Goal: Task Accomplishment & Management: Manage account settings

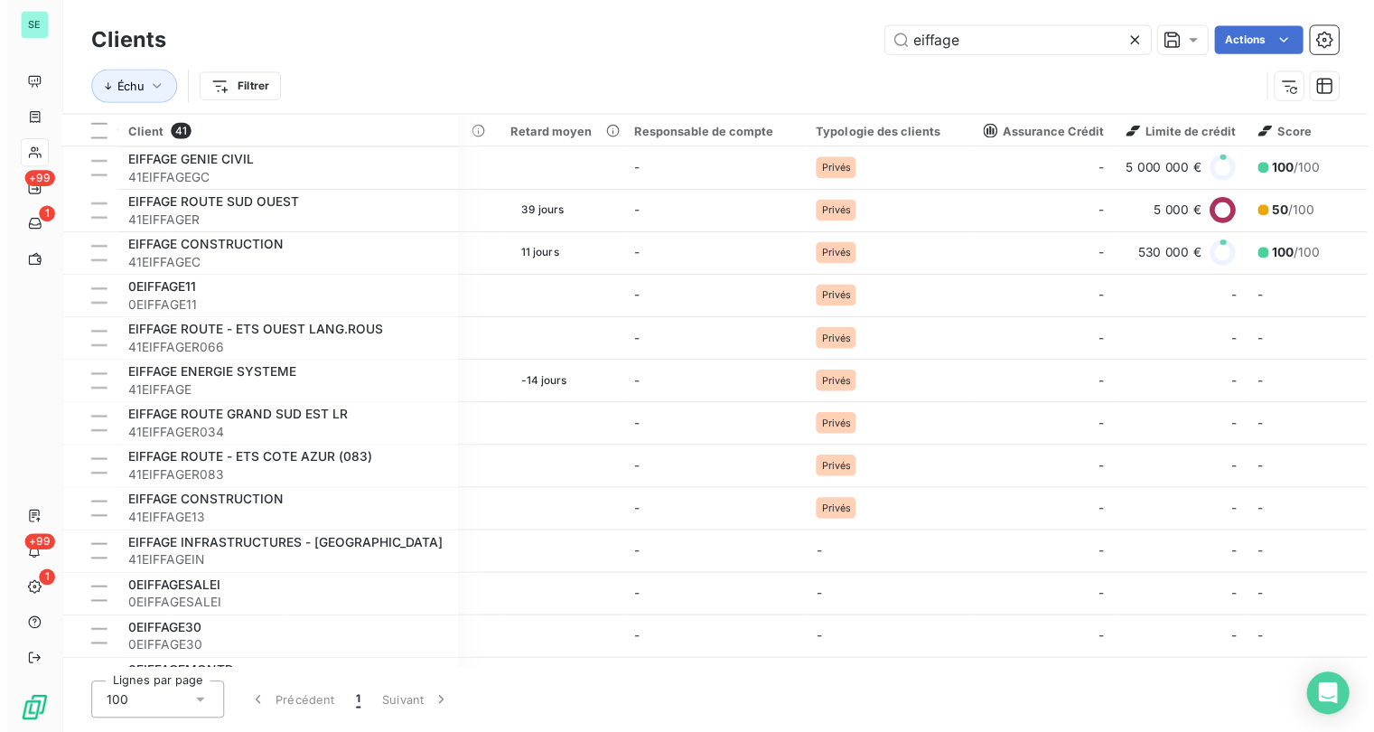
scroll to position [0, 1761]
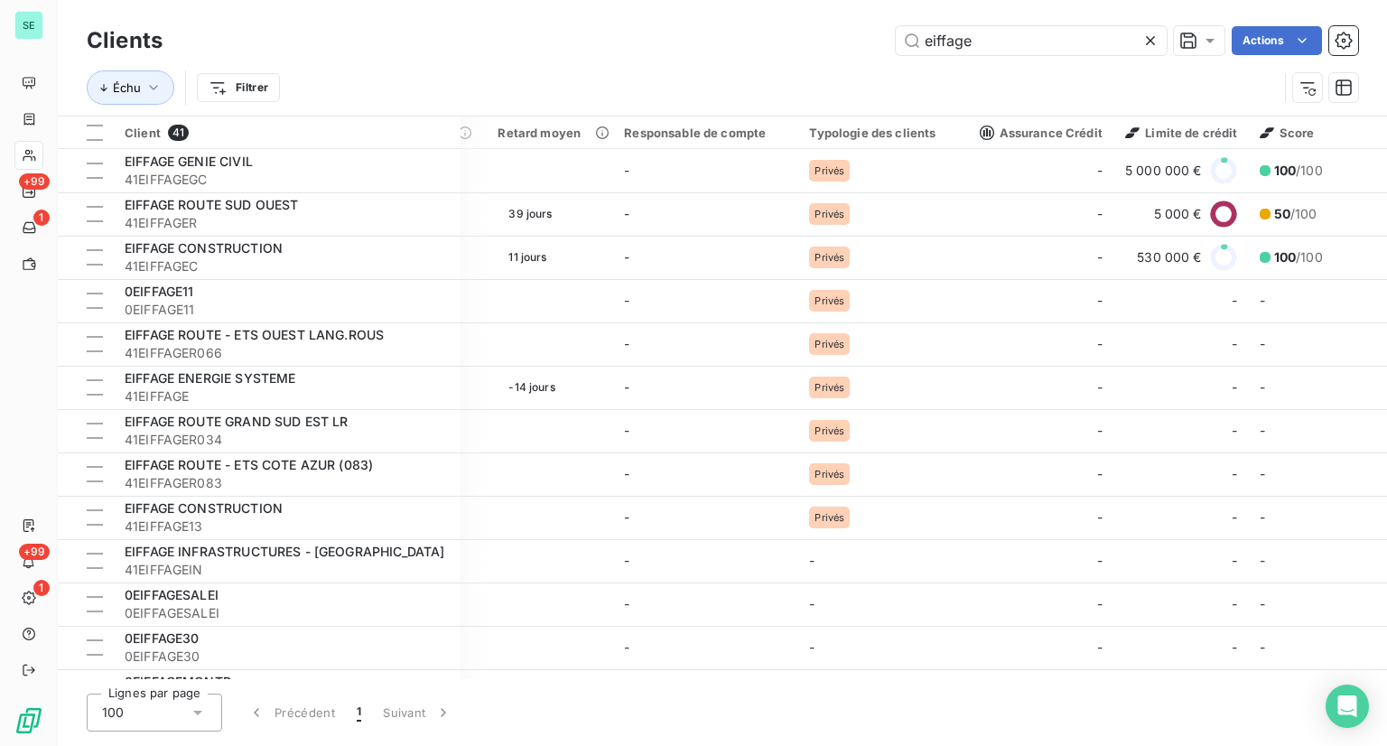
click at [1145, 42] on icon at bounding box center [1151, 41] width 18 height 18
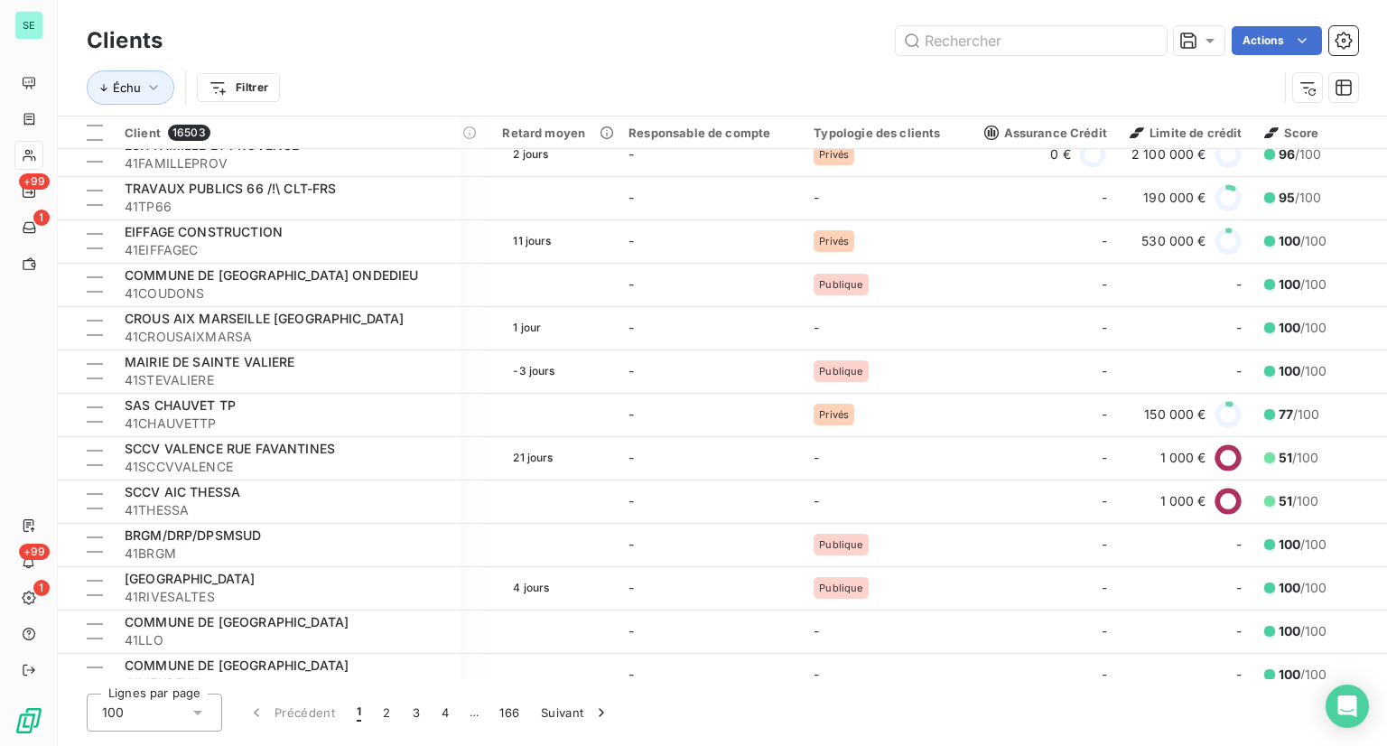
scroll to position [2923, 1761]
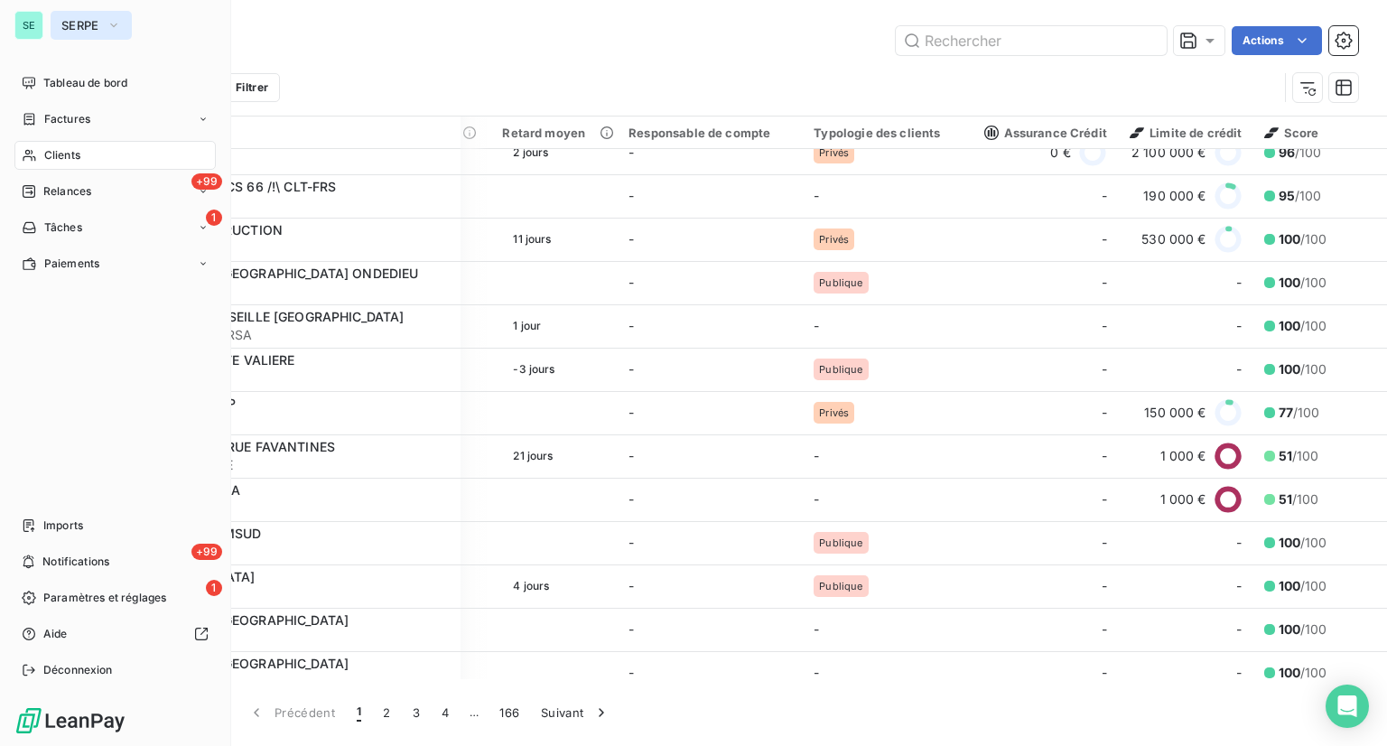
click at [62, 20] on span "SERPE" at bounding box center [80, 25] width 38 height 14
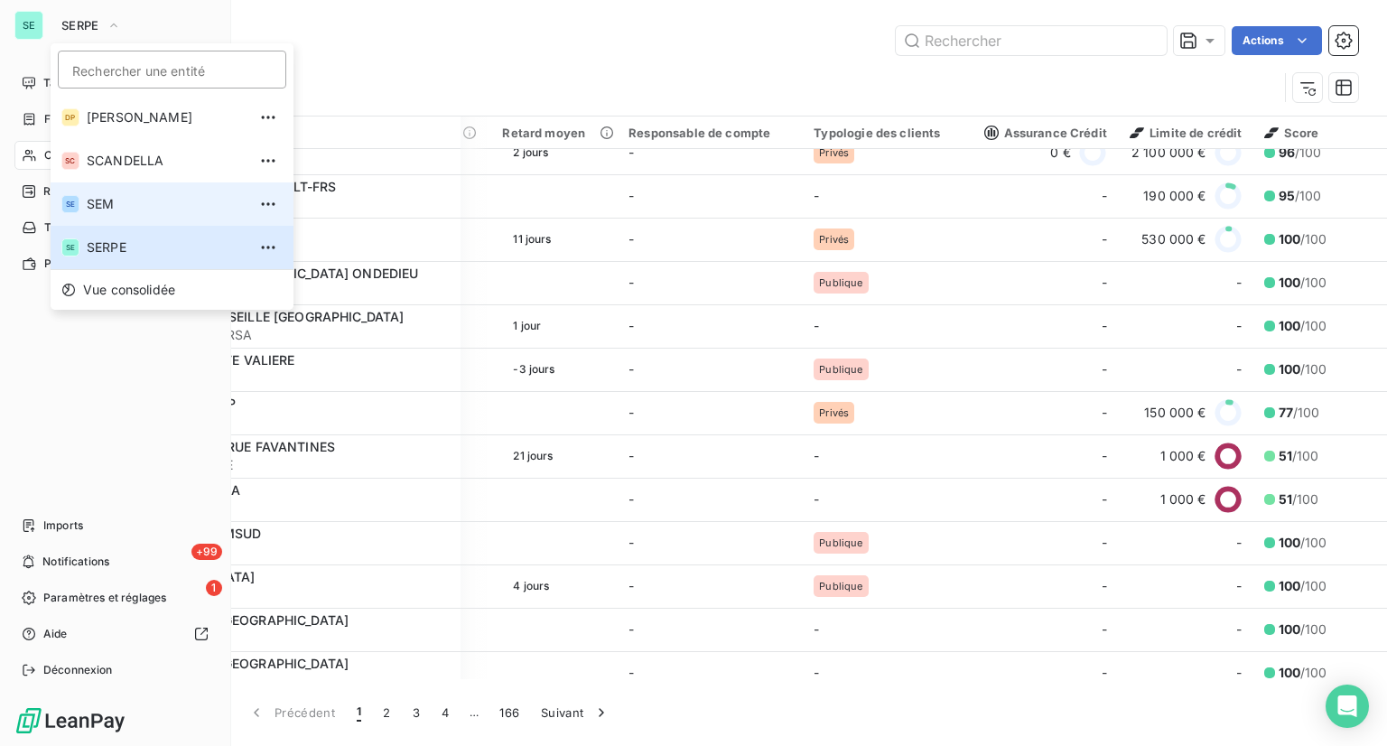
click at [86, 207] on li "SE SEM" at bounding box center [172, 203] width 243 height 43
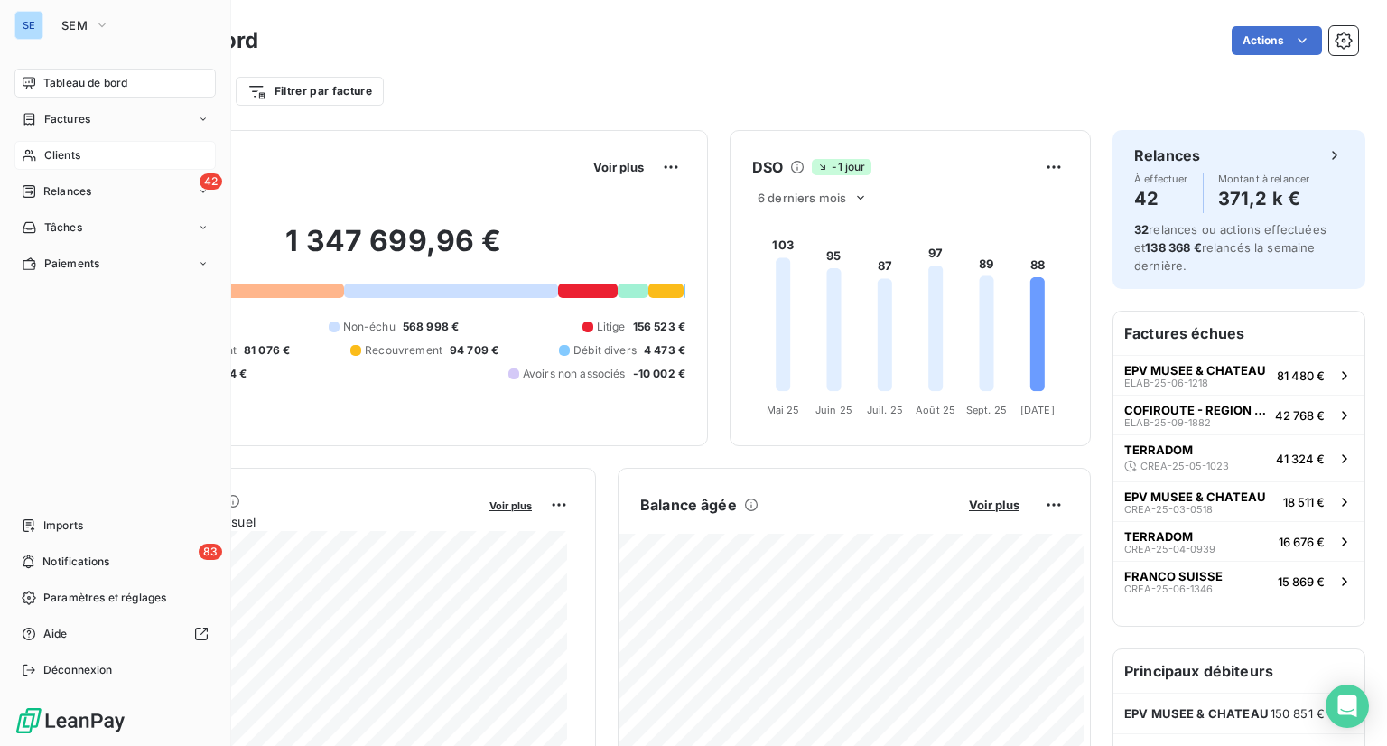
click at [49, 153] on span "Clients" at bounding box center [62, 155] width 36 height 16
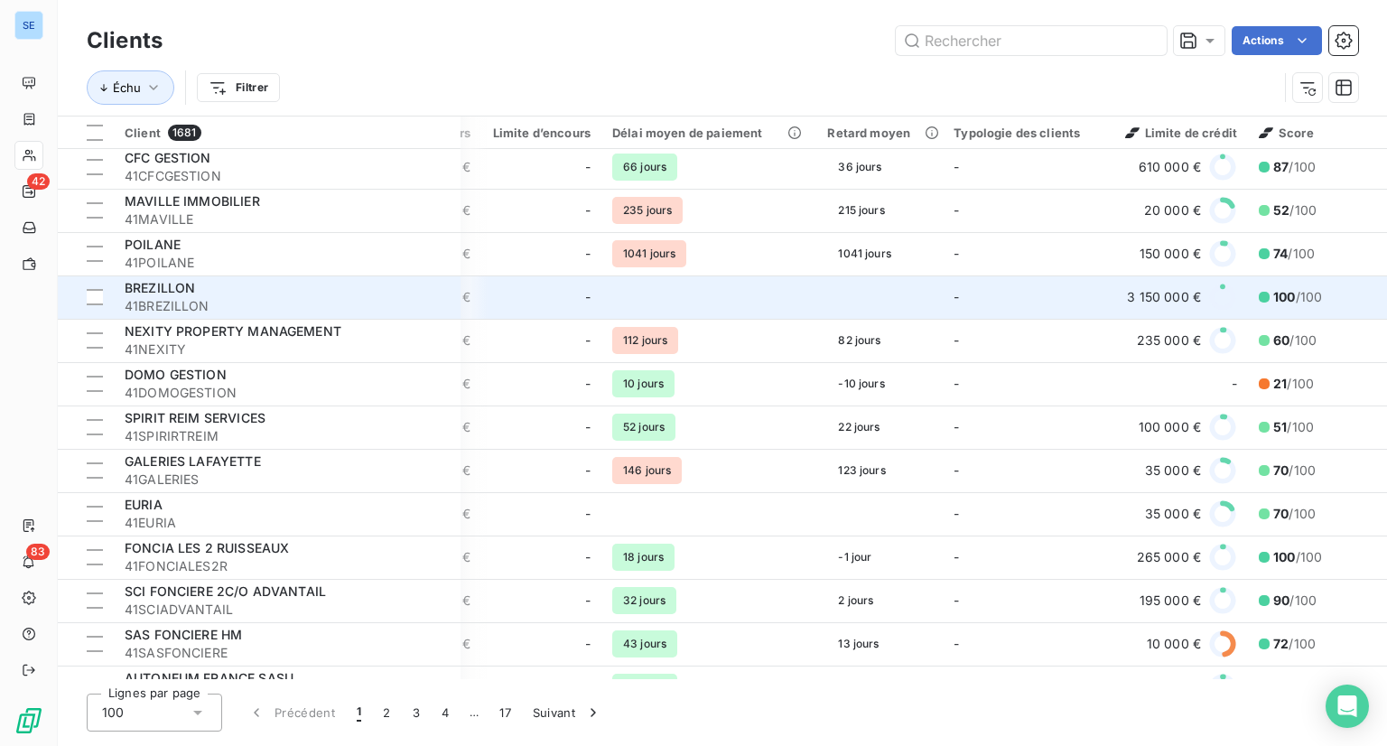
scroll to position [1088, 1244]
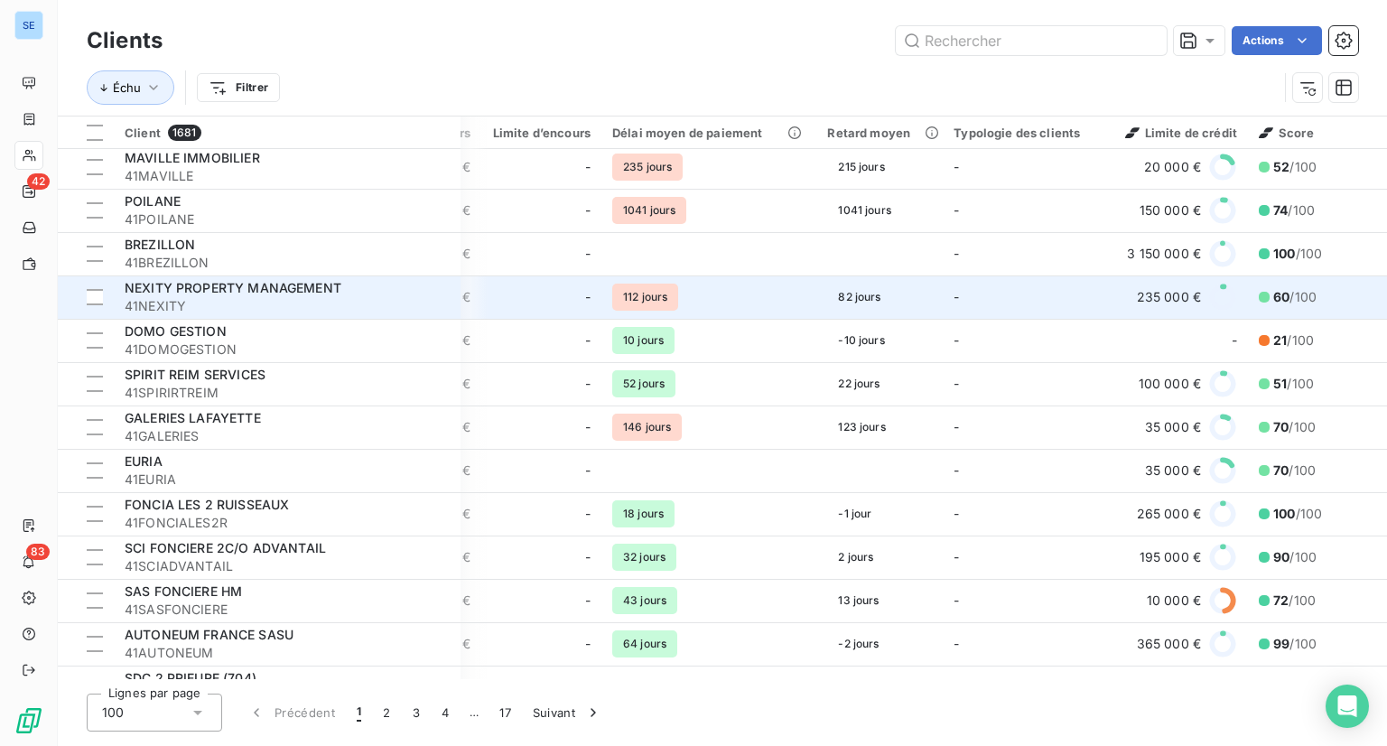
click at [276, 290] on span "NEXITY PROPERTY MANAGEMENT" at bounding box center [233, 287] width 217 height 15
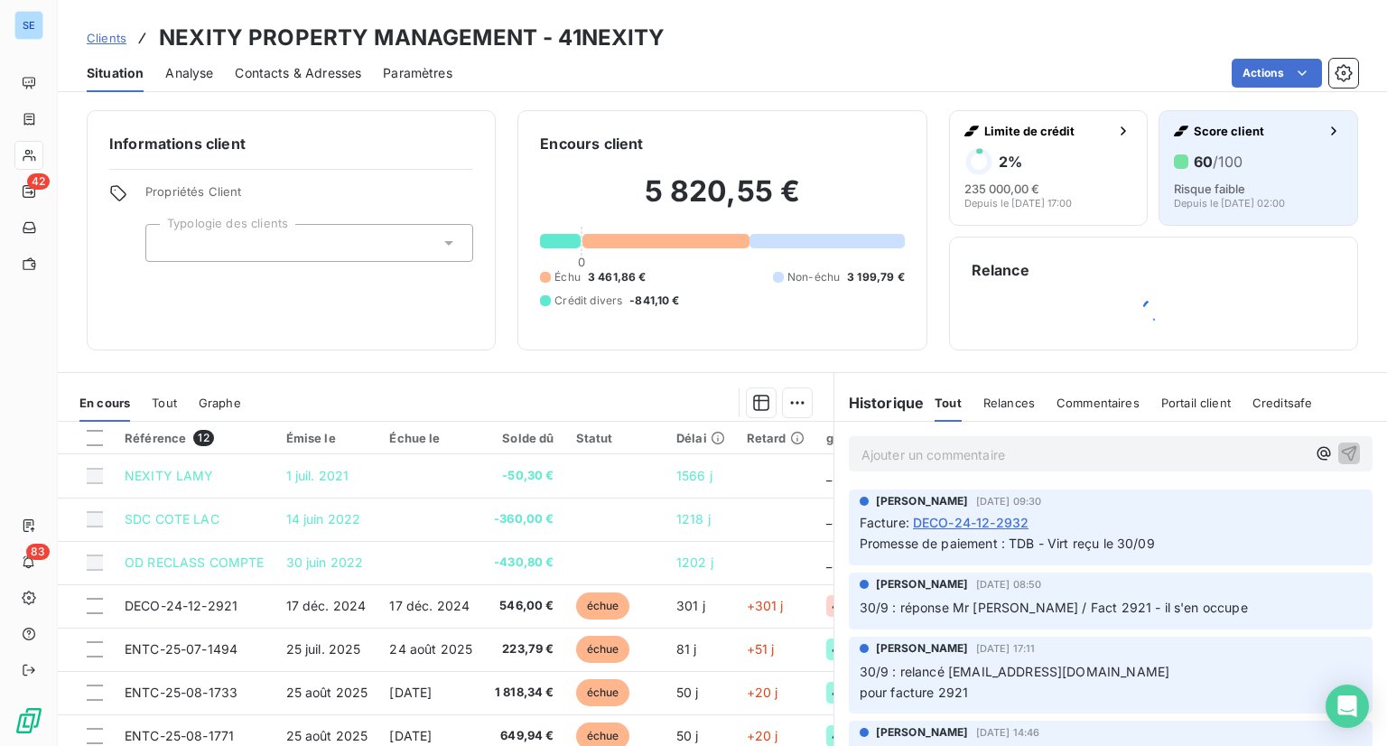
click at [1283, 126] on span "Score client" at bounding box center [1257, 131] width 126 height 14
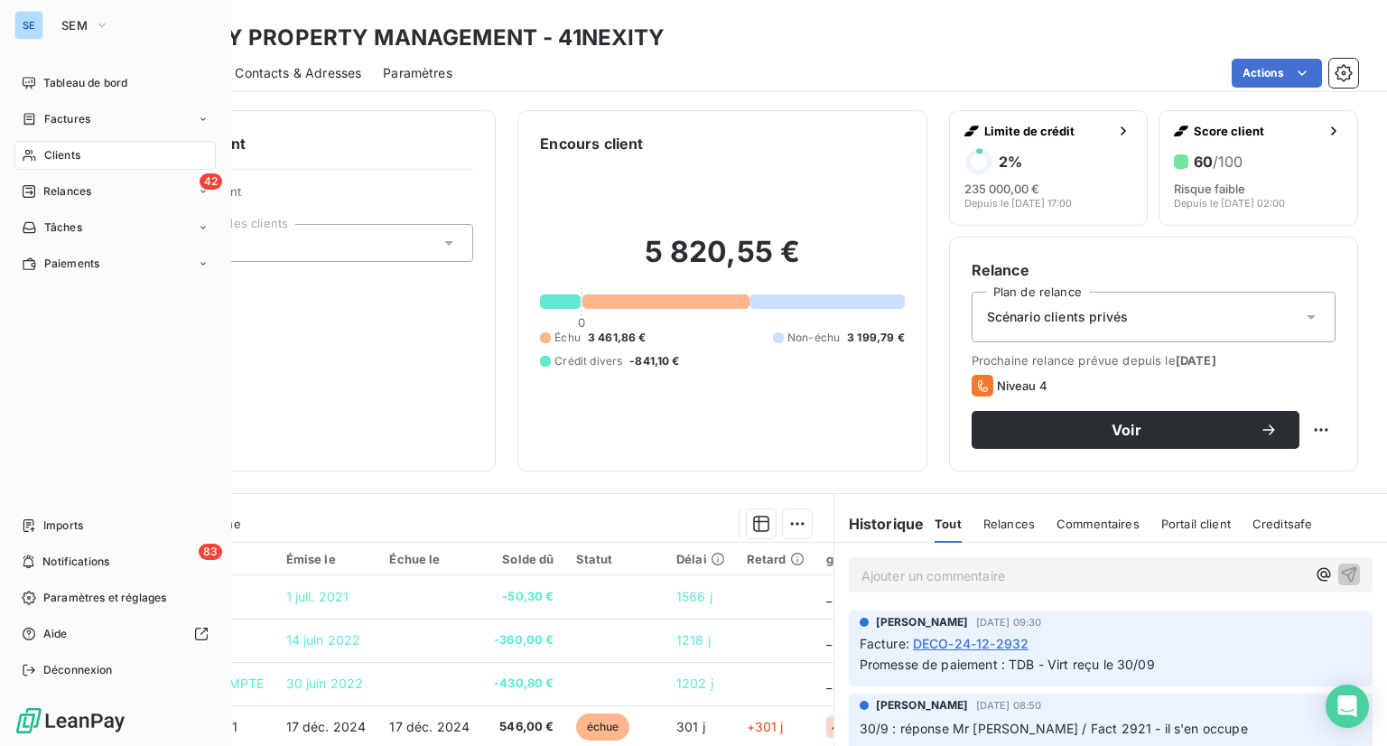
click at [70, 156] on span "Clients" at bounding box center [62, 155] width 36 height 16
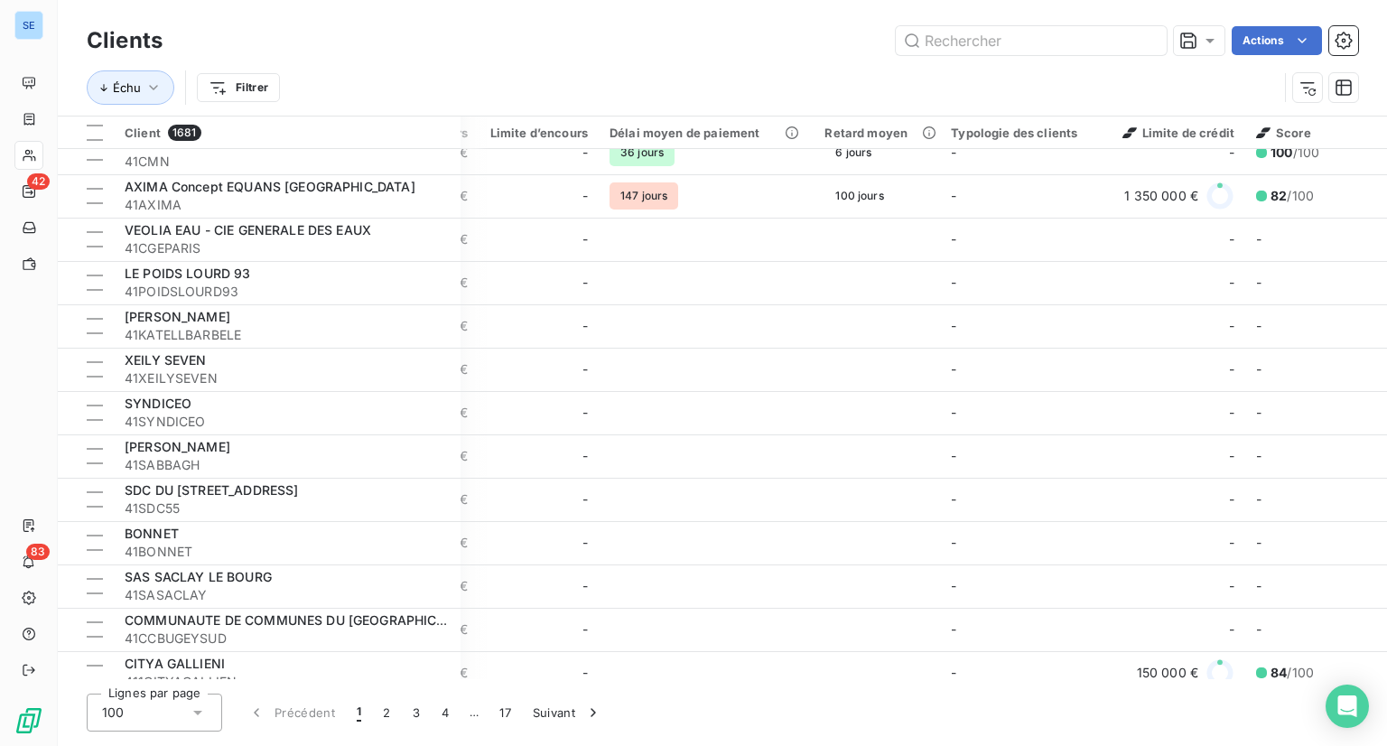
scroll to position [3527, 1247]
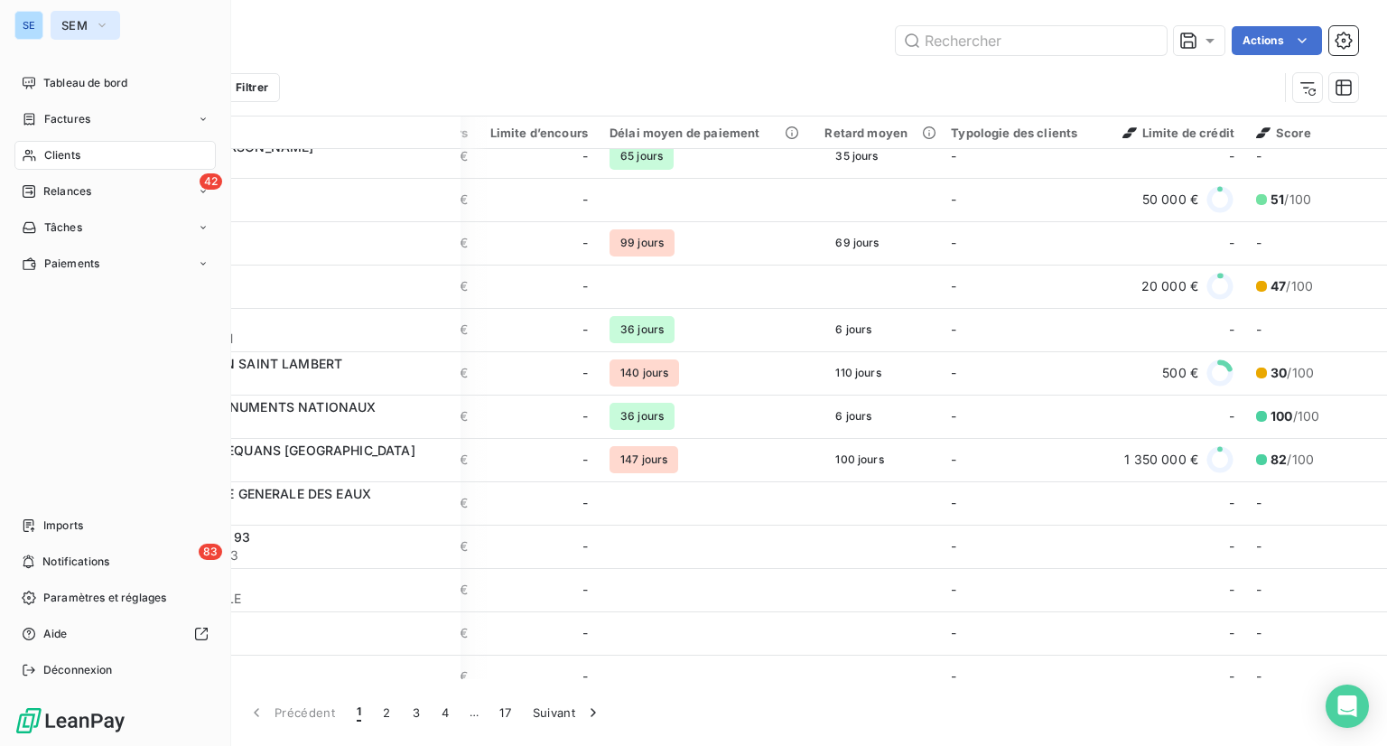
click at [89, 22] on button "SEM" at bounding box center [86, 25] width 70 height 29
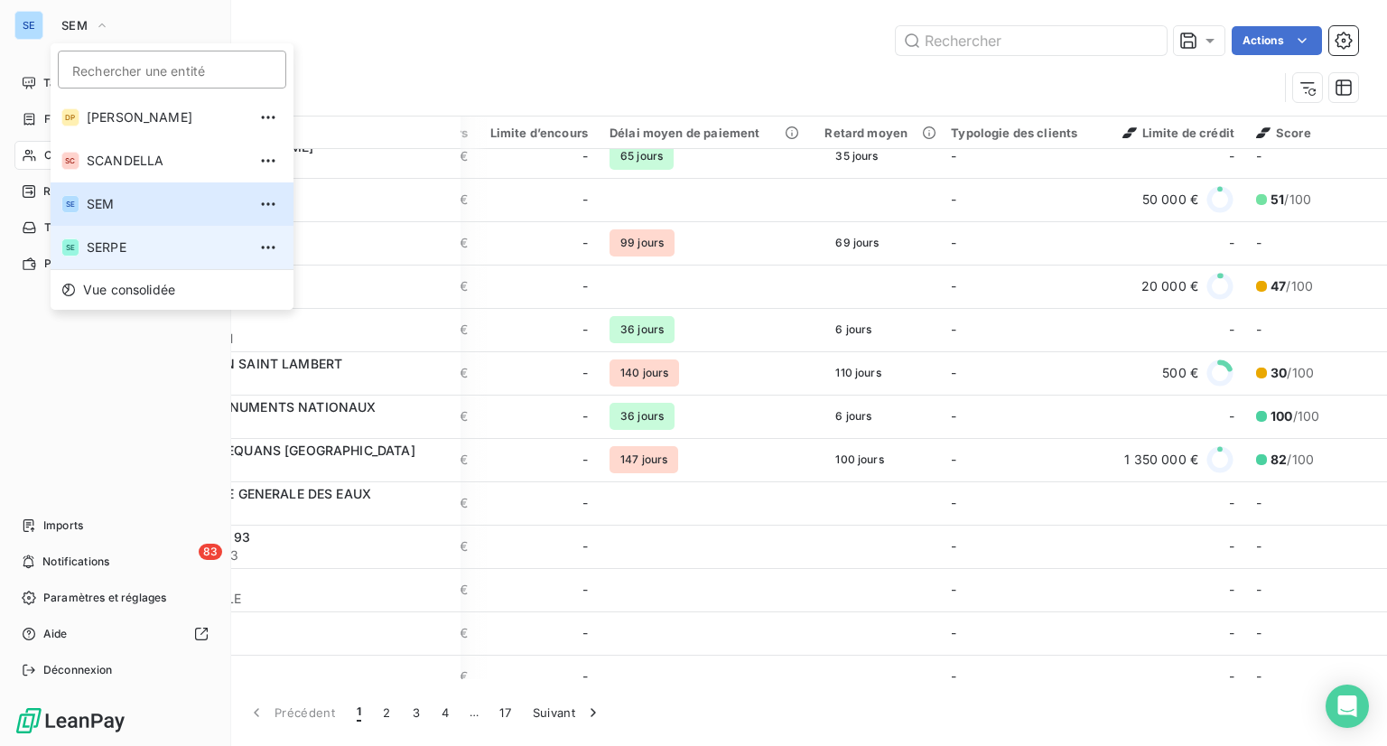
click at [133, 243] on span "SERPE" at bounding box center [167, 247] width 160 height 18
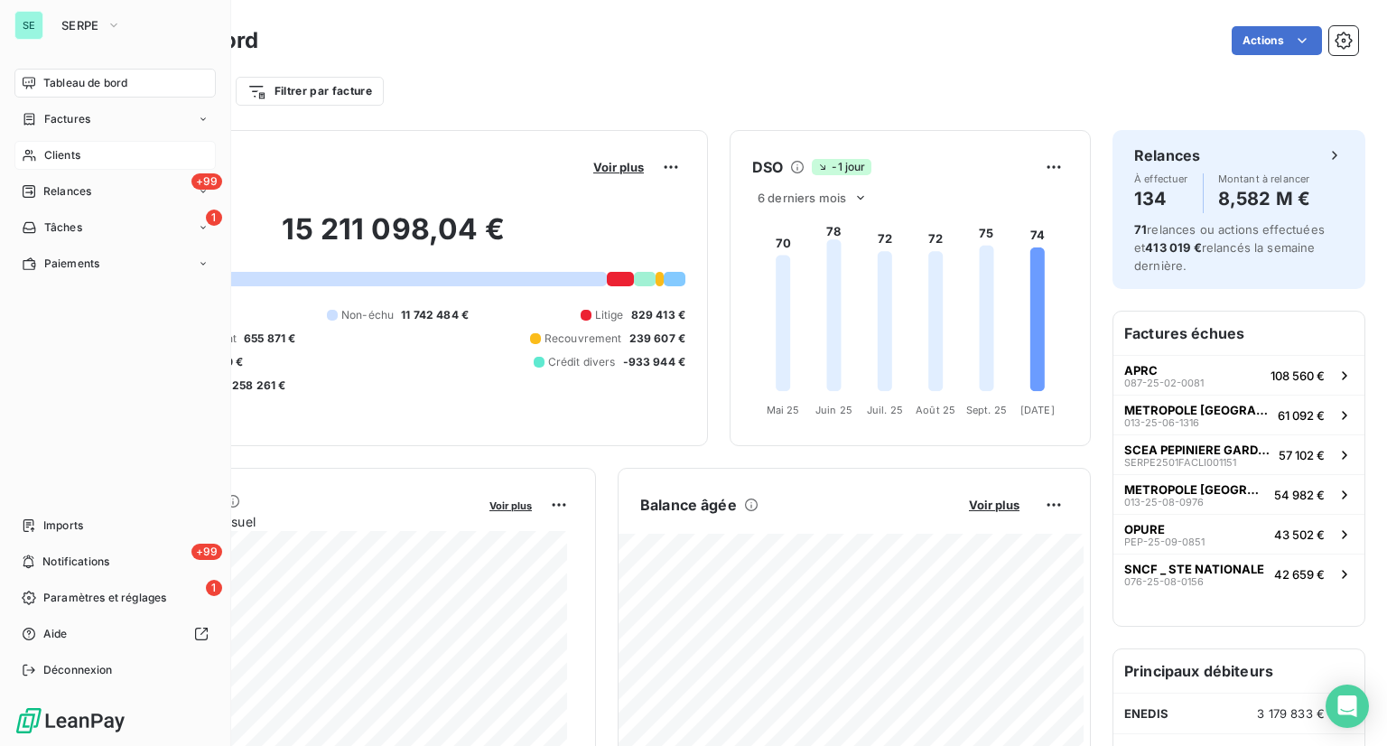
click at [56, 164] on div "Clients" at bounding box center [114, 155] width 201 height 29
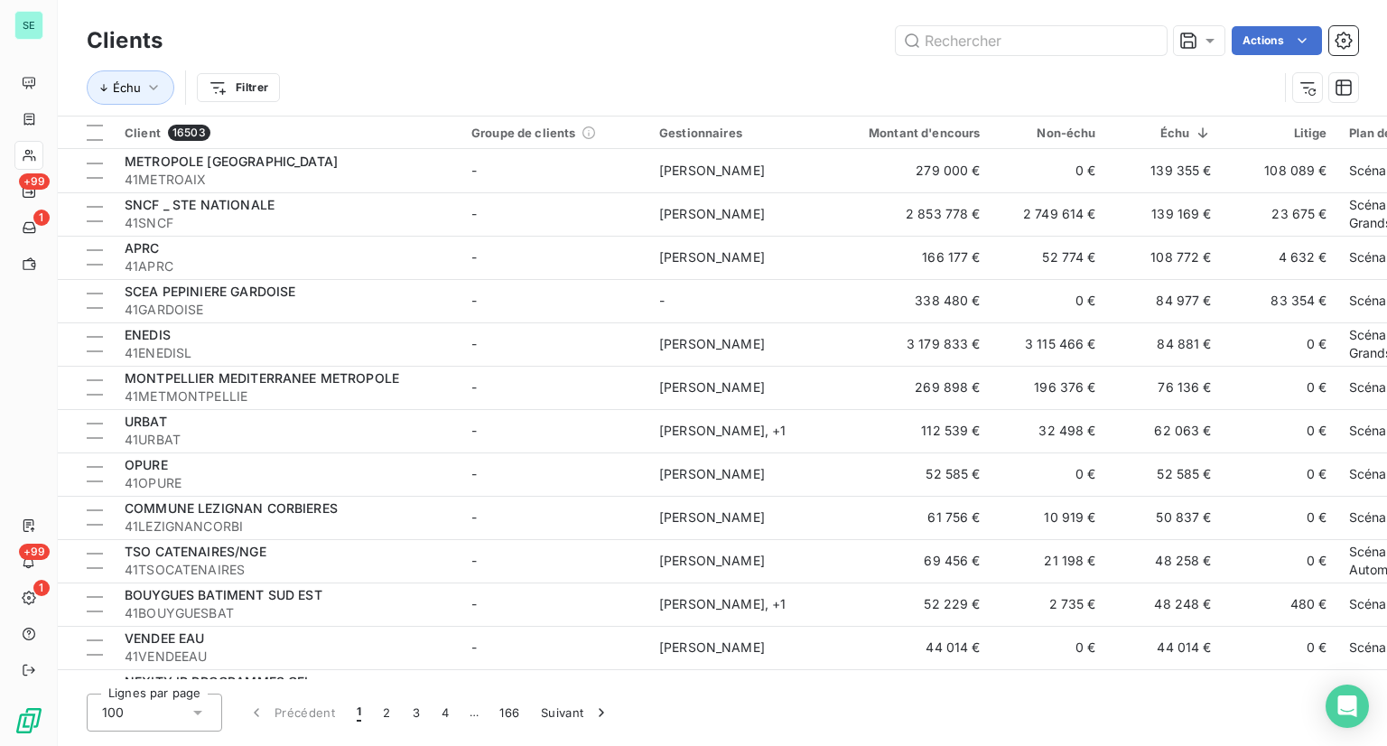
click at [578, 169] on td "-" at bounding box center [555, 170] width 188 height 43
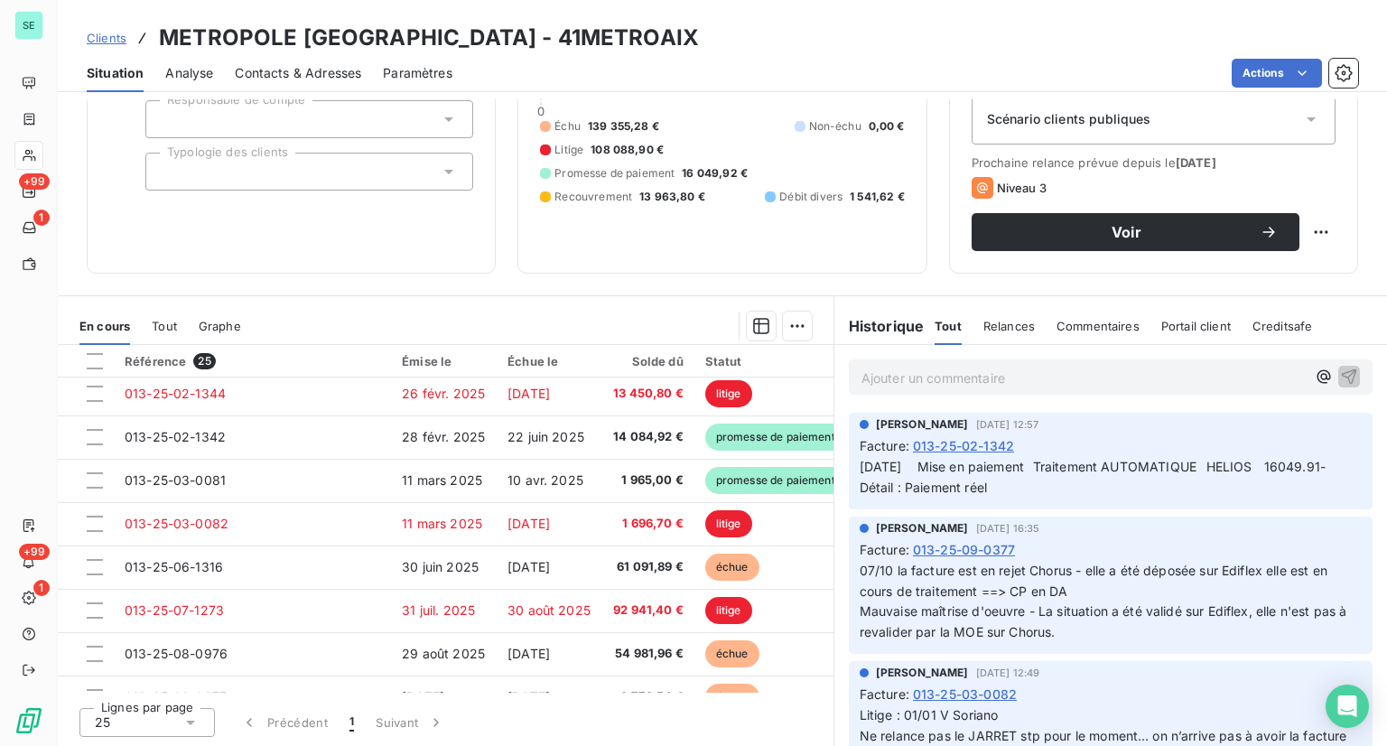
scroll to position [776, 0]
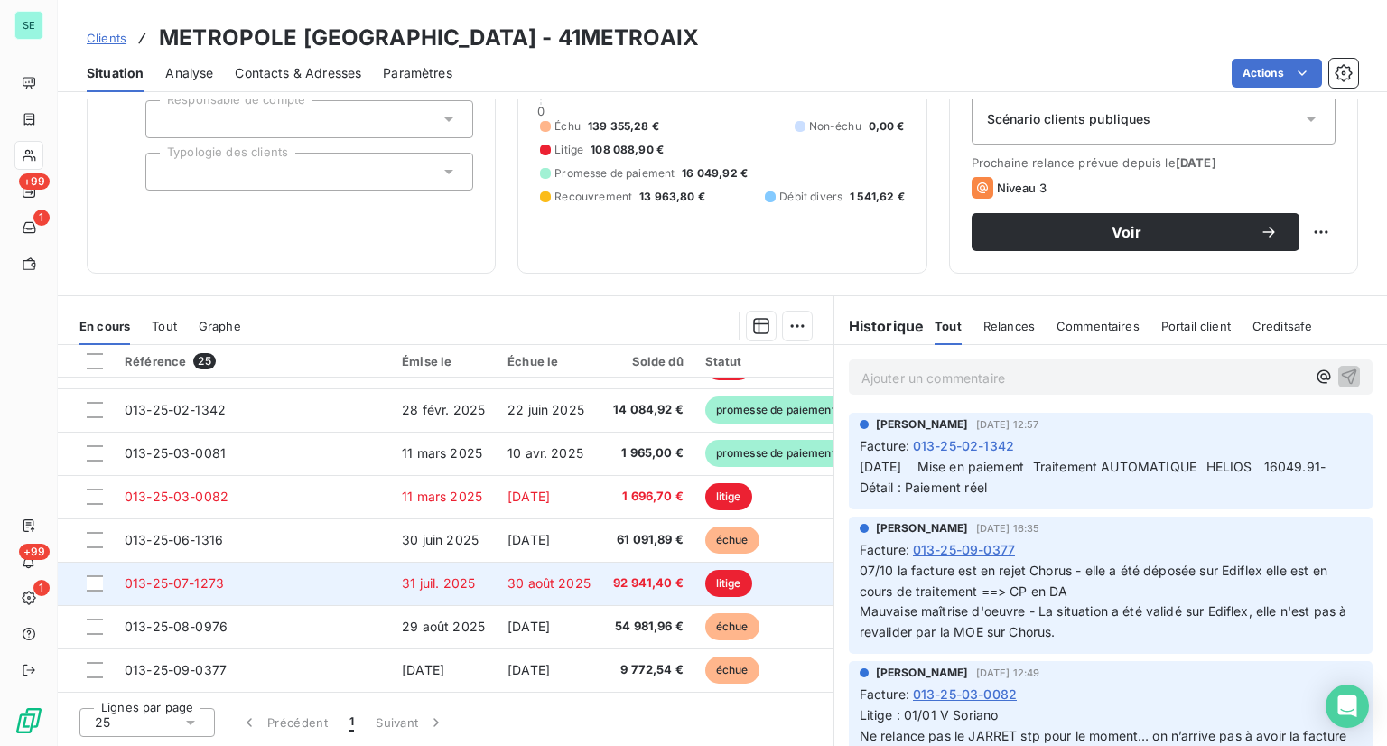
click at [284, 580] on td "013-25-07-1273" at bounding box center [252, 583] width 277 height 43
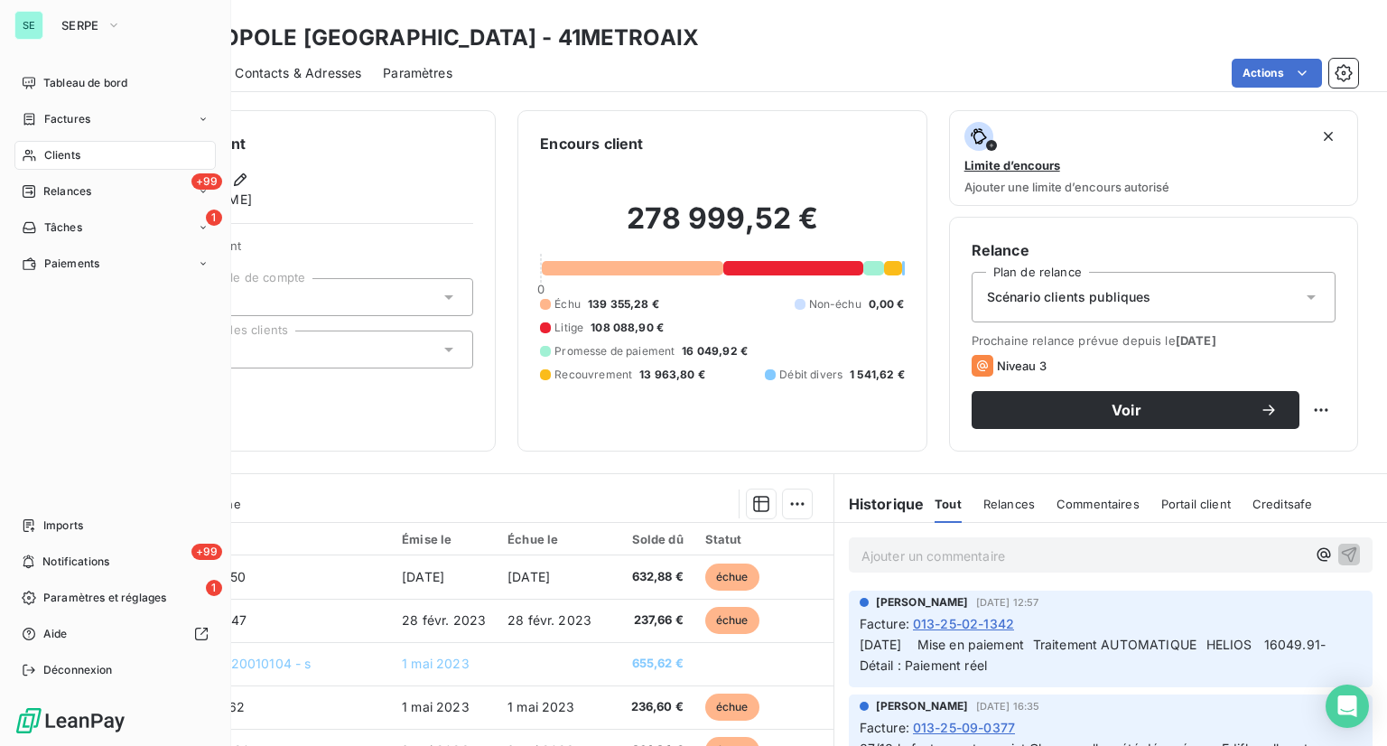
click at [61, 154] on span "Clients" at bounding box center [62, 155] width 36 height 16
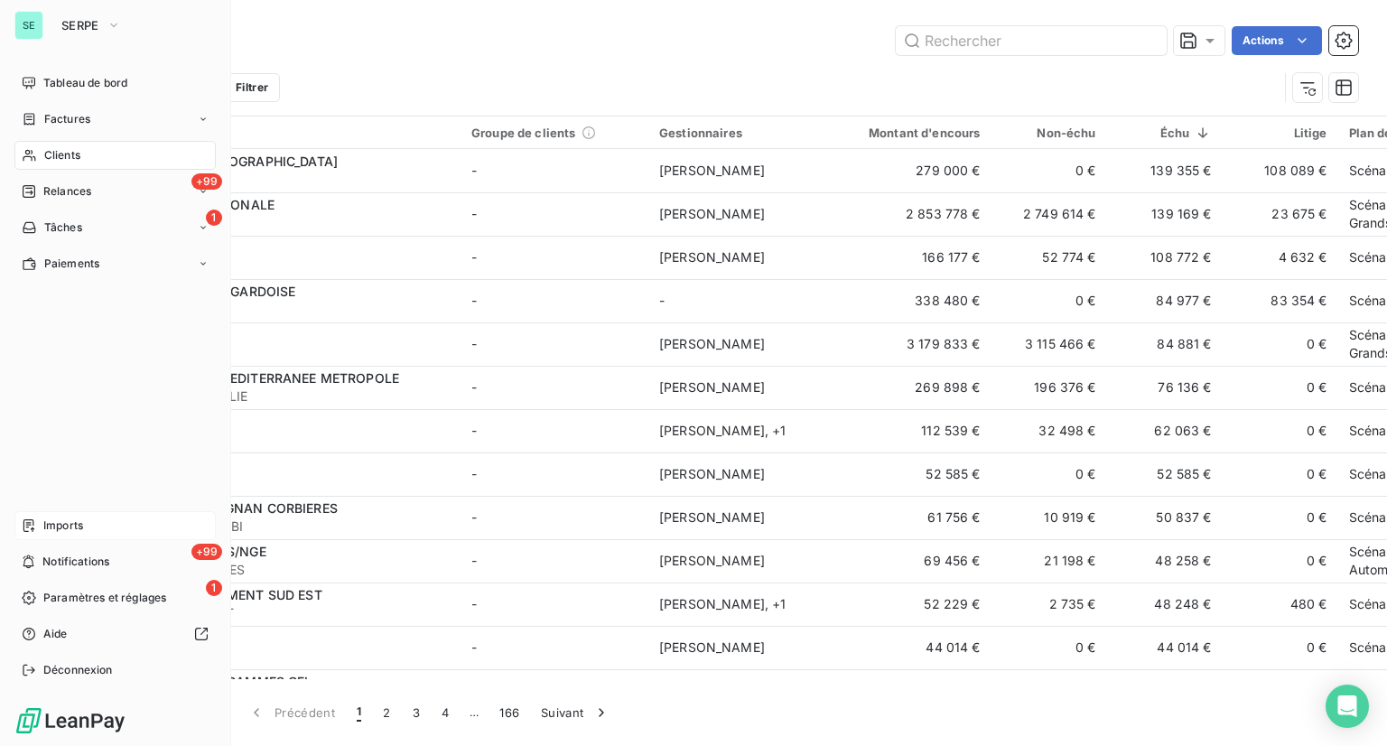
click at [42, 528] on div "Imports" at bounding box center [114, 525] width 201 height 29
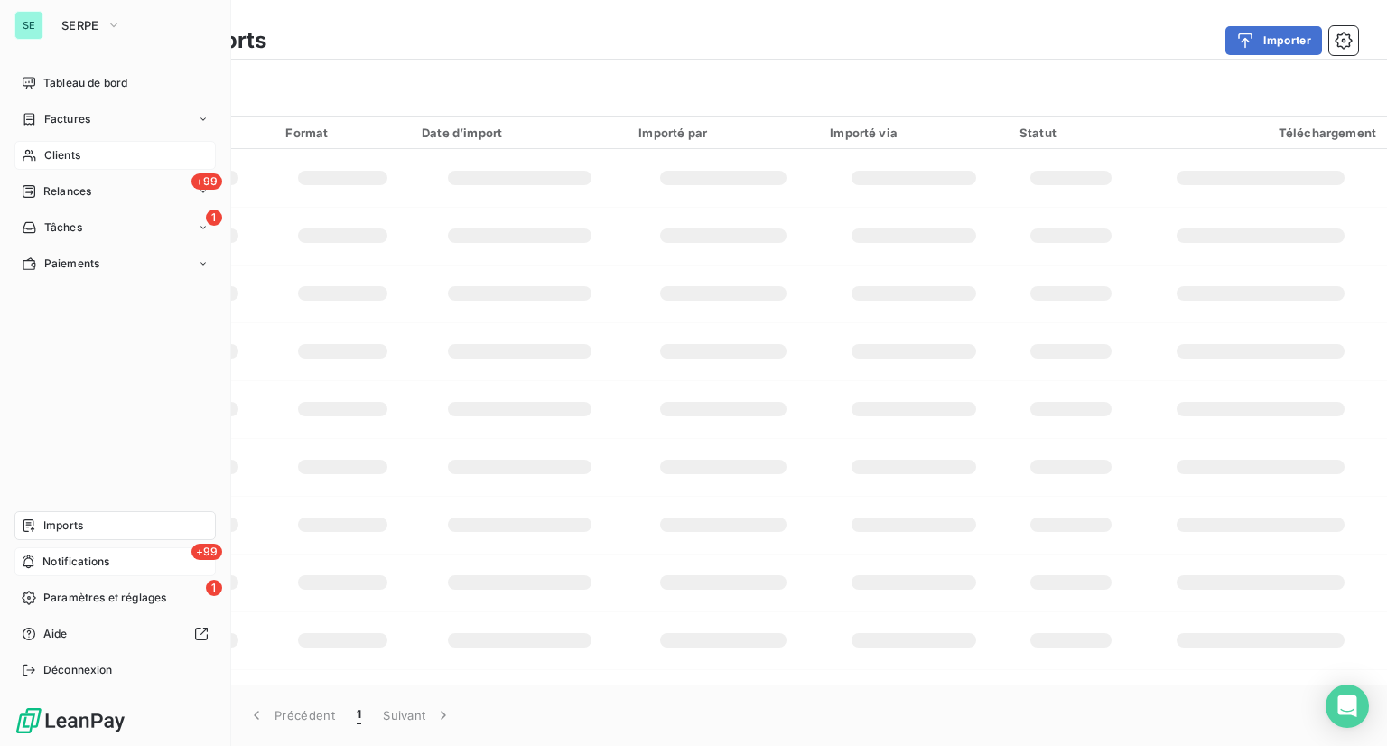
click at [65, 565] on span "Notifications" at bounding box center [75, 562] width 67 height 16
click at [78, 599] on span "Paramètres et réglages" at bounding box center [104, 598] width 123 height 16
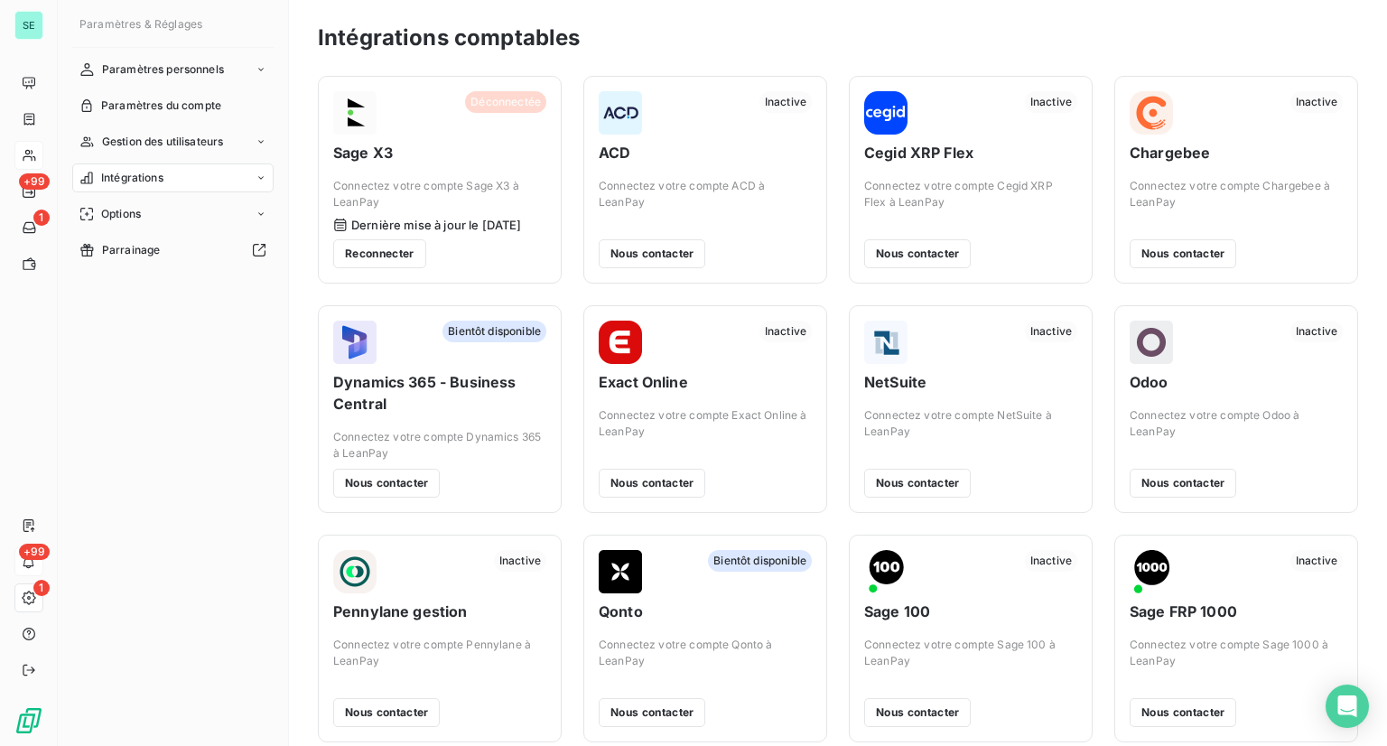
click at [130, 174] on span "Intégrations" at bounding box center [132, 178] width 62 height 16
click at [169, 283] on span "Intégrations métiers" at bounding box center [153, 286] width 105 height 16
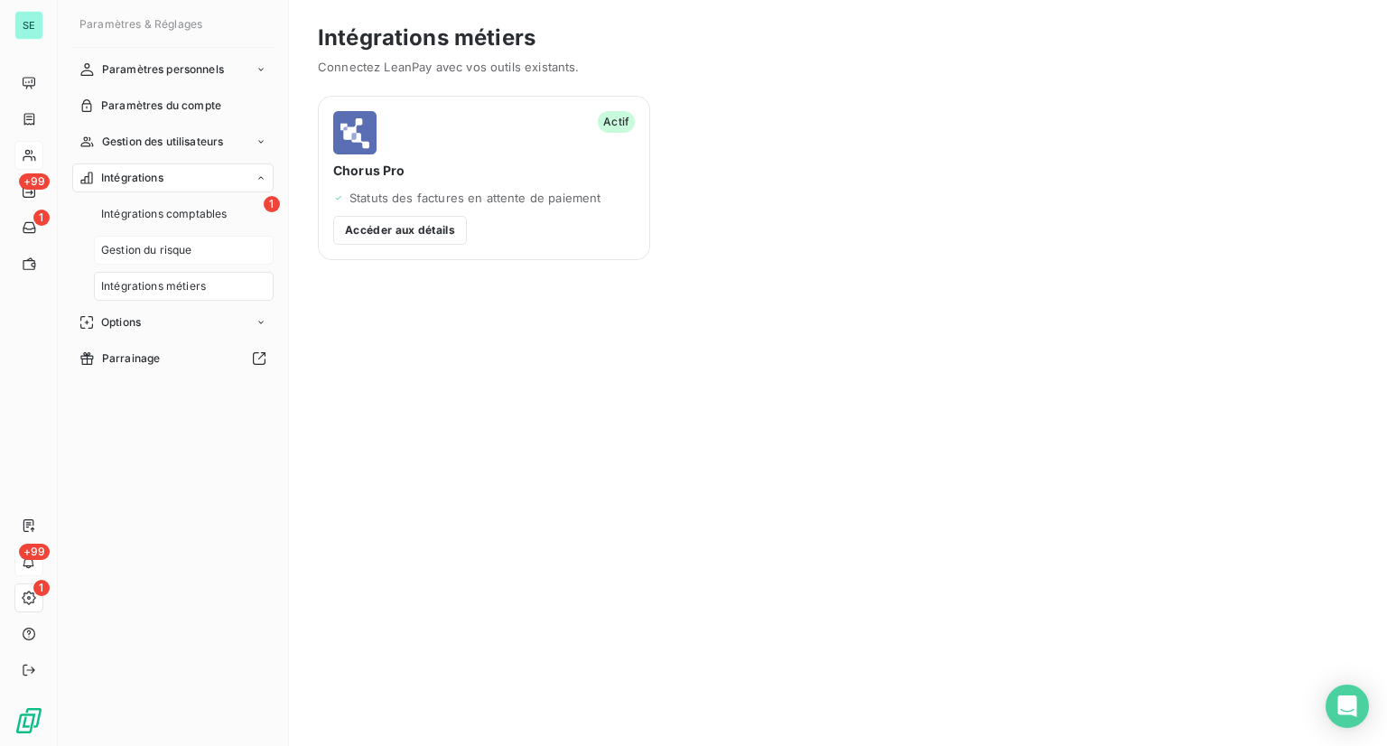
click at [189, 244] on span "Gestion du risque" at bounding box center [146, 250] width 91 height 16
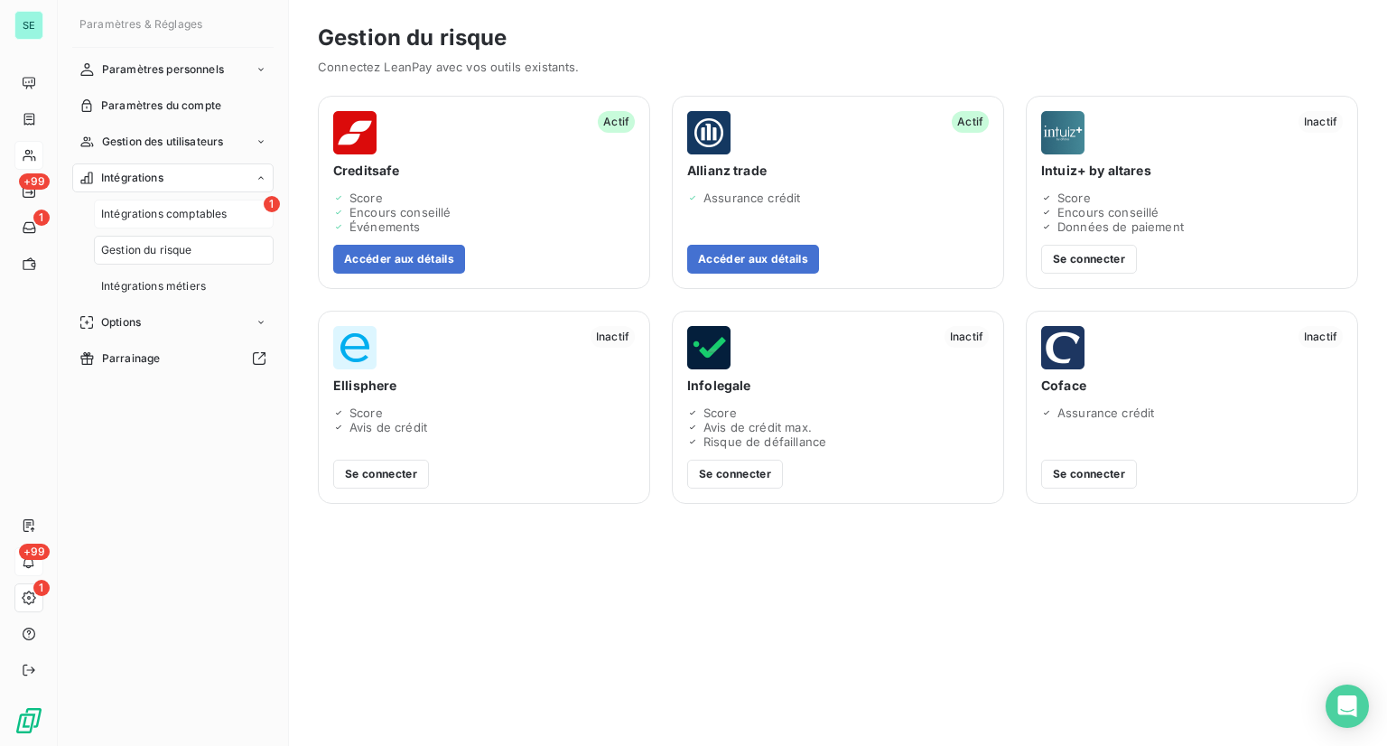
click at [201, 209] on span "Intégrations comptables" at bounding box center [164, 214] width 126 height 16
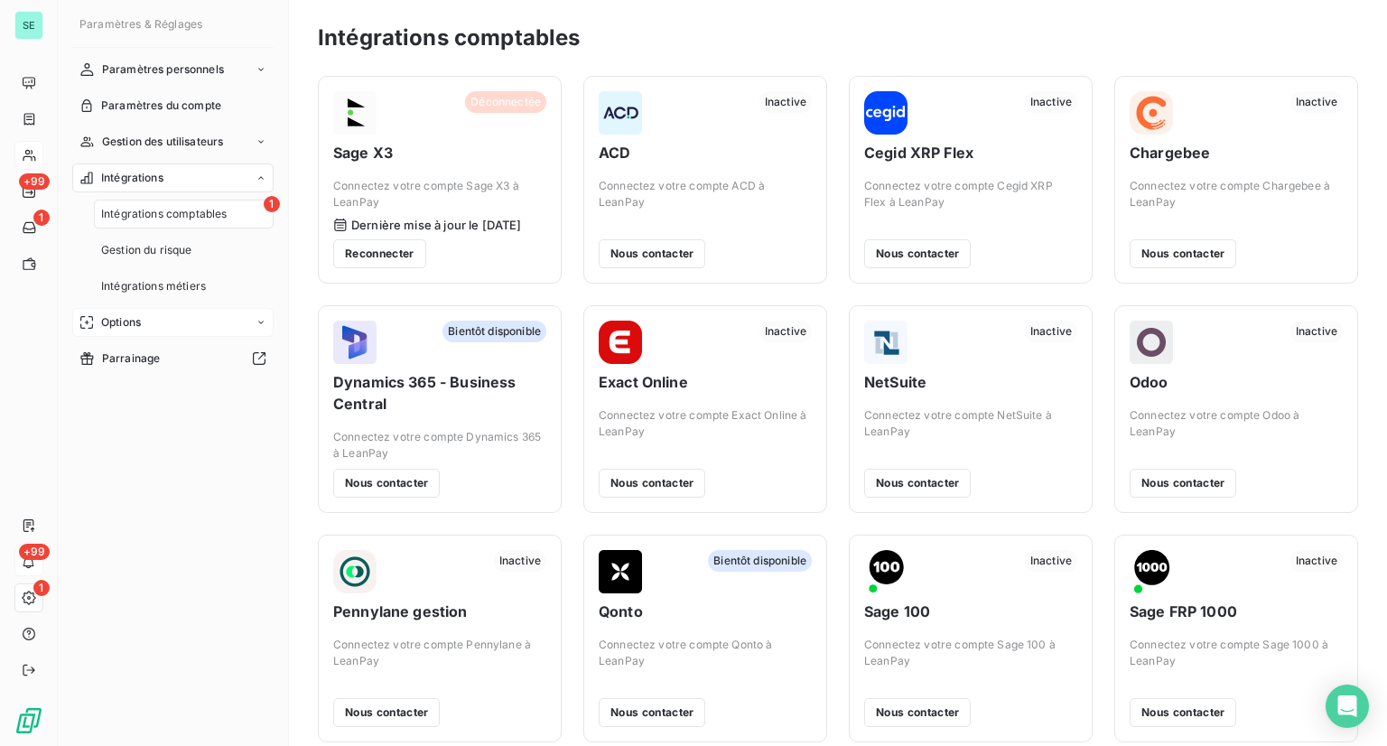
click at [126, 322] on span "Options" at bounding box center [121, 322] width 40 height 16
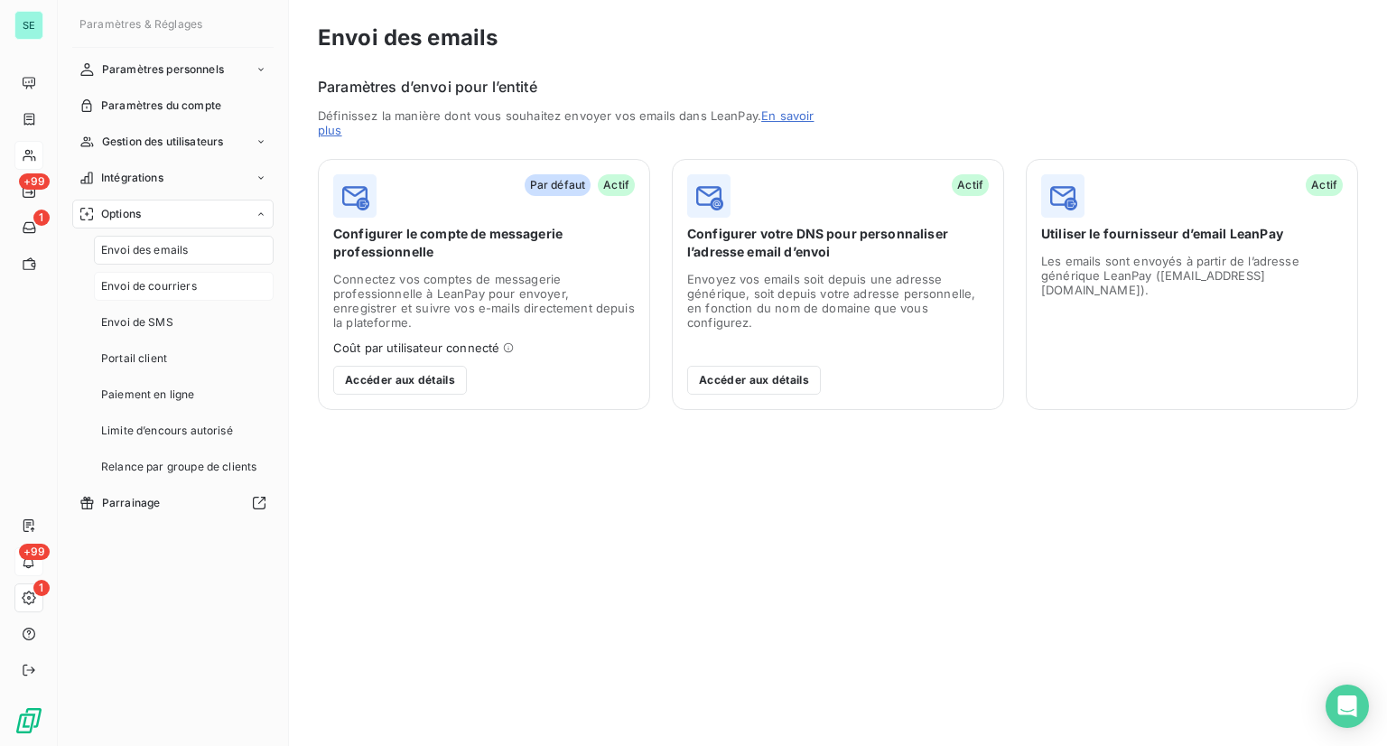
click at [135, 287] on span "Envoi de courriers" at bounding box center [149, 286] width 96 height 16
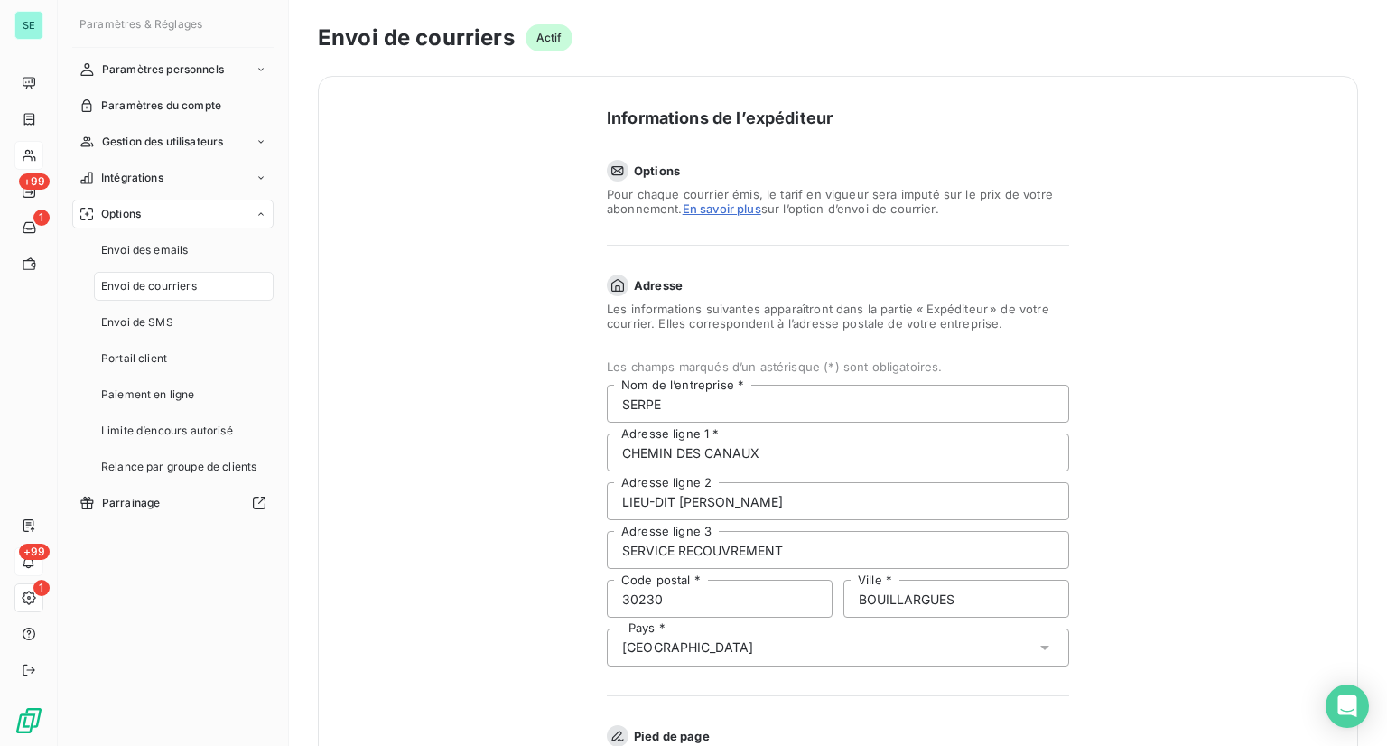
click at [137, 341] on nav "Envoi des emails Envoi de courriers Envoi de SMS Portail client Paiement en lig…" at bounding box center [184, 359] width 180 height 246
click at [154, 397] on span "Paiement en ligne" at bounding box center [148, 395] width 94 height 16
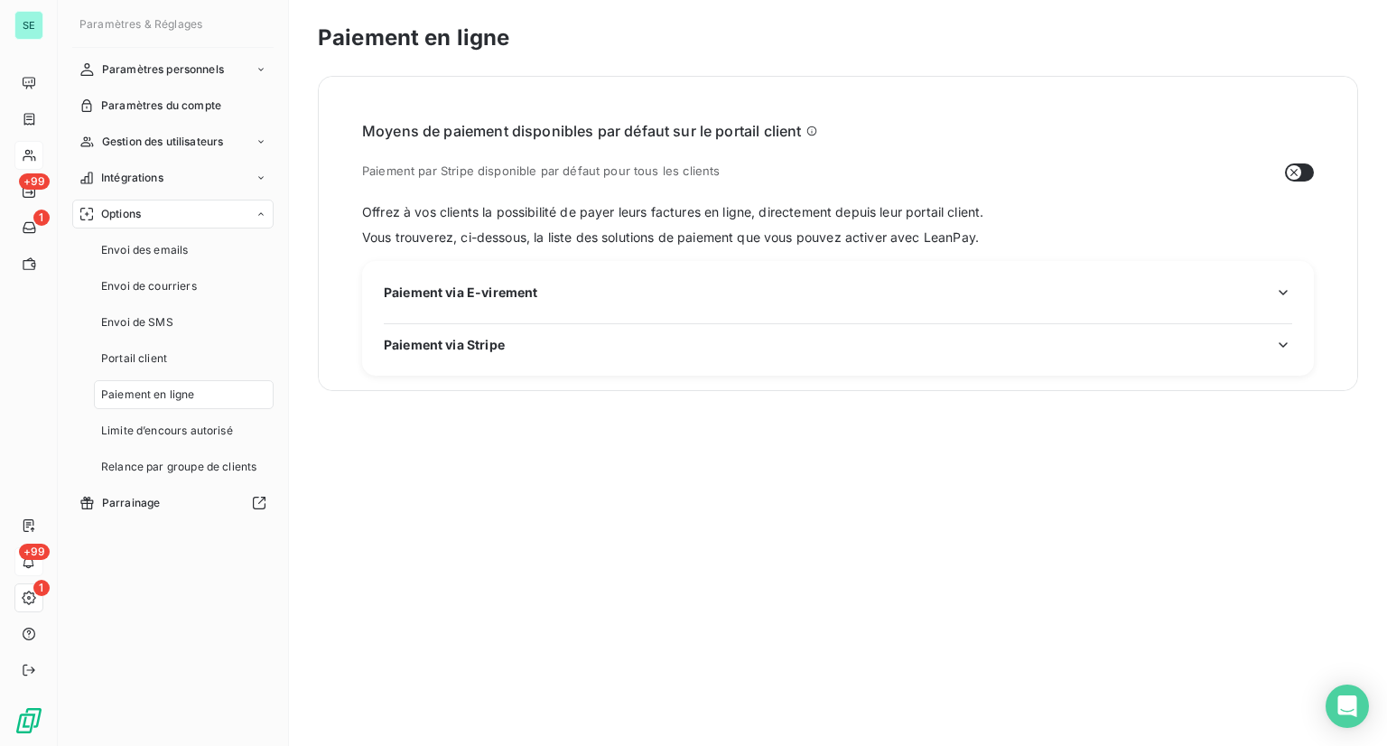
click at [444, 344] on span "Paiement via Stripe" at bounding box center [444, 344] width 121 height 19
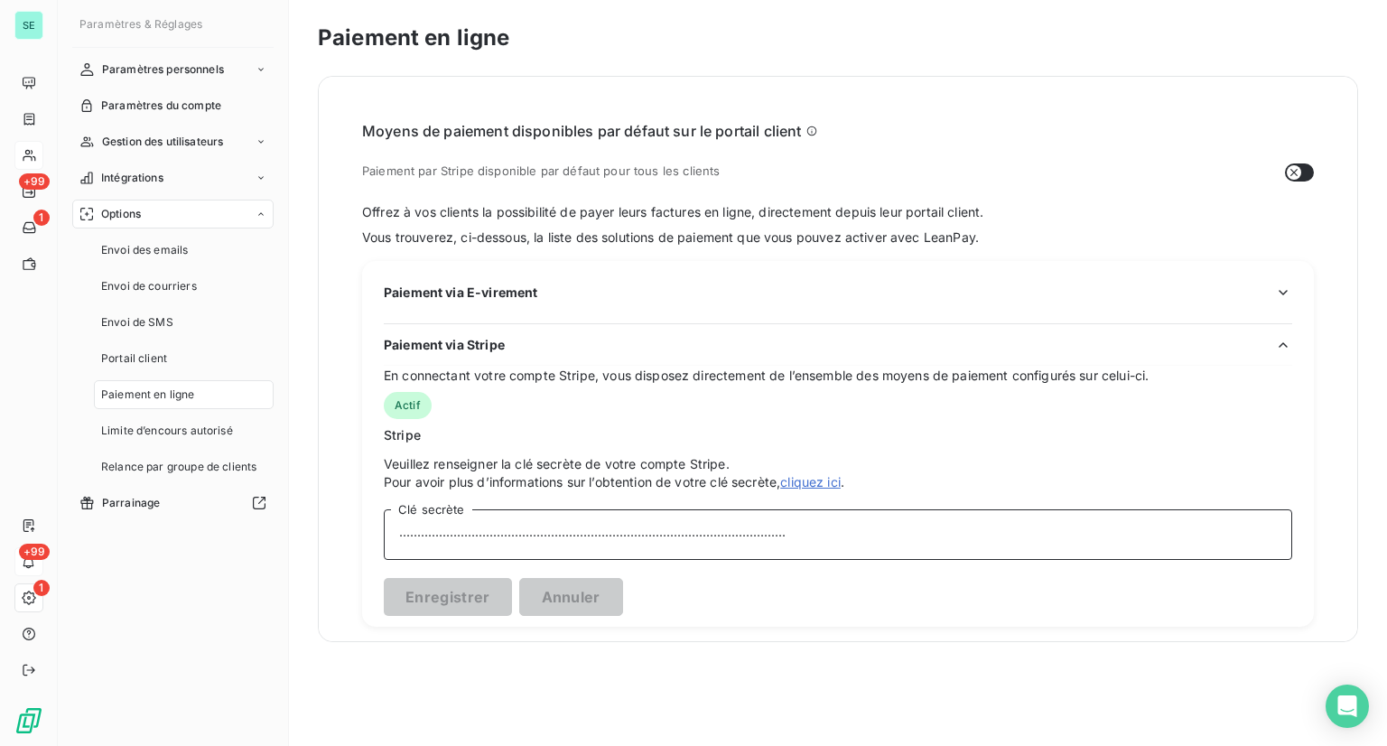
click at [419, 529] on input "···············································································…" at bounding box center [838, 534] width 909 height 51
click at [142, 322] on span "Envoi de SMS" at bounding box center [137, 322] width 72 height 16
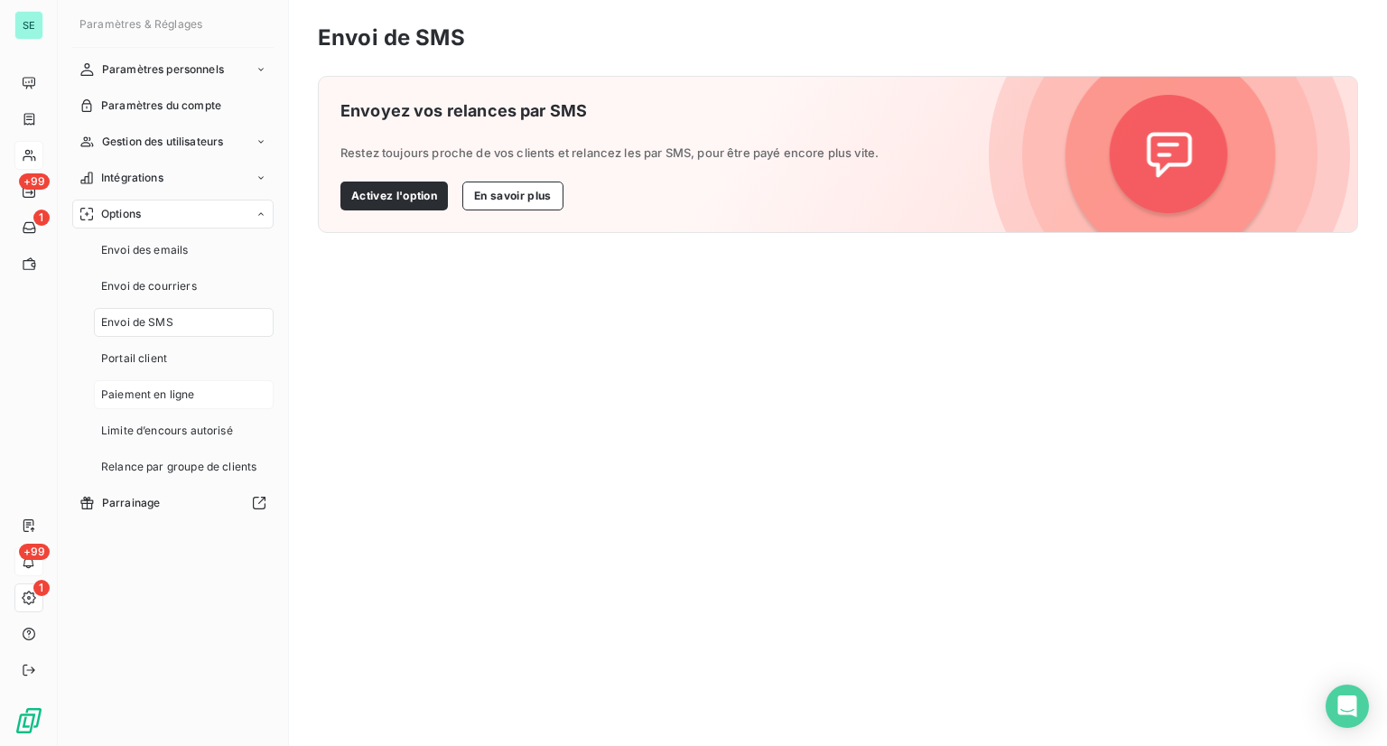
click at [154, 397] on span "Paiement en ligne" at bounding box center [148, 395] width 94 height 16
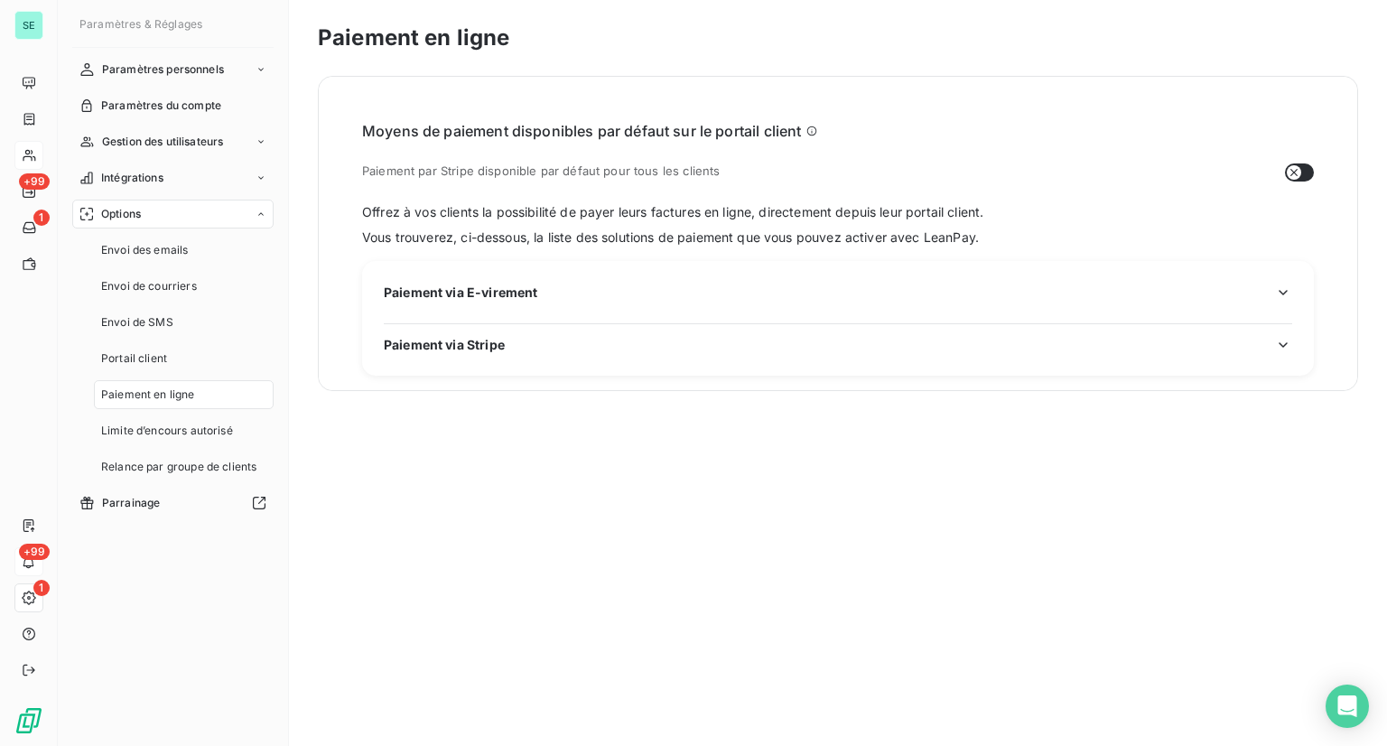
click at [462, 341] on span "Paiement via Stripe" at bounding box center [444, 344] width 121 height 19
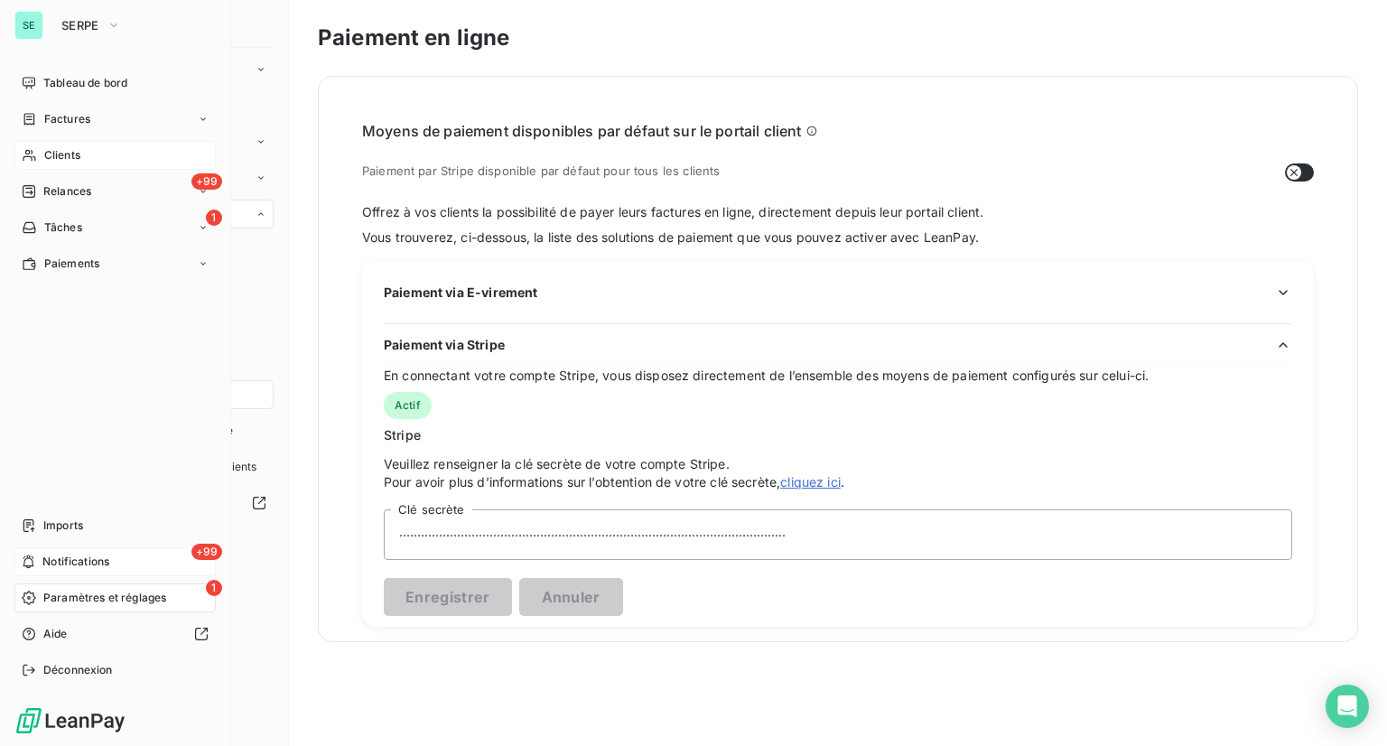
click at [80, 149] on div "Clients" at bounding box center [114, 155] width 201 height 29
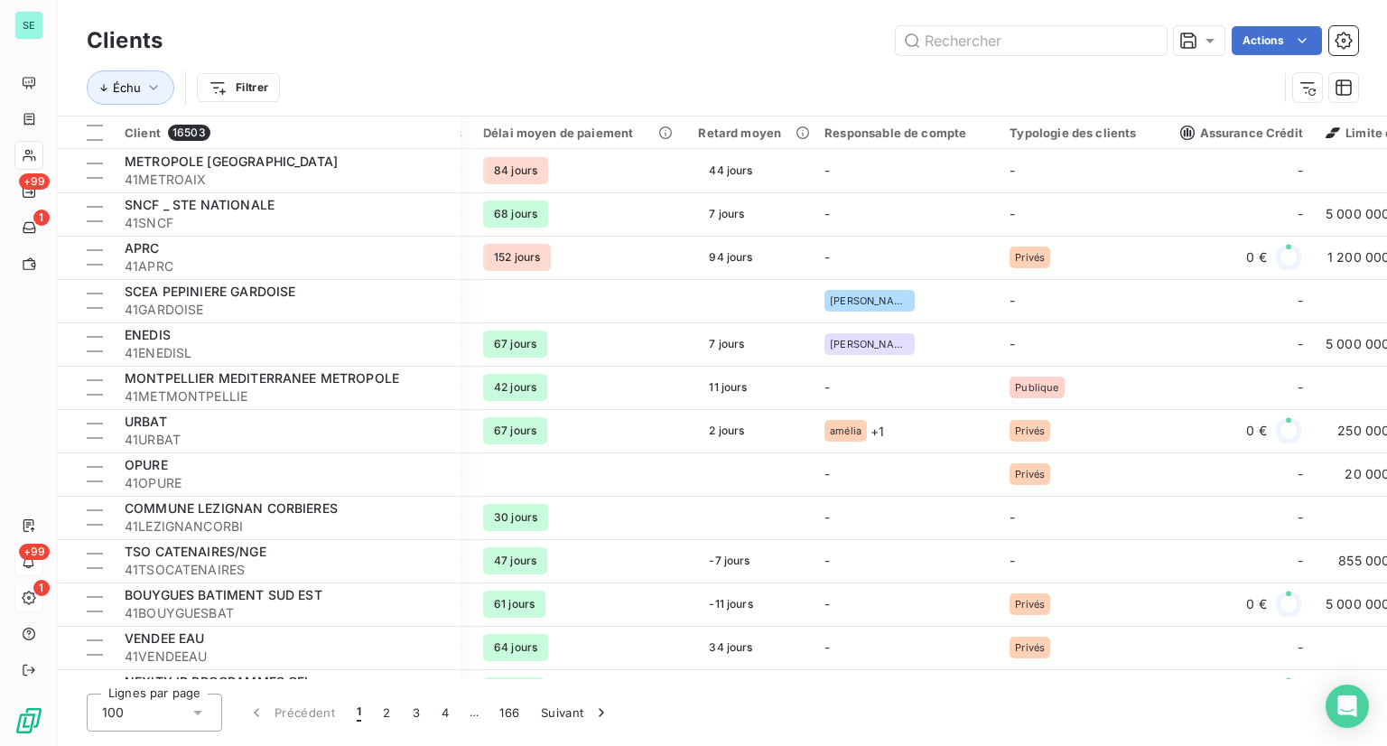
scroll to position [0, 1764]
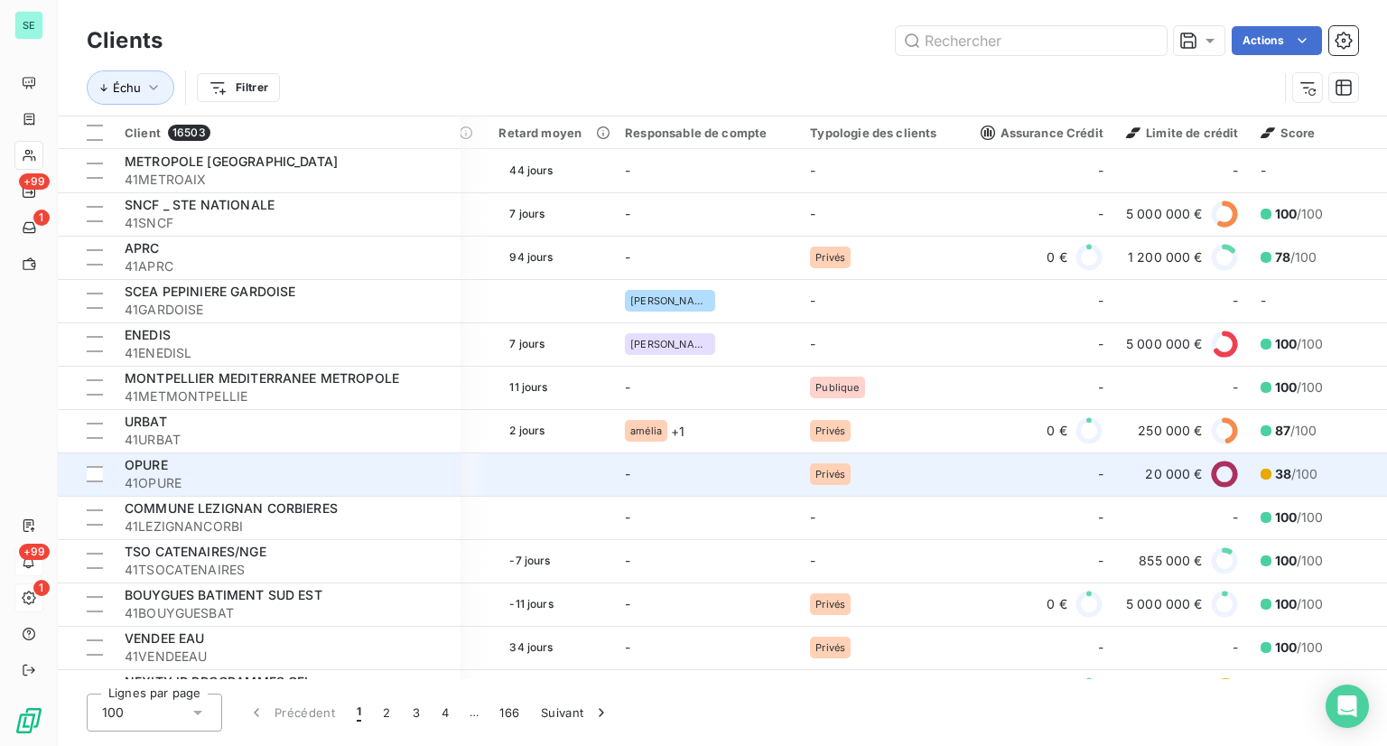
click at [437, 469] on div "OPURE" at bounding box center [287, 465] width 325 height 18
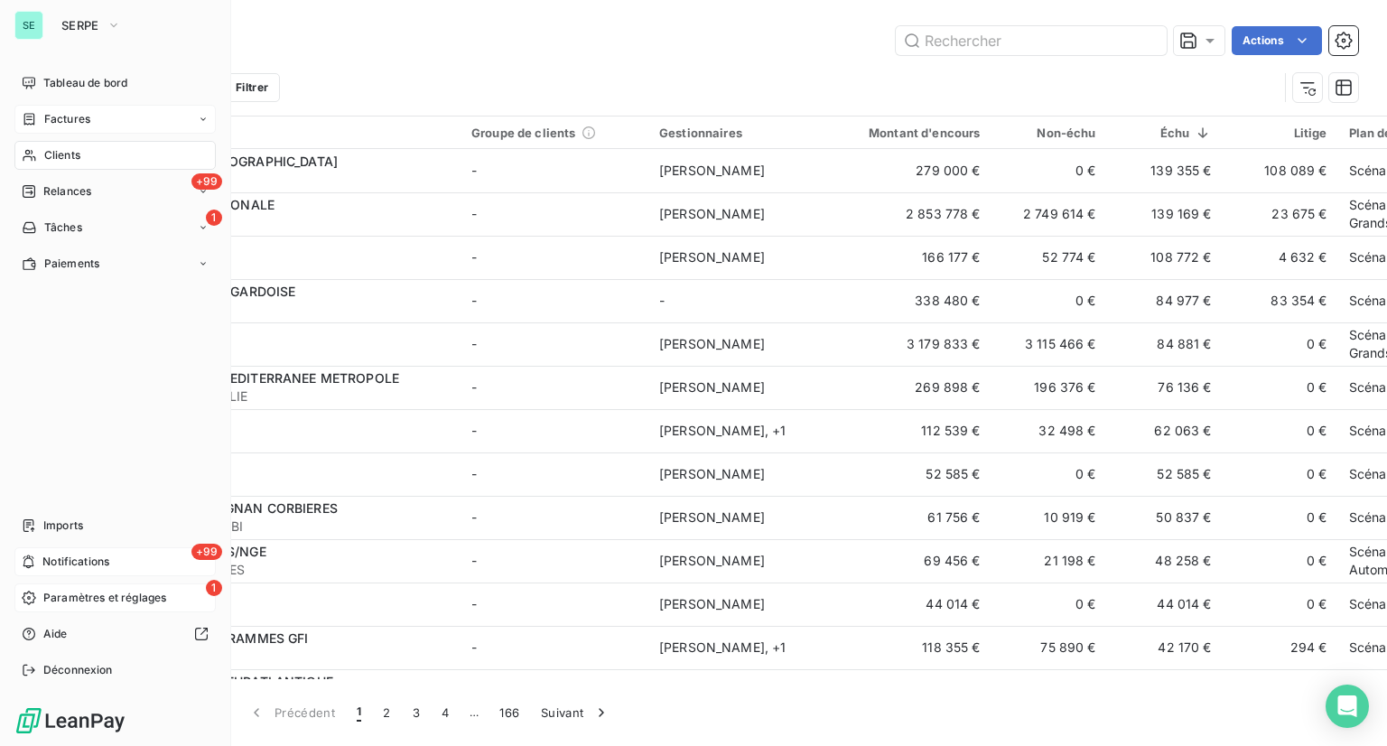
click at [94, 120] on div "Factures" at bounding box center [114, 119] width 201 height 29
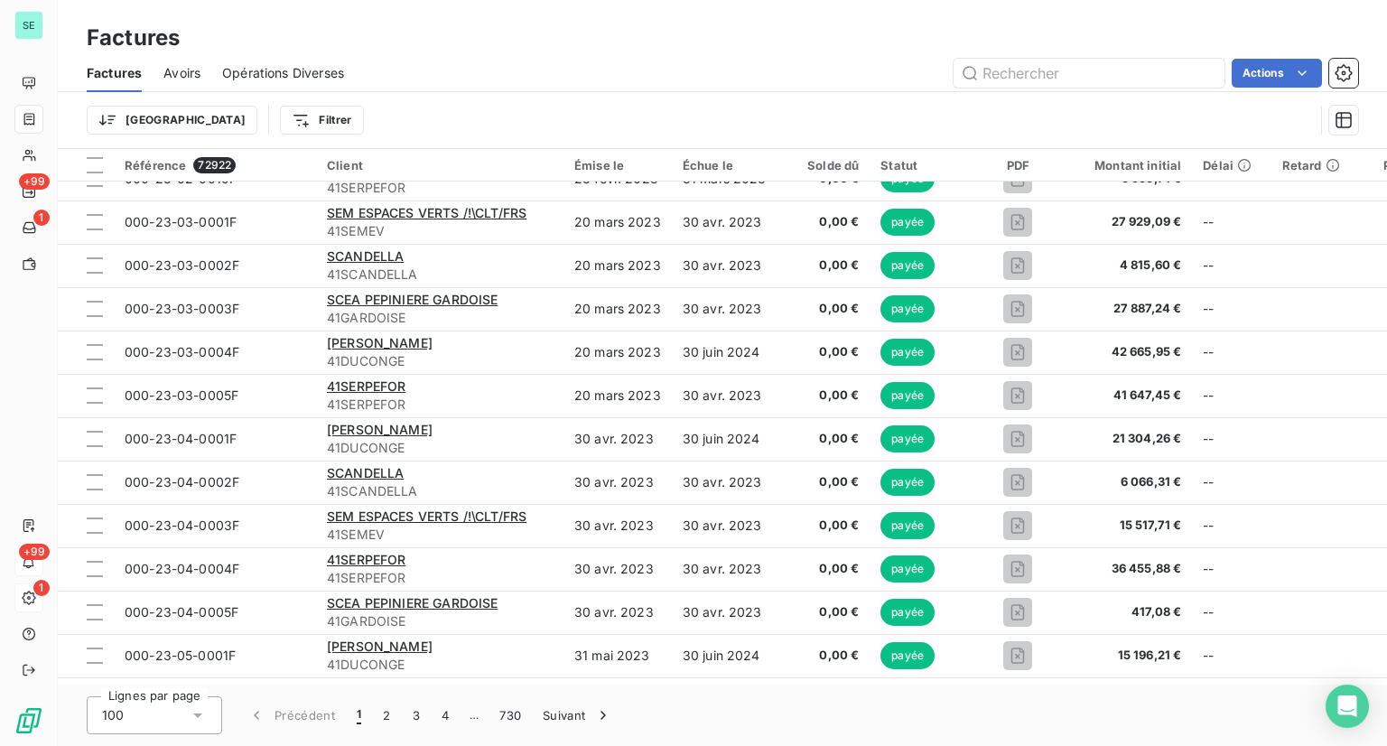
scroll to position [683, 0]
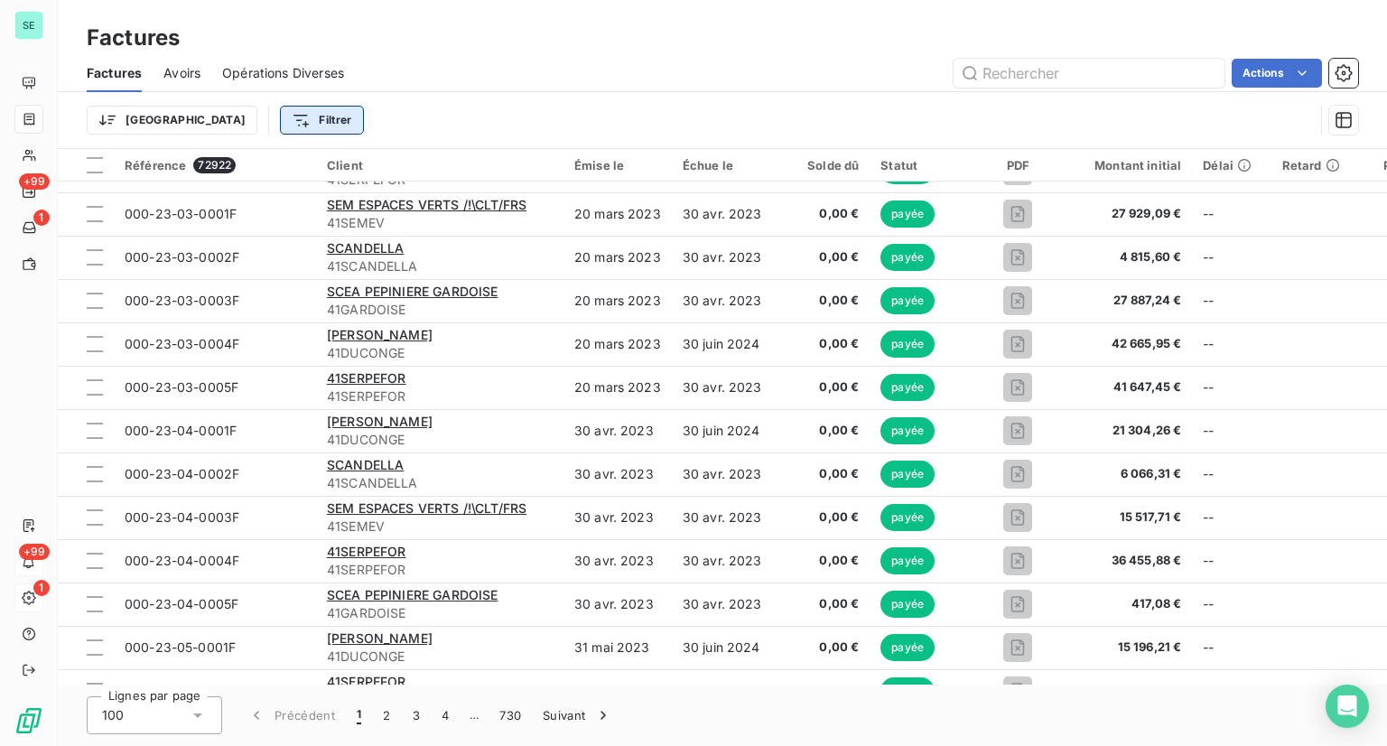
click at [224, 123] on html "SE +99 1 +99 1 Factures Factures Avoirs Opérations Diverses Actions Trier Filtr…" at bounding box center [693, 373] width 1387 height 746
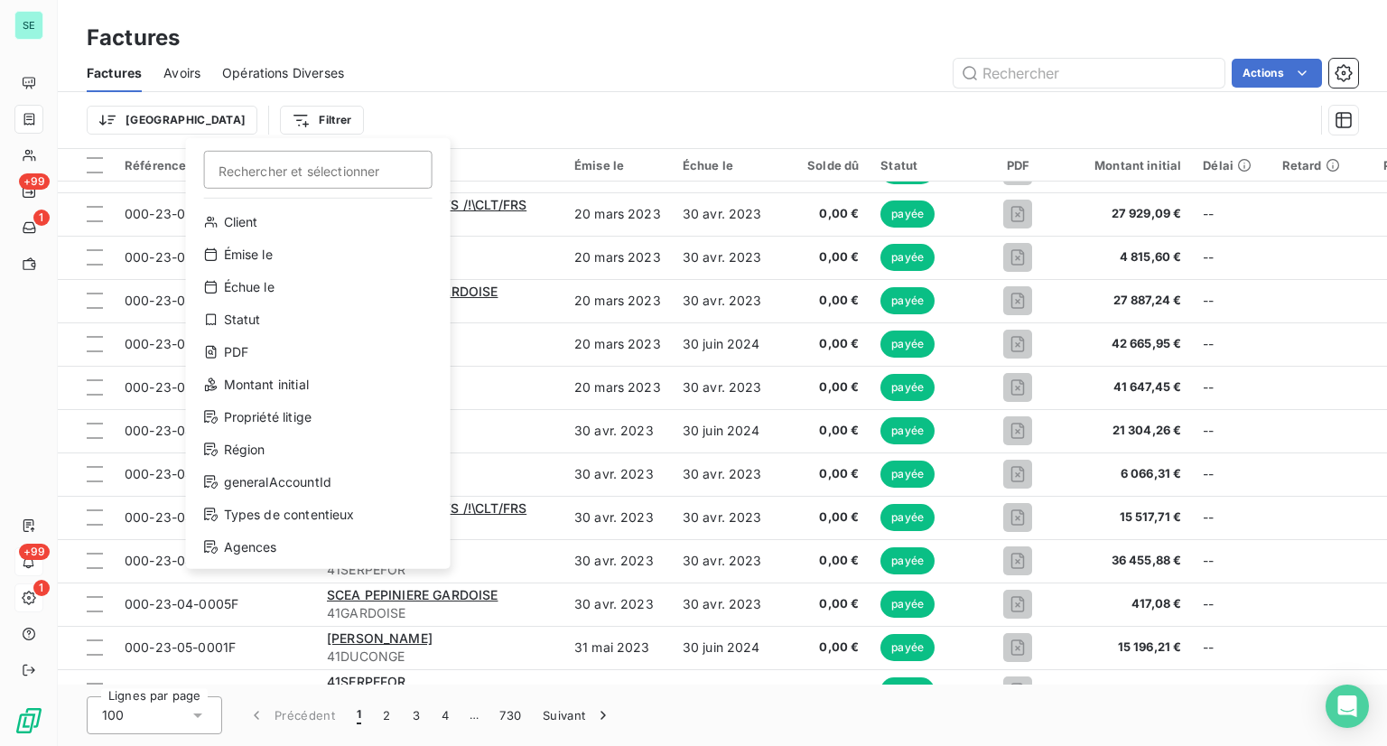
click at [342, 125] on html "SE +99 1 +99 1 Factures Factures Avoirs Opérations Diverses Actions Trier Filtr…" at bounding box center [693, 373] width 1387 height 746
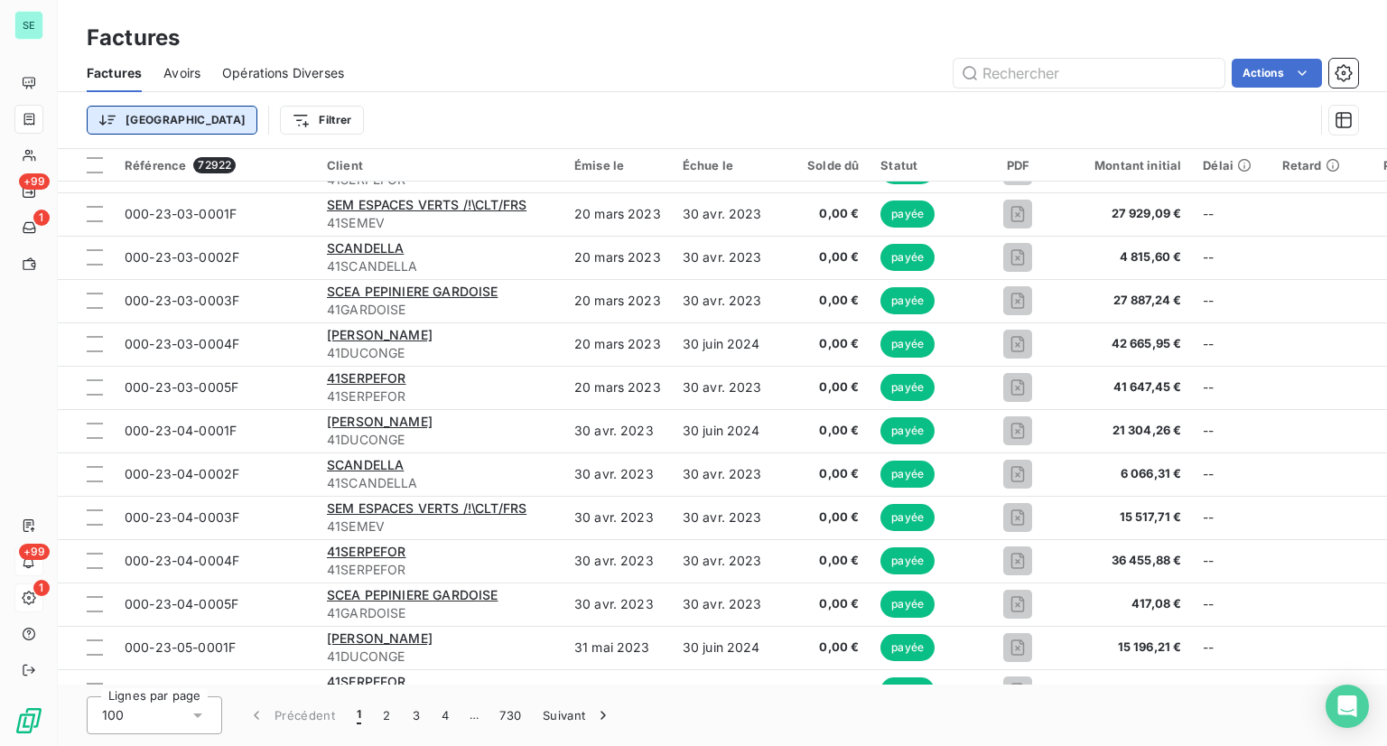
click at [96, 110] on html "SE +99 1 +99 1 Factures Factures Avoirs Opérations Diverses Actions Trier Filtr…" at bounding box center [693, 373] width 1387 height 746
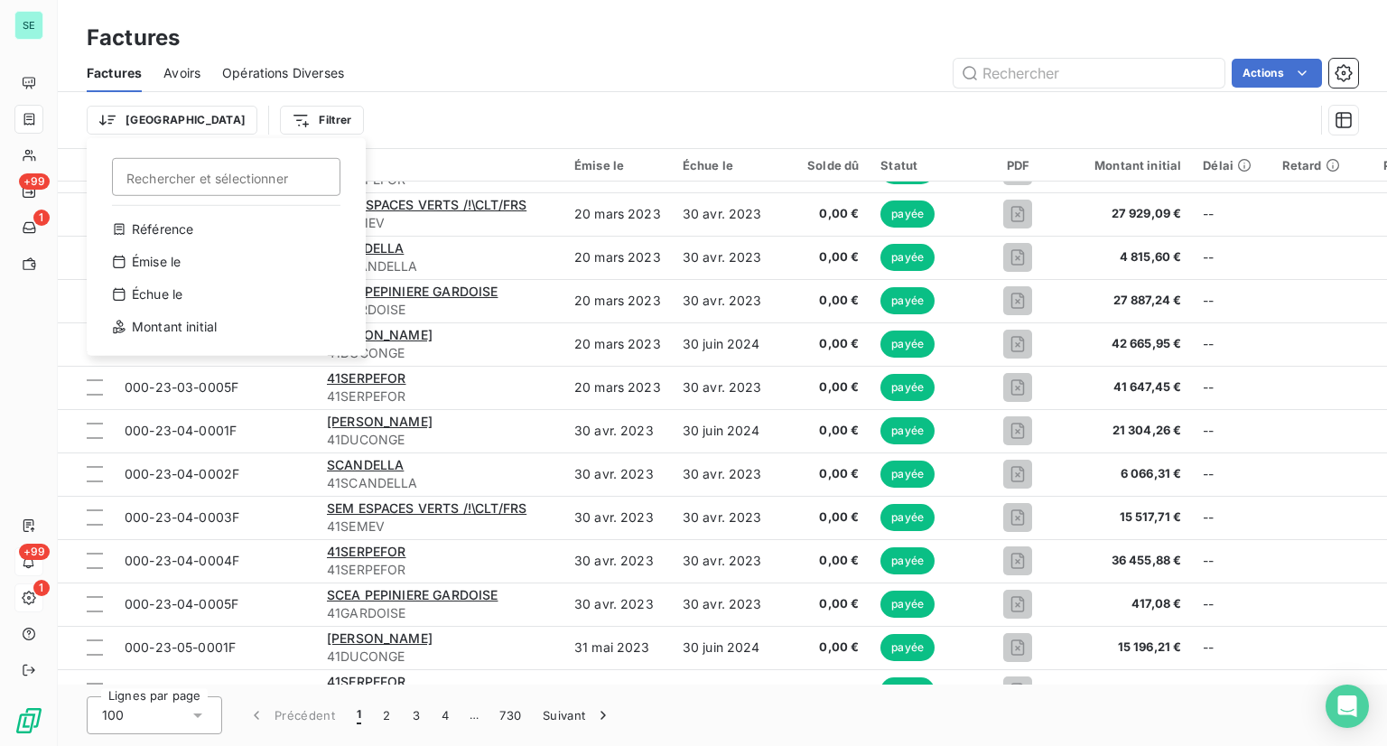
click at [230, 127] on html "SE +99 1 +99 1 Factures Factures Avoirs Opérations Diverses Actions Trier Reche…" at bounding box center [693, 373] width 1387 height 746
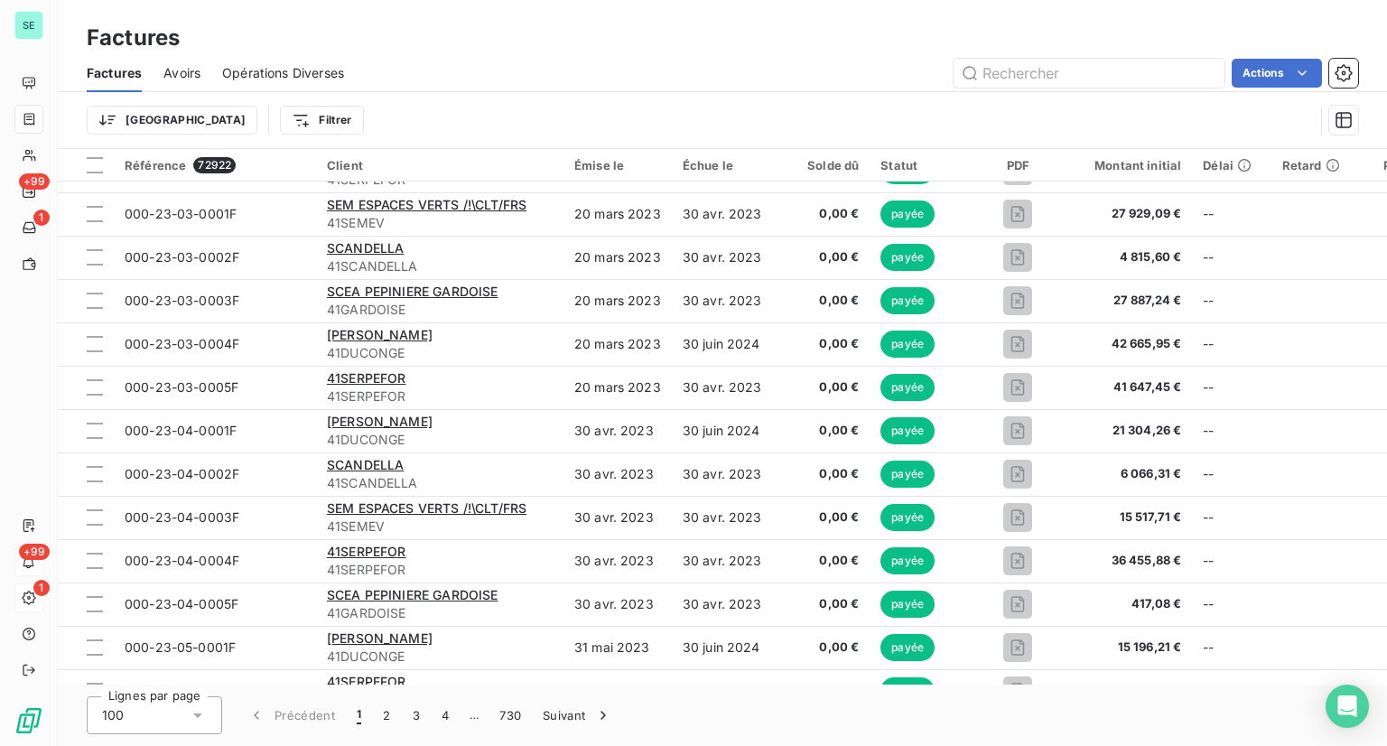
click at [230, 127] on html "SE +99 1 +99 1 Factures Factures Avoirs Opérations Diverses Actions Trier Filtr…" at bounding box center [693, 373] width 1387 height 746
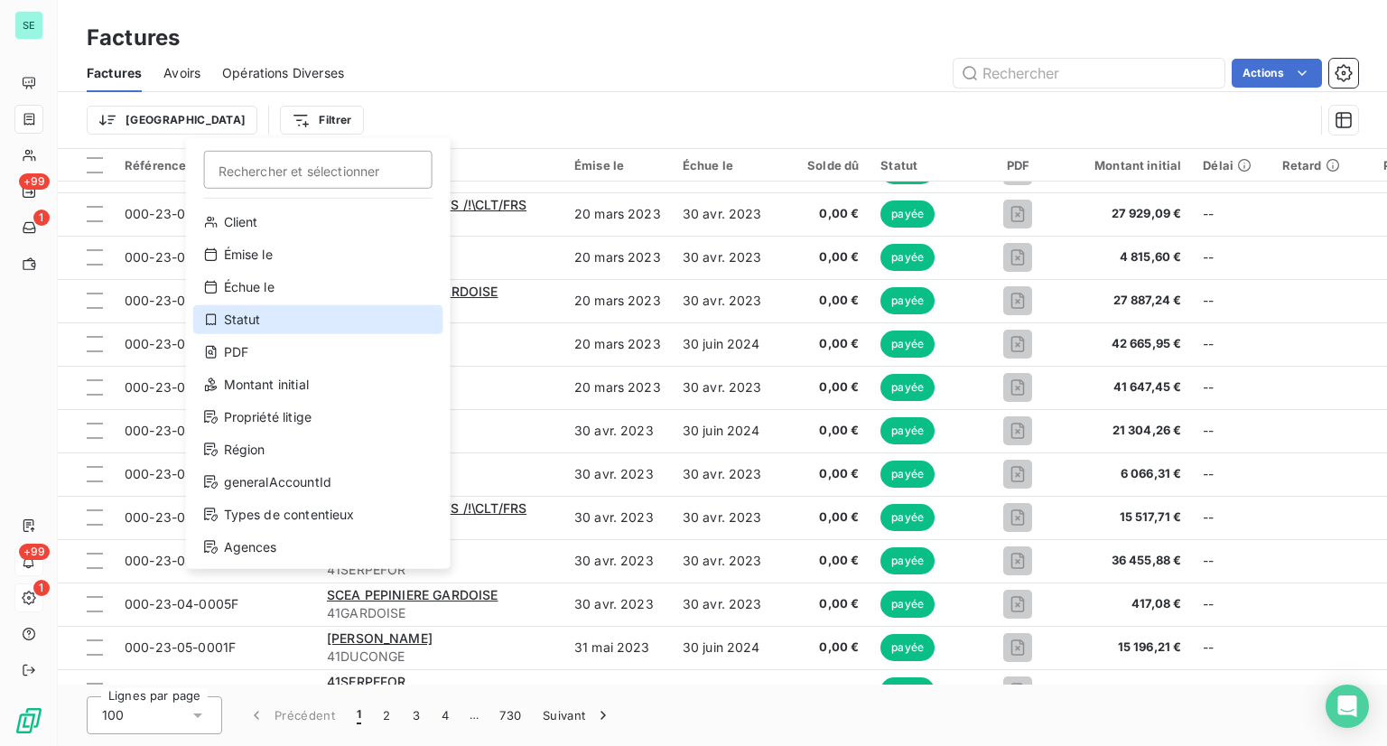
click at [265, 316] on div "Statut" at bounding box center [318, 319] width 250 height 29
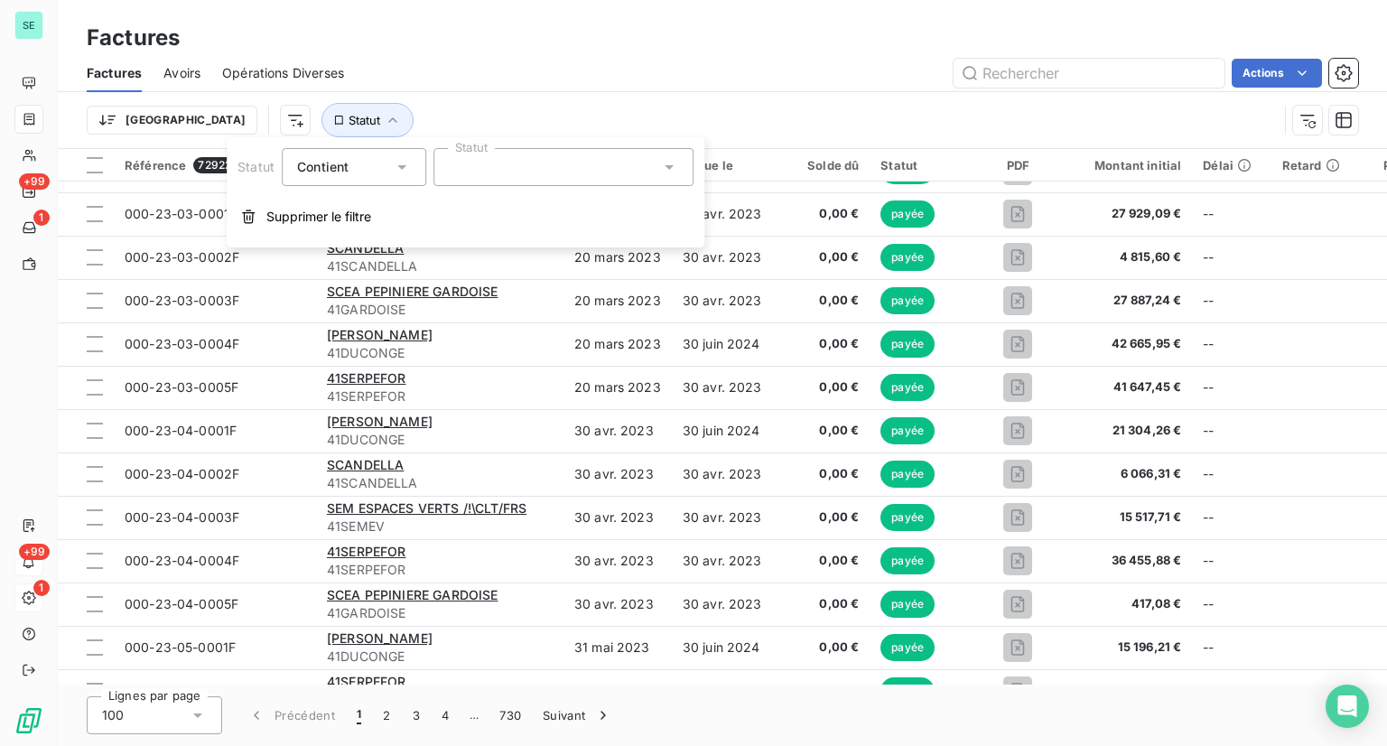
click at [366, 165] on div "Contient" at bounding box center [345, 166] width 96 height 25
click at [364, 236] on span "Ne contient pas" at bounding box center [367, 241] width 98 height 15
click at [548, 185] on div at bounding box center [564, 167] width 260 height 38
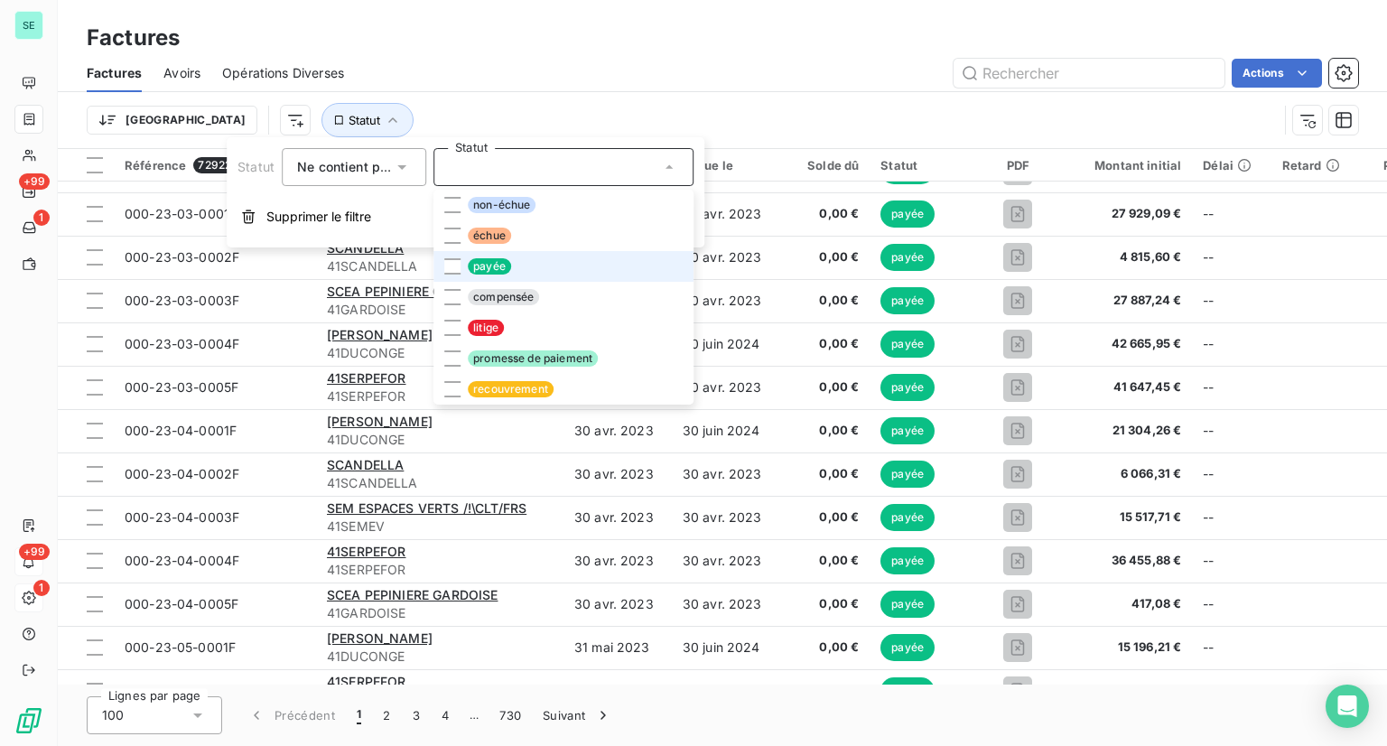
click at [479, 260] on span "payée" at bounding box center [489, 266] width 43 height 16
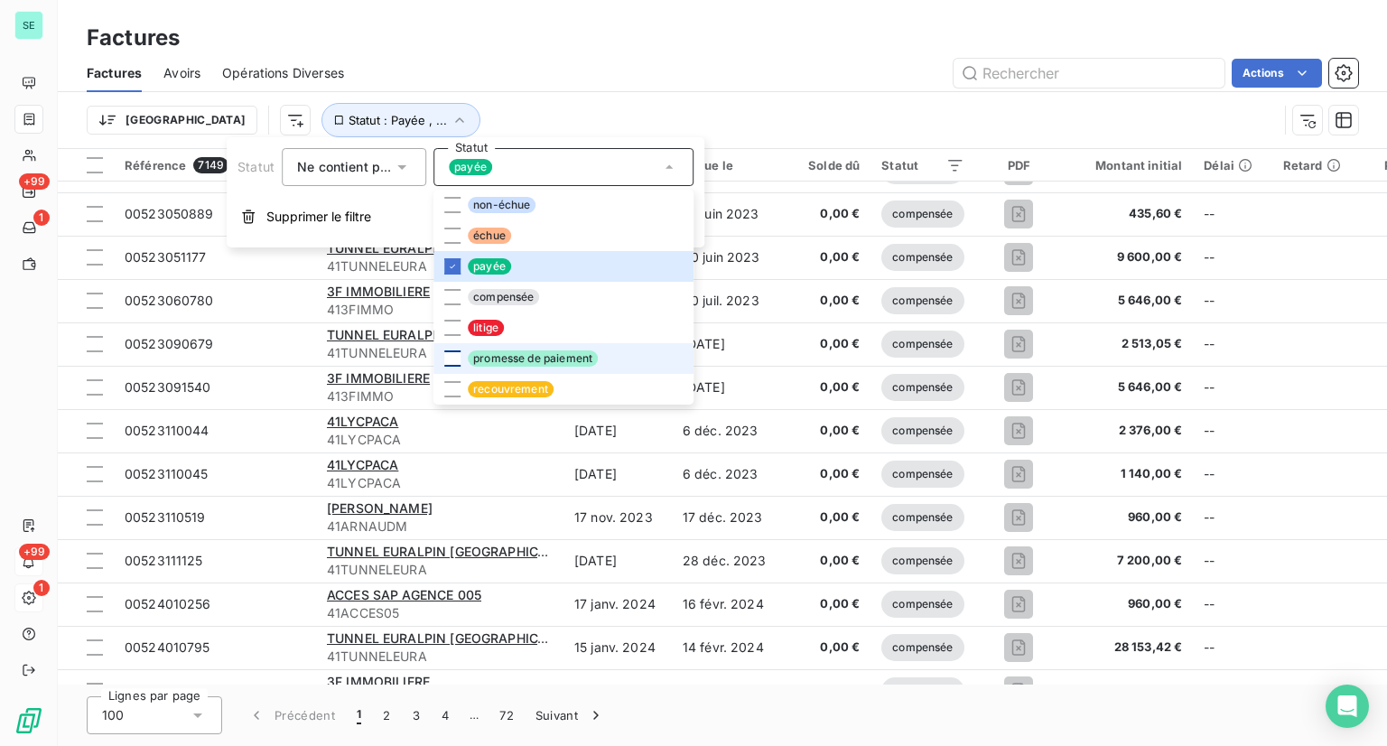
click at [454, 355] on div at bounding box center [452, 358] width 16 height 16
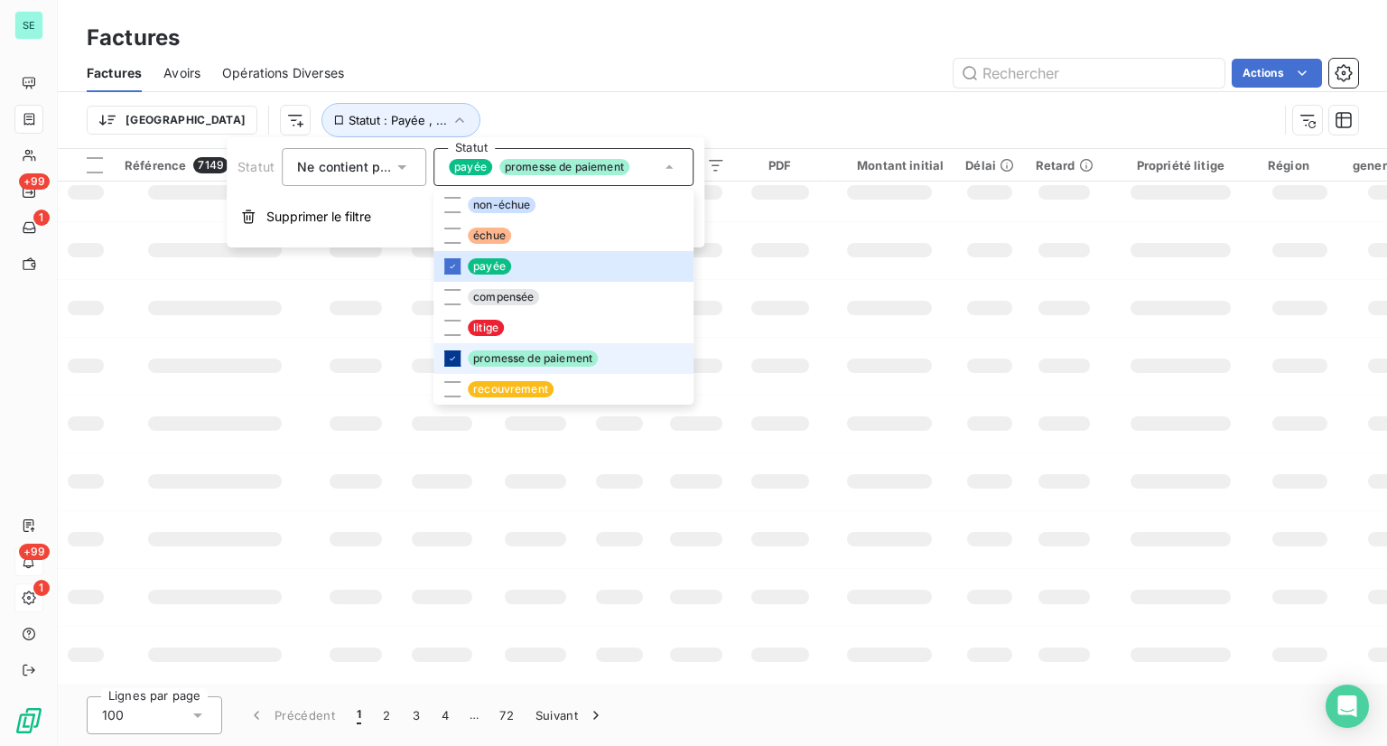
scroll to position [372, 0]
click at [447, 388] on div at bounding box center [452, 389] width 16 height 16
click at [561, 112] on div "Trier Statut : Payée , ..." at bounding box center [682, 120] width 1191 height 34
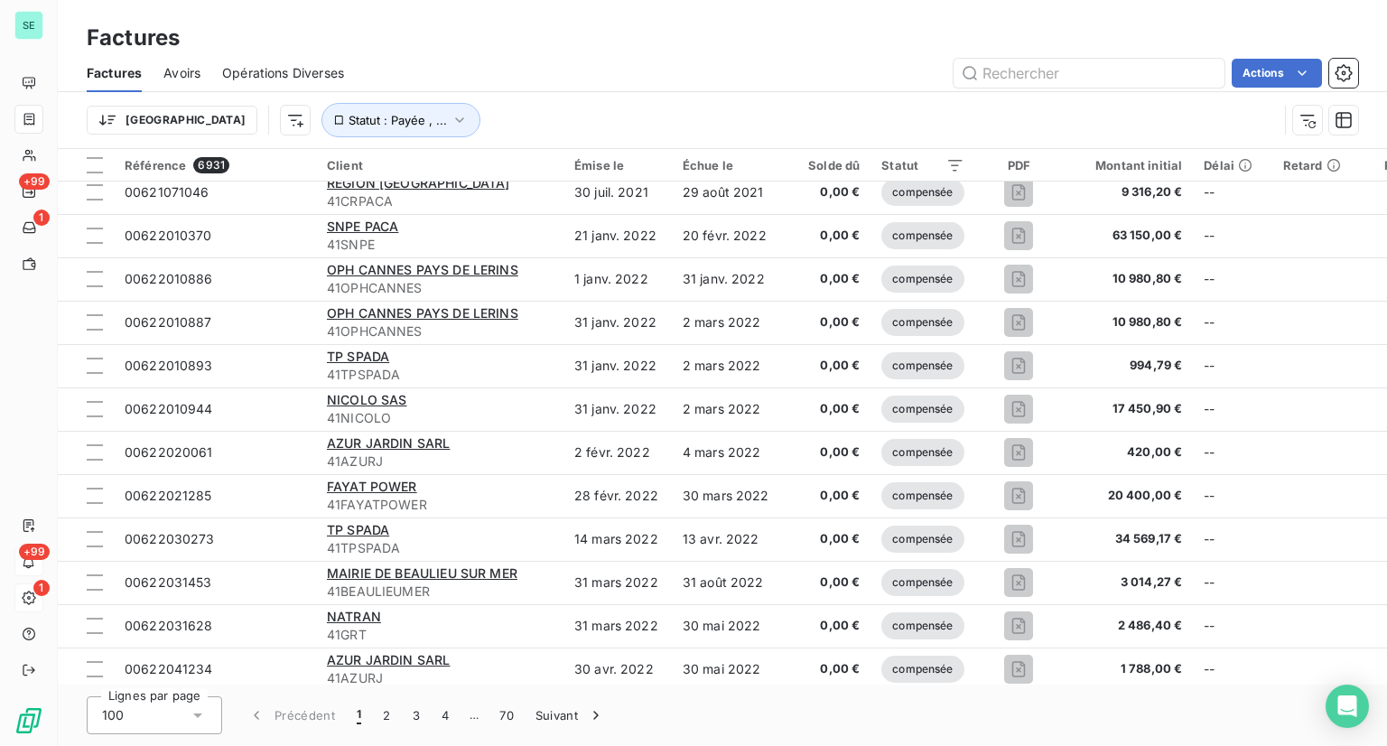
scroll to position [3841, 0]
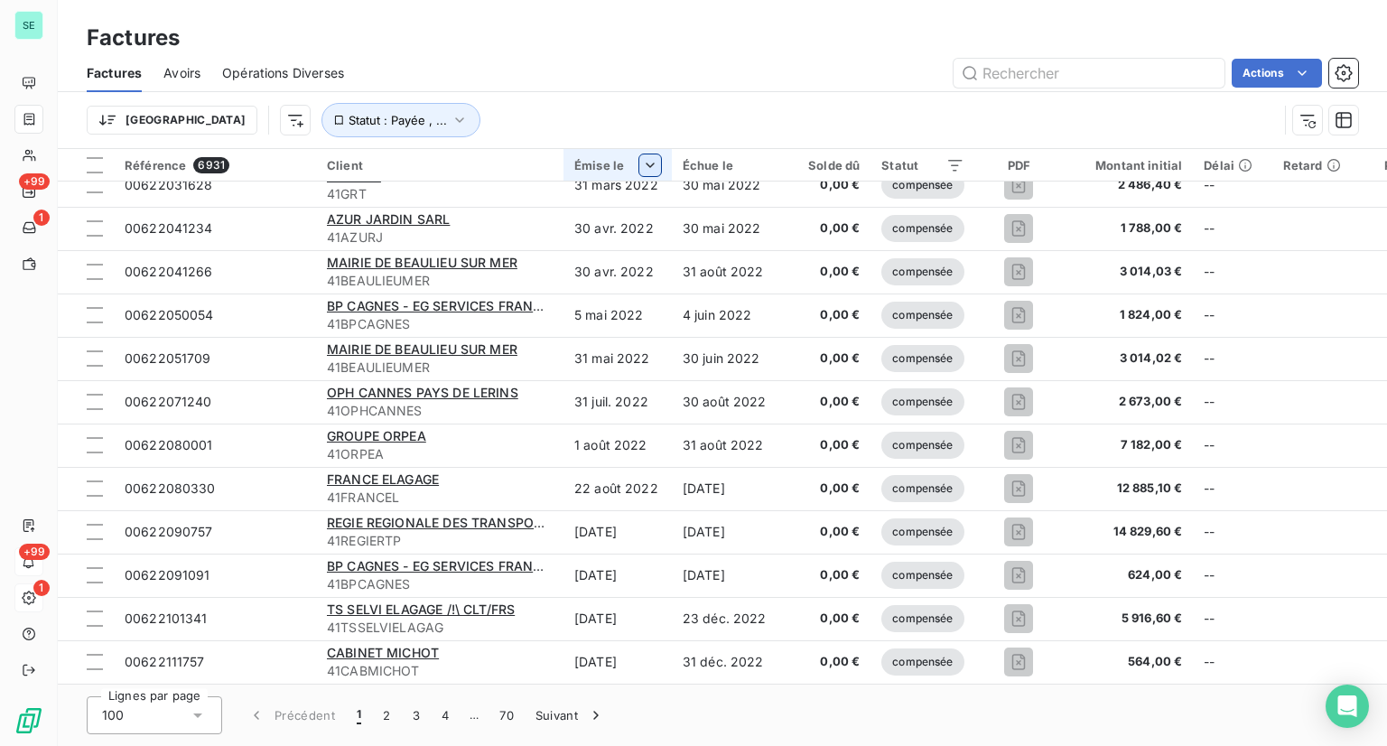
click at [644, 174] on html "SE +99 1 +99 1 Factures Factures Avoirs Opérations Diverses Actions Trier Statu…" at bounding box center [693, 373] width 1387 height 746
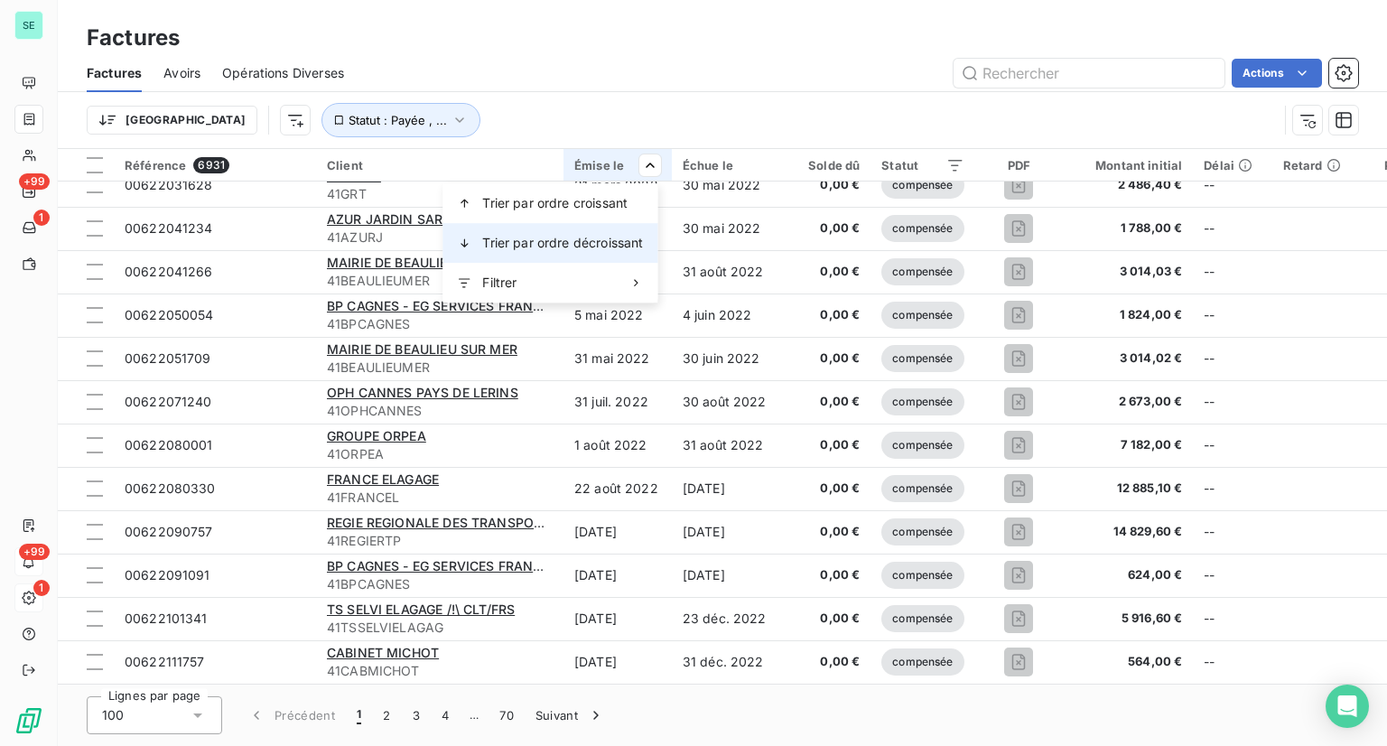
click at [603, 245] on span "Trier par ordre décroissant" at bounding box center [562, 243] width 161 height 18
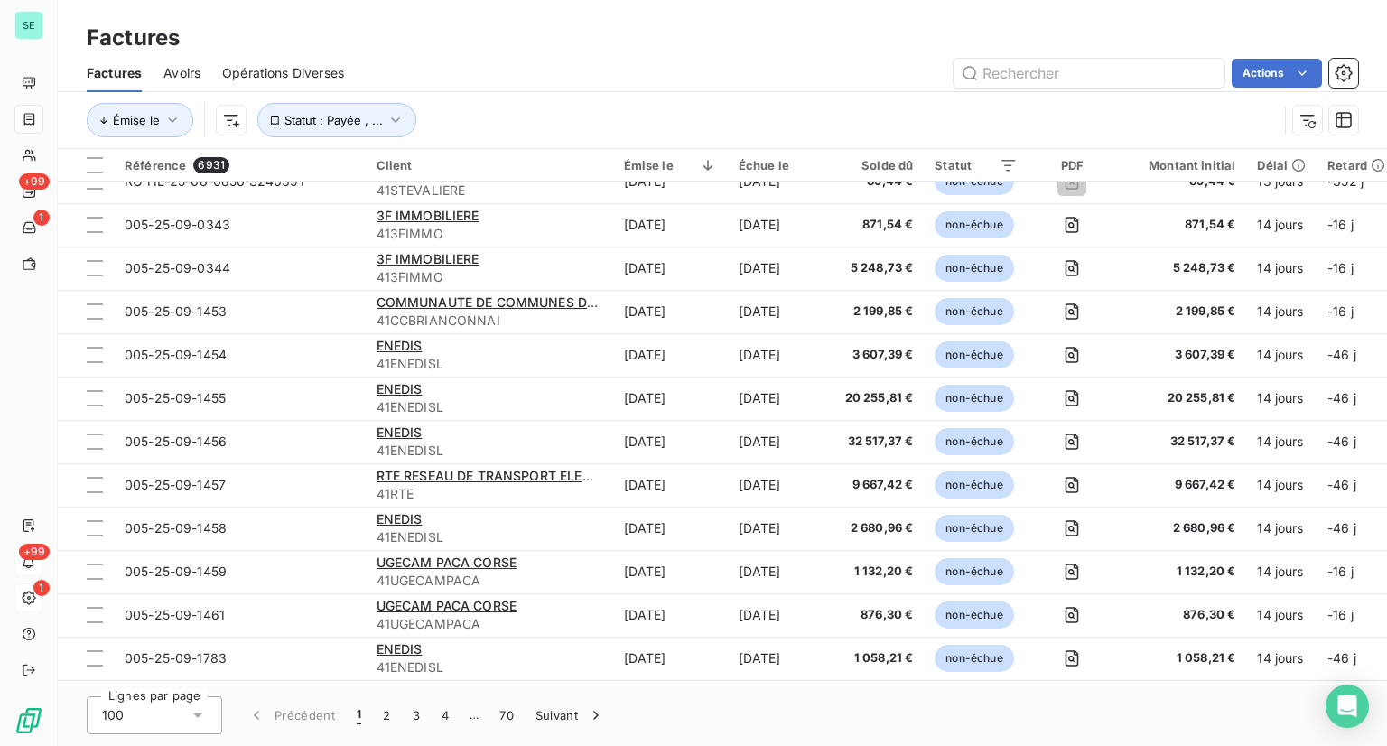
scroll to position [1409, 0]
drag, startPoint x: 776, startPoint y: 408, endPoint x: 1185, endPoint y: 126, distance: 497.4
click at [1185, 126] on div "Émise le Statut : Payée , ..." at bounding box center [682, 120] width 1191 height 34
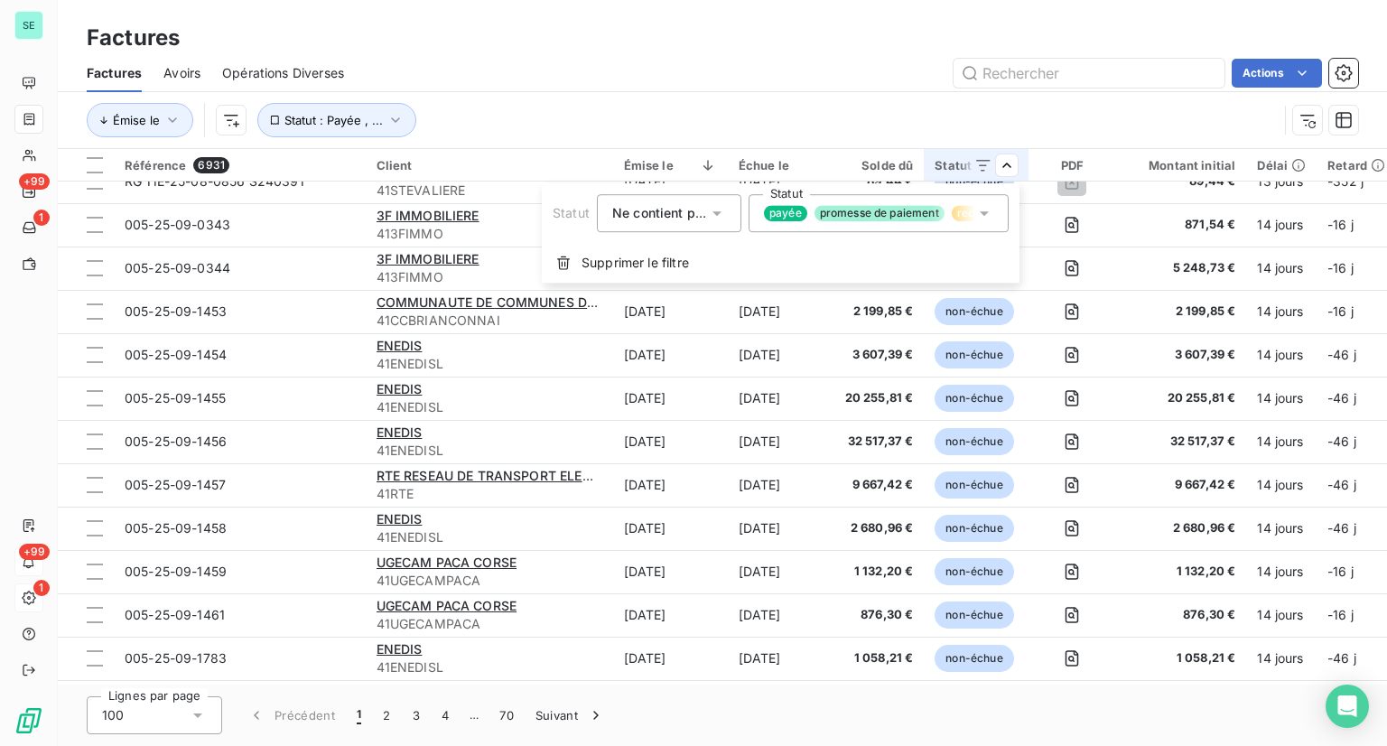
click at [535, 89] on html "SE +99 1 +99 1 Factures Factures Avoirs Opérations Diverses Actions Émise le St…" at bounding box center [693, 373] width 1387 height 746
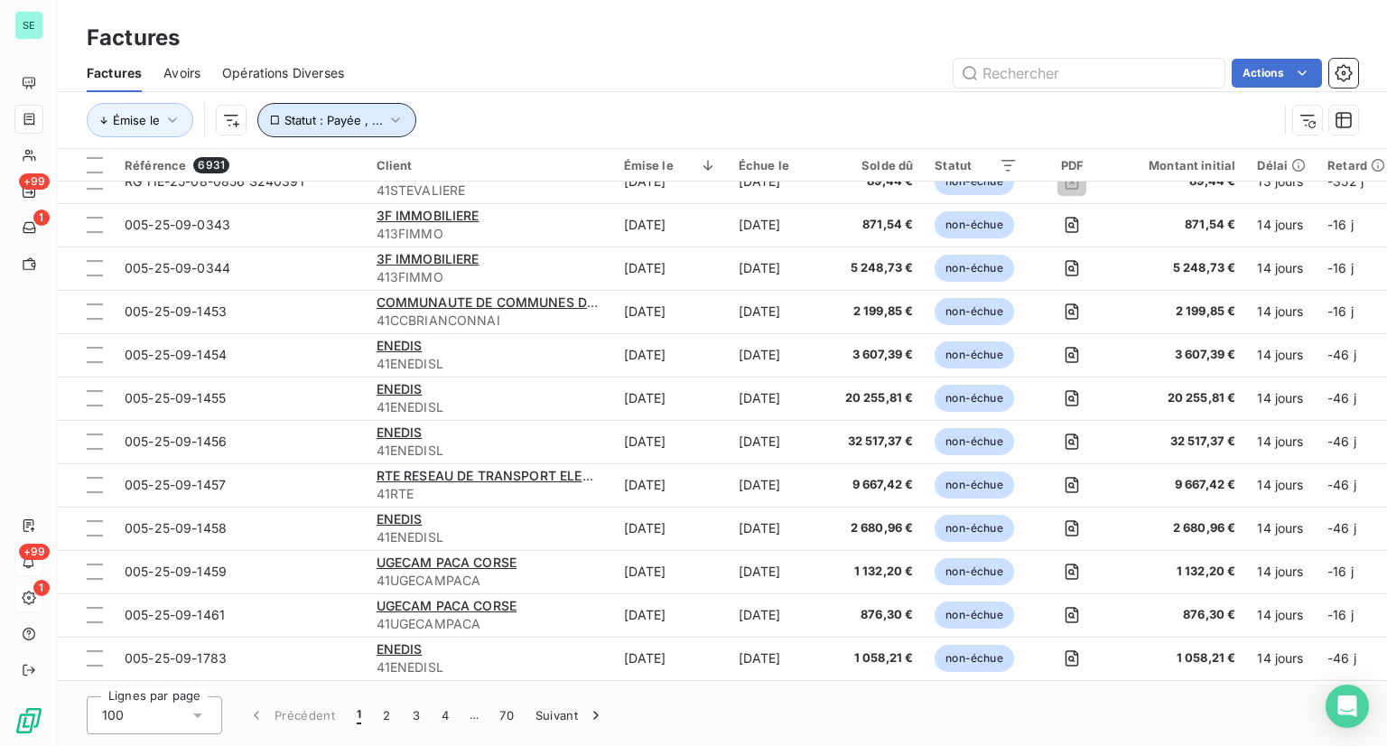
click at [376, 106] on button "Statut : Payée , ..." at bounding box center [336, 120] width 159 height 34
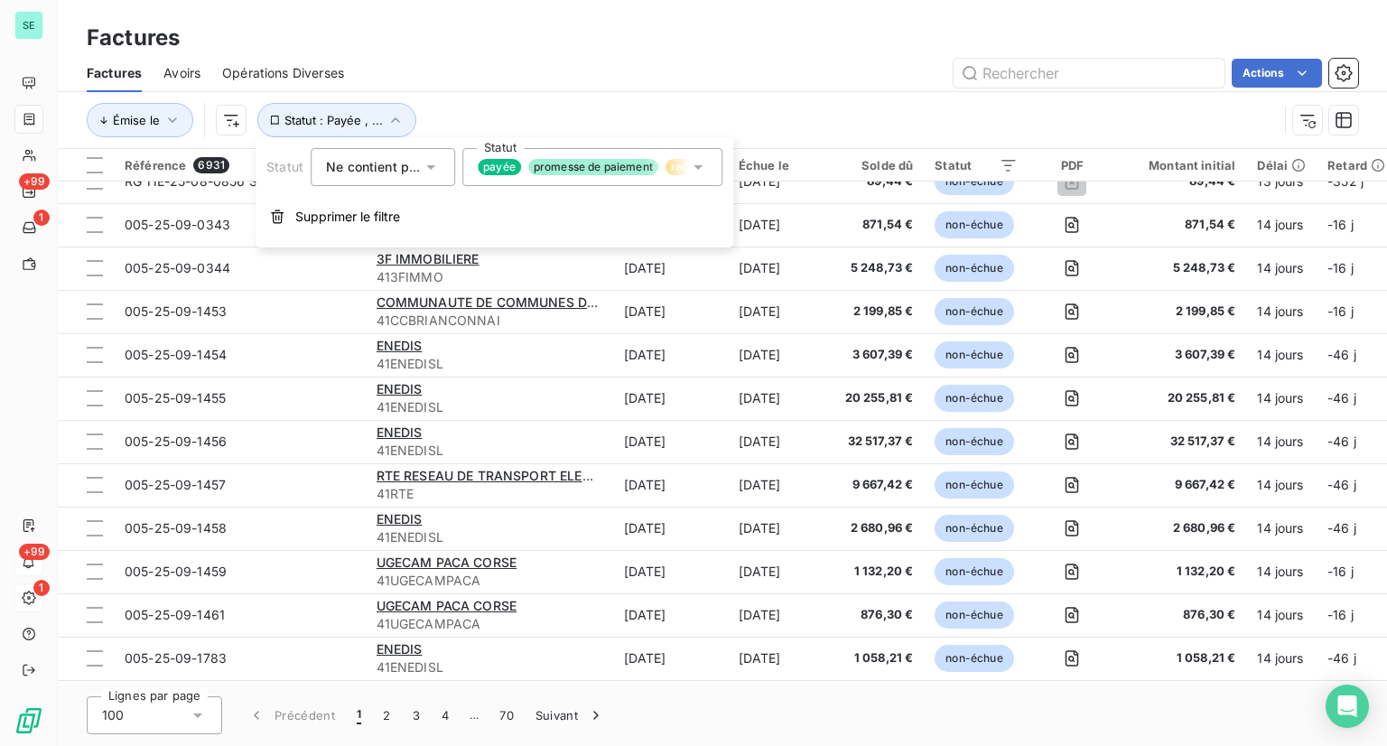
click at [530, 182] on div "payée promesse de paiement recouvrement" at bounding box center [592, 167] width 260 height 38
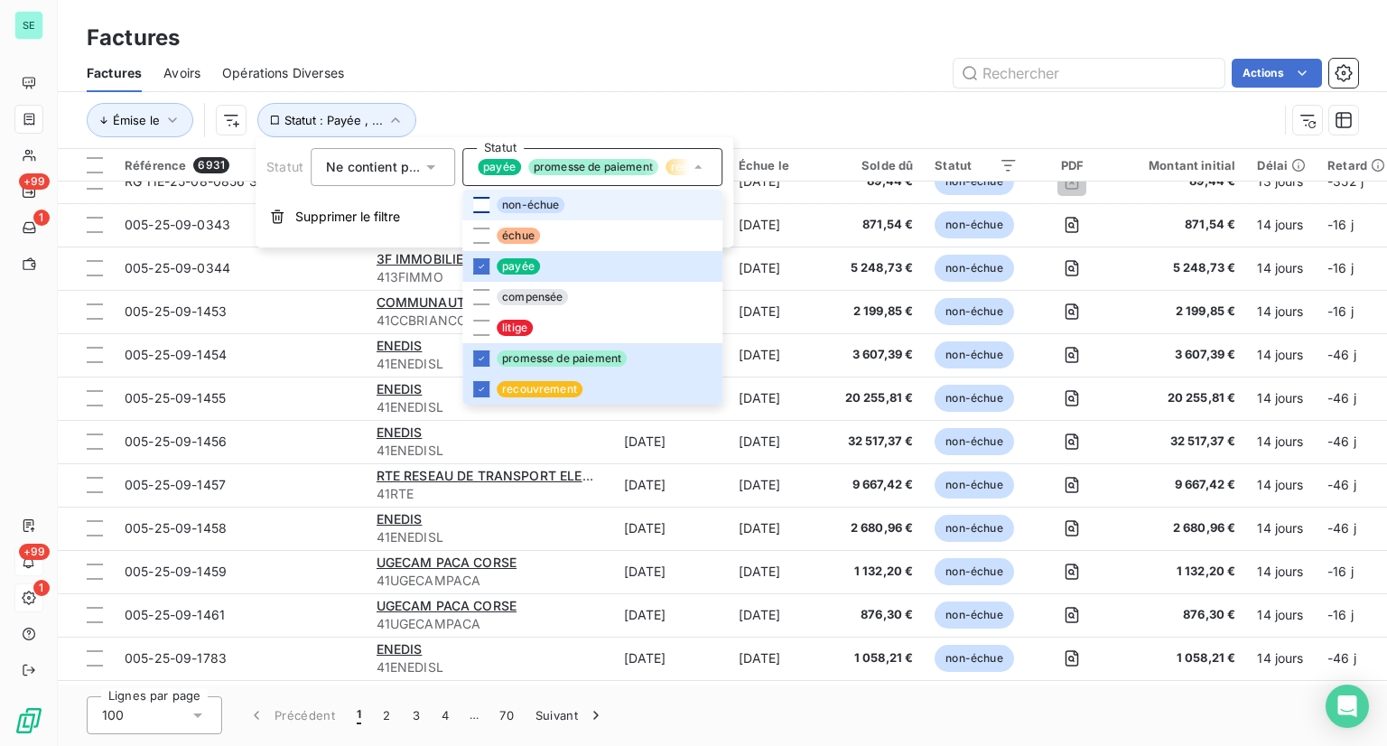
click at [484, 210] on div at bounding box center [481, 205] width 16 height 16
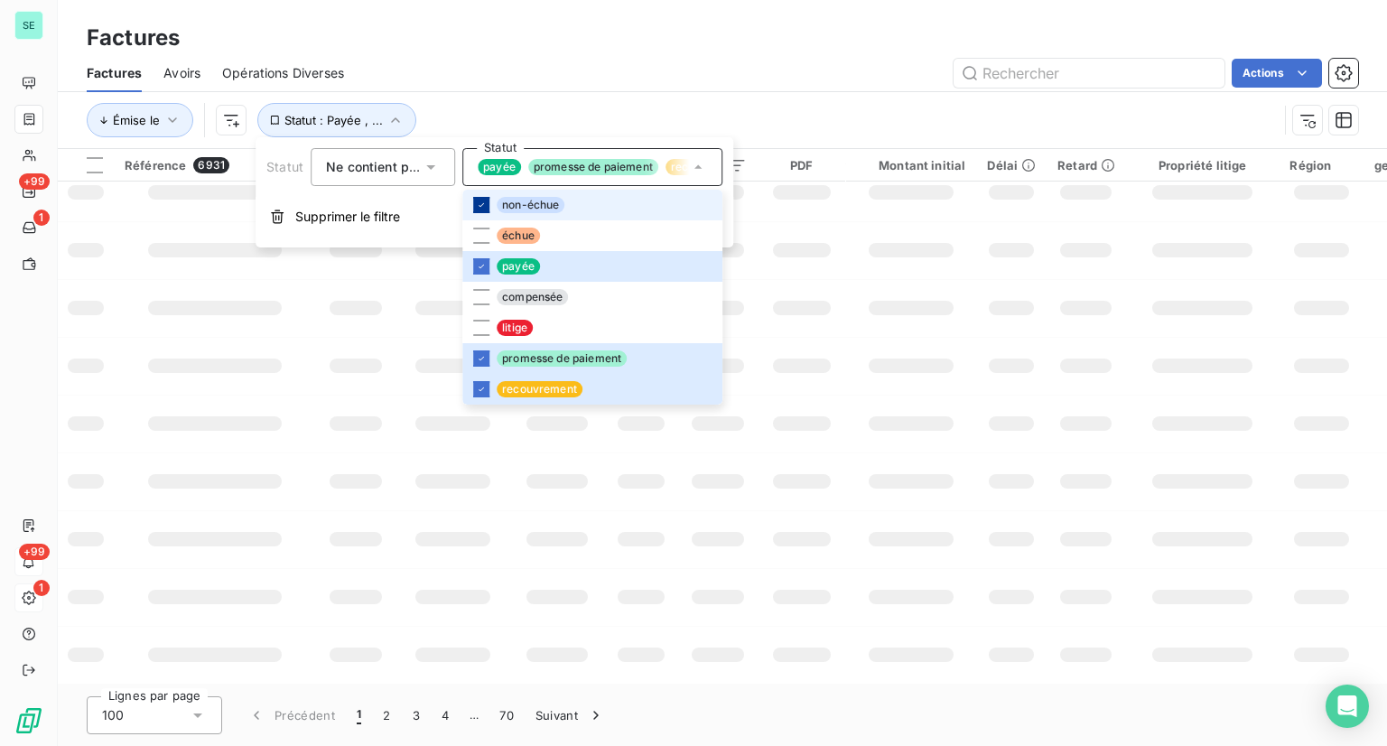
scroll to position [372, 0]
click at [864, 121] on div "Émise le Statut : Payée , ..." at bounding box center [682, 120] width 1191 height 34
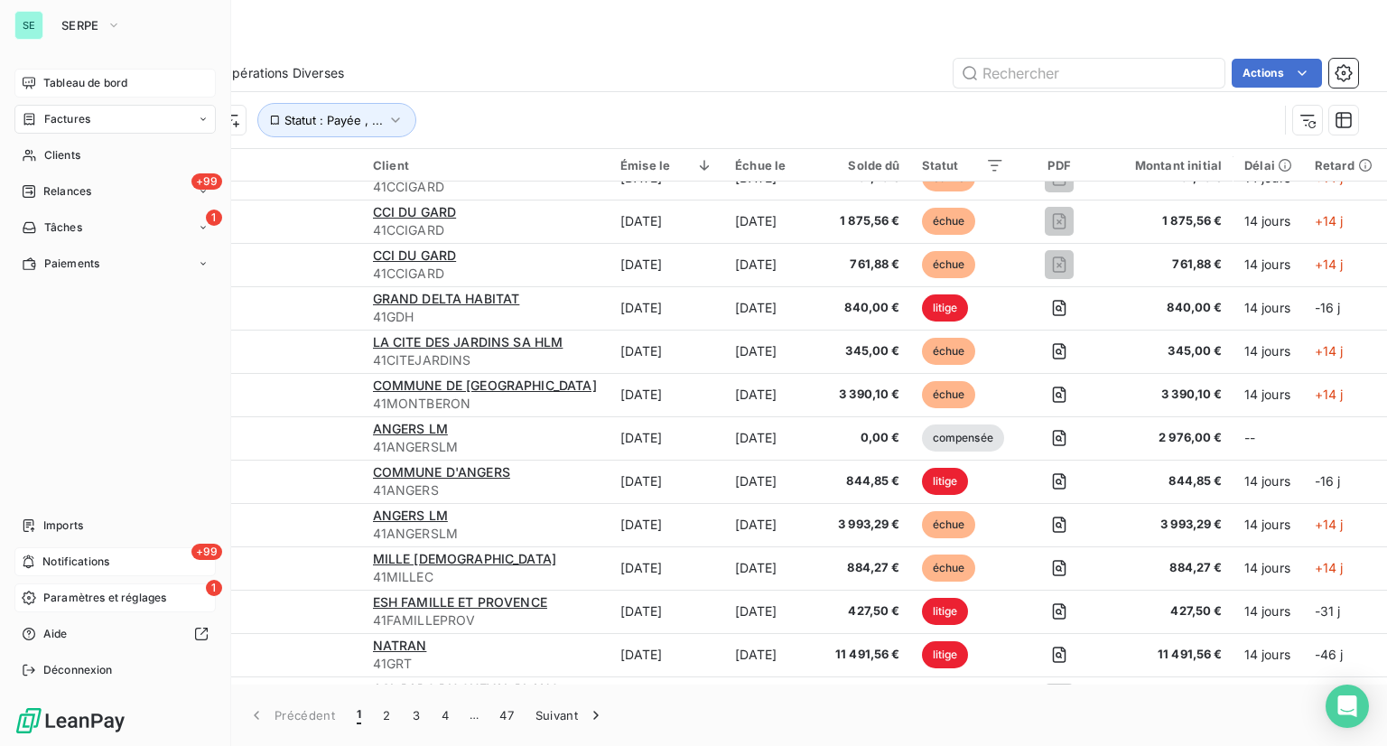
click at [67, 79] on span "Tableau de bord" at bounding box center [85, 83] width 84 height 16
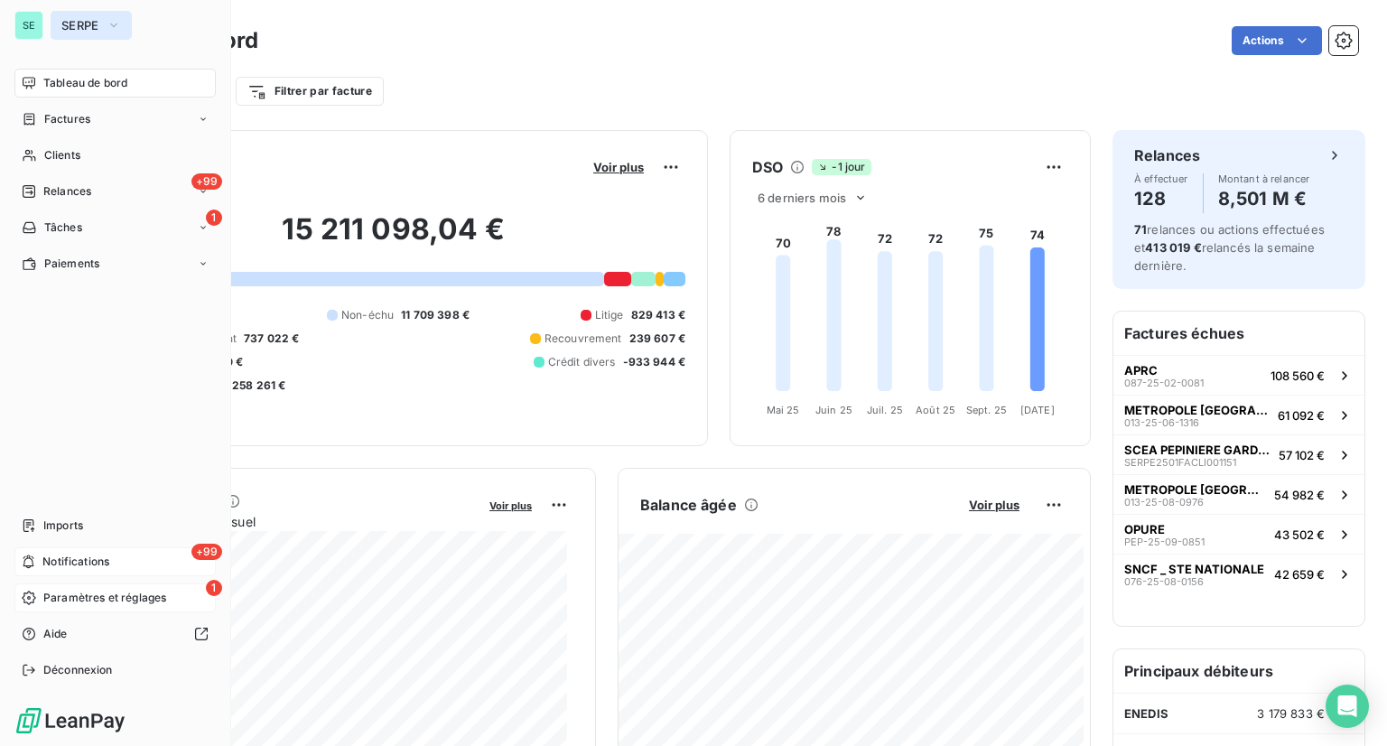
click at [66, 23] on span "SERPE" at bounding box center [80, 25] width 38 height 14
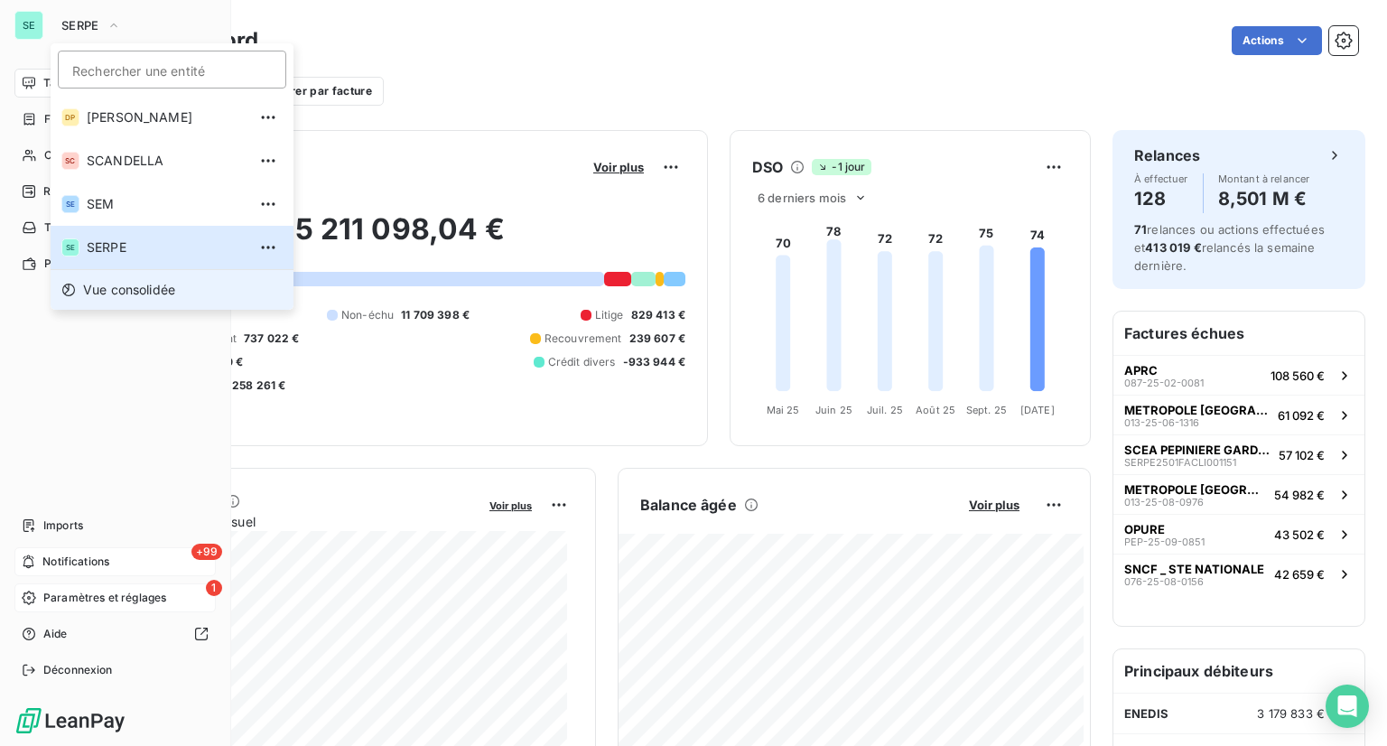
click at [118, 294] on span "Vue consolidée" at bounding box center [129, 290] width 92 height 18
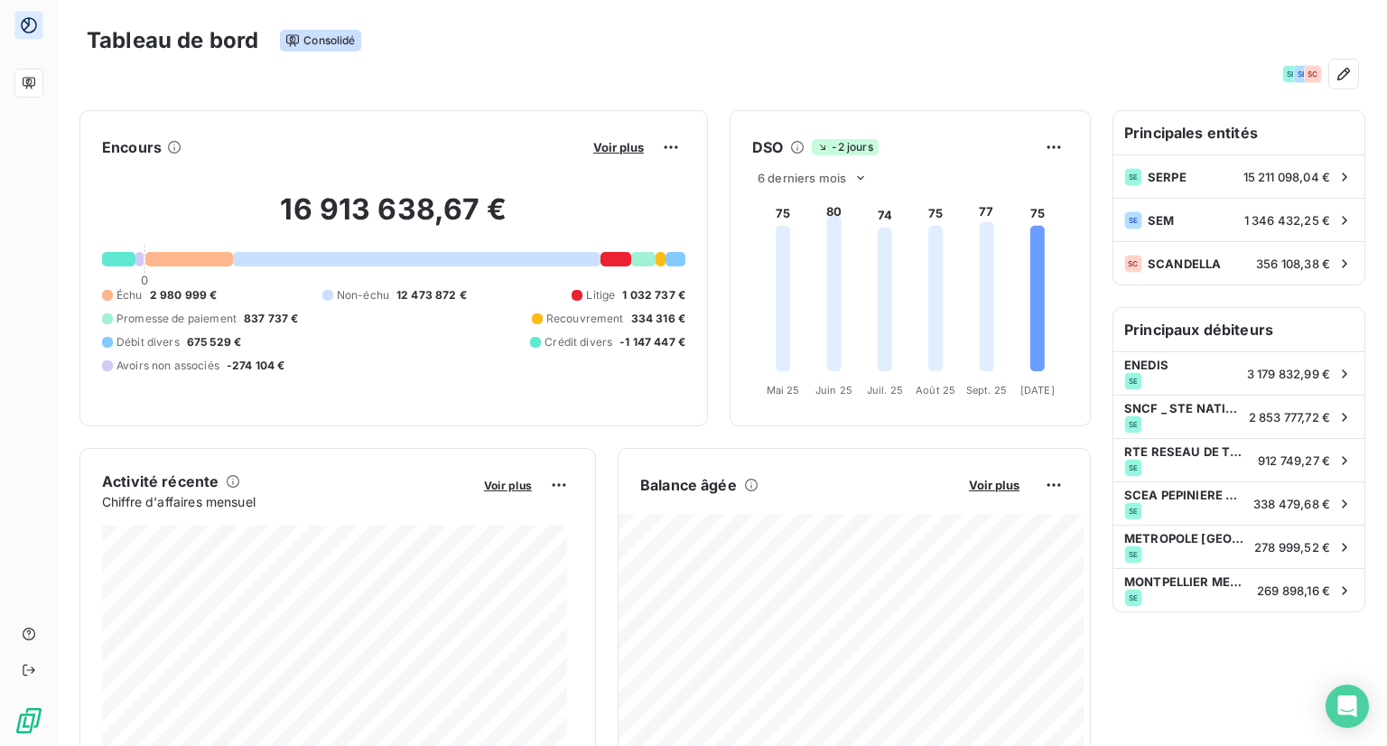
click at [494, 68] on div "SE SE SC" at bounding box center [723, 74] width 1272 height 29
drag, startPoint x: 494, startPoint y: 68, endPoint x: 1387, endPoint y: 299, distance: 922.0
click at [1387, 299] on div "Tableau de bord Consolidé SE SE SC Encours Voir plus 16 913 638,67 € 0 Échu 2 9…" at bounding box center [723, 373] width 1330 height 746
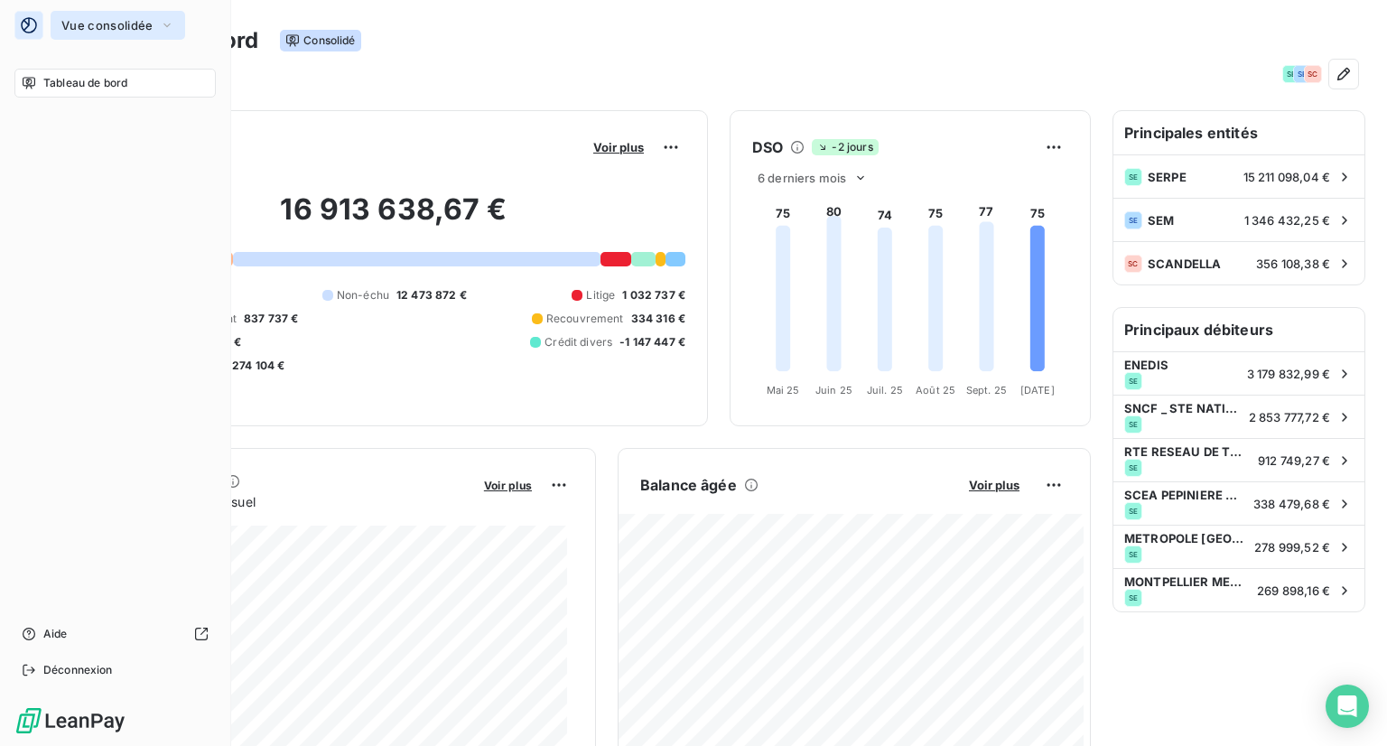
click at [102, 33] on button "Vue consolidée" at bounding box center [118, 25] width 135 height 29
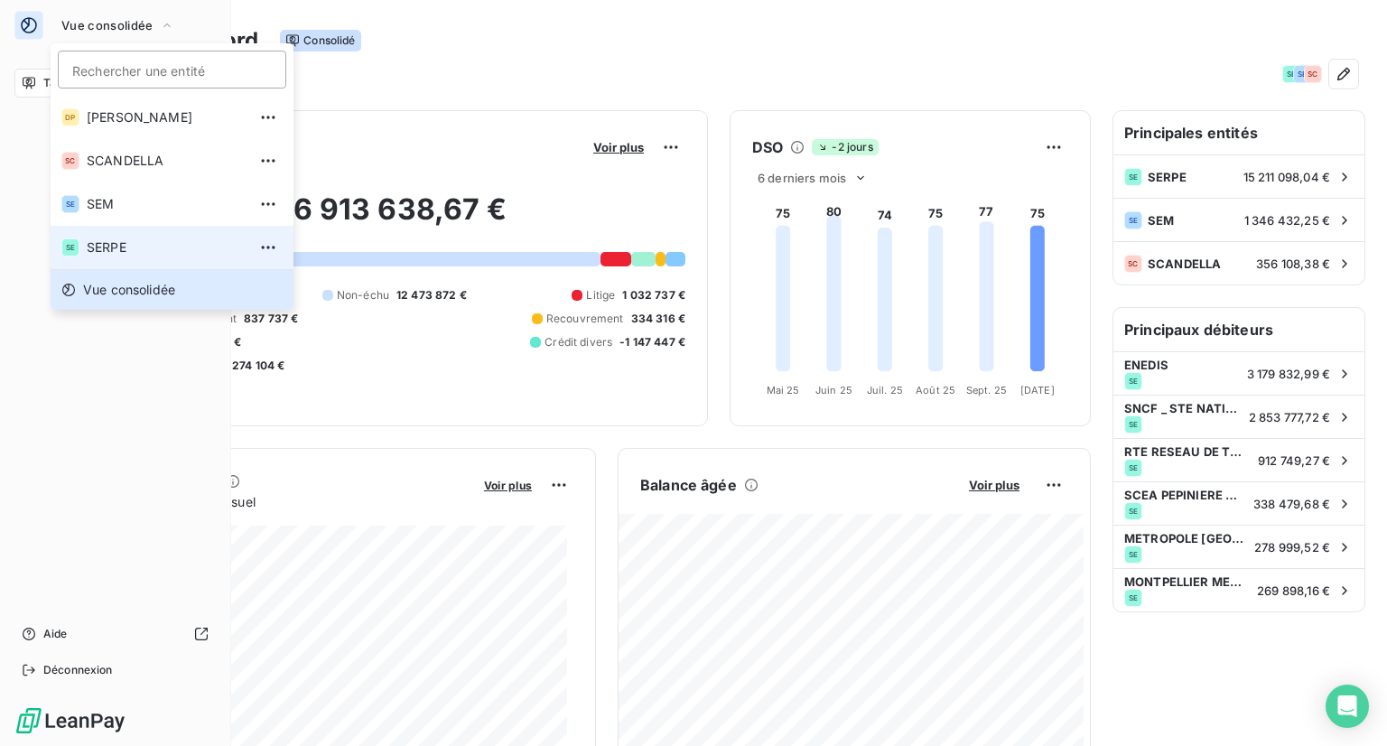
click at [83, 247] on li "SE SERPE" at bounding box center [172, 247] width 243 height 43
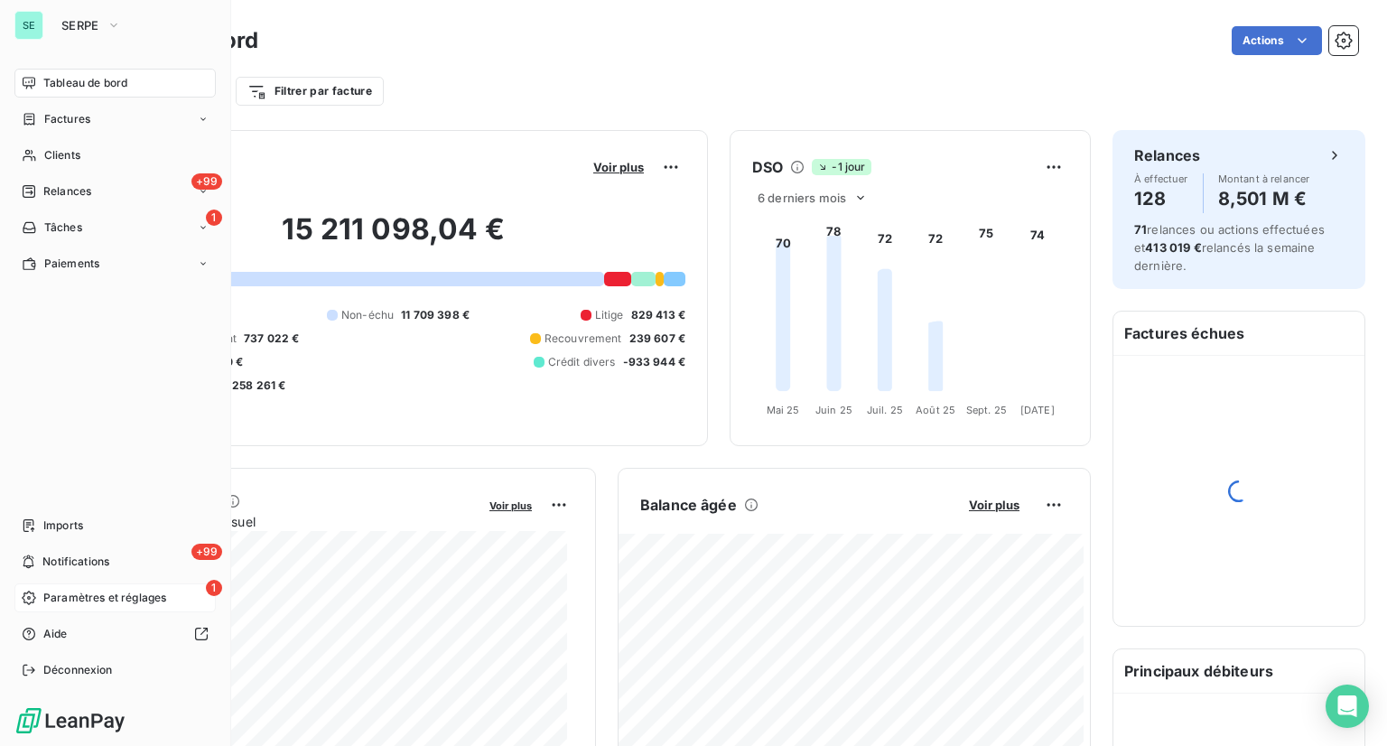
click at [103, 603] on span "Paramètres et réglages" at bounding box center [104, 598] width 123 height 16
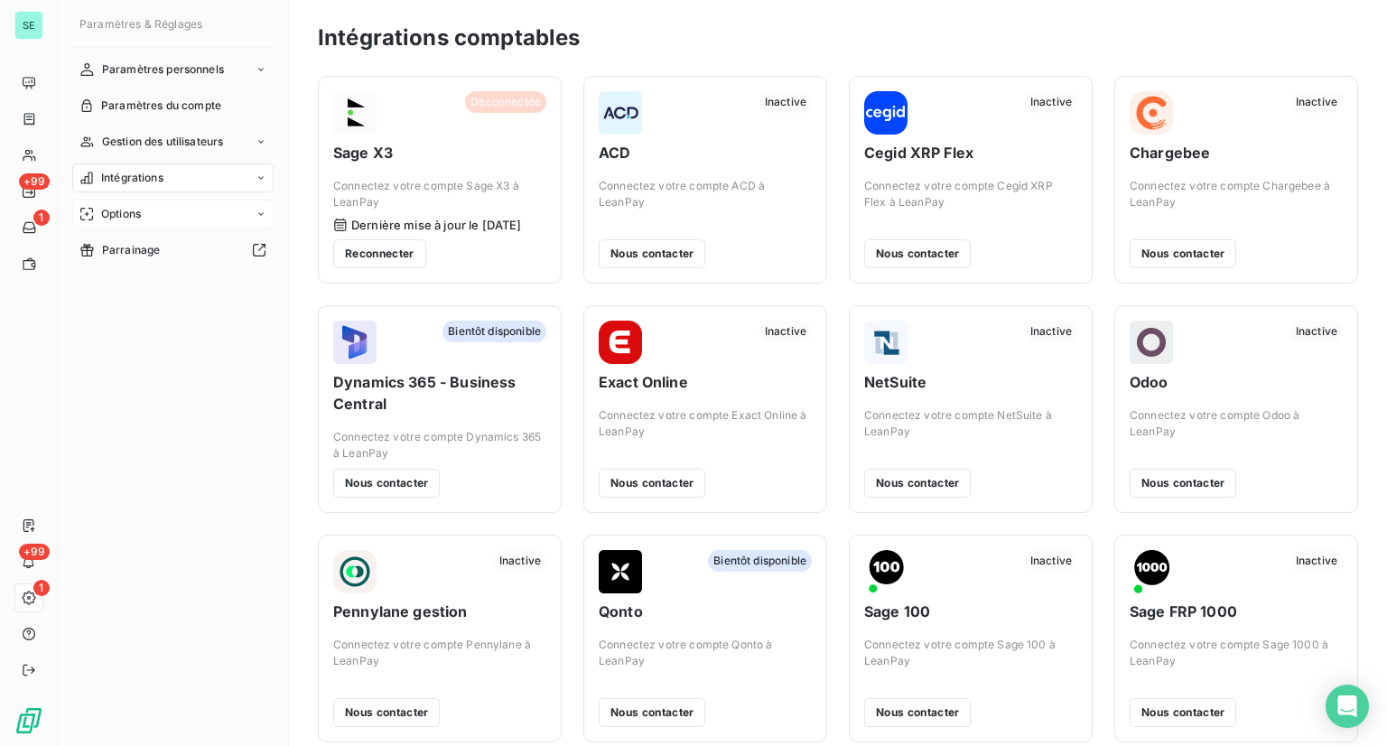
click at [249, 206] on div "Options" at bounding box center [172, 214] width 201 height 29
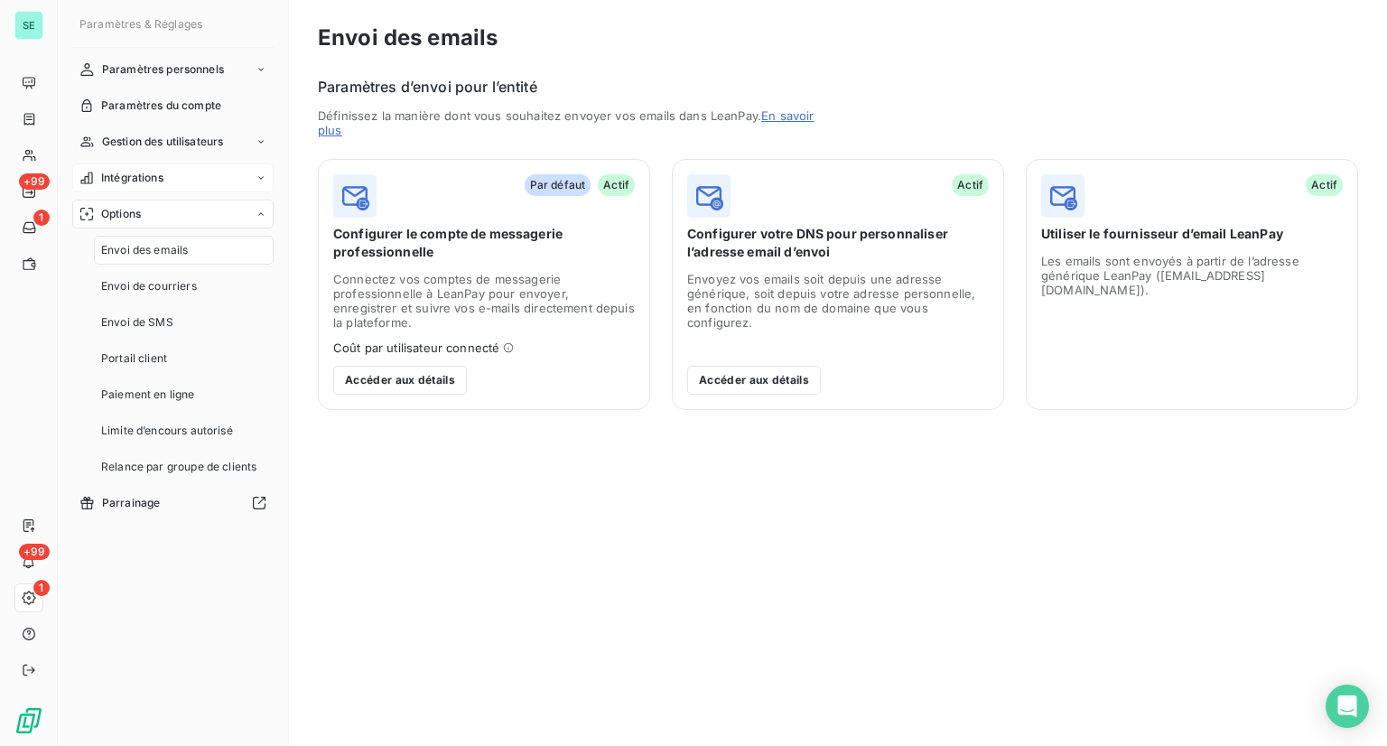
click at [220, 179] on div "Intégrations" at bounding box center [172, 178] width 201 height 29
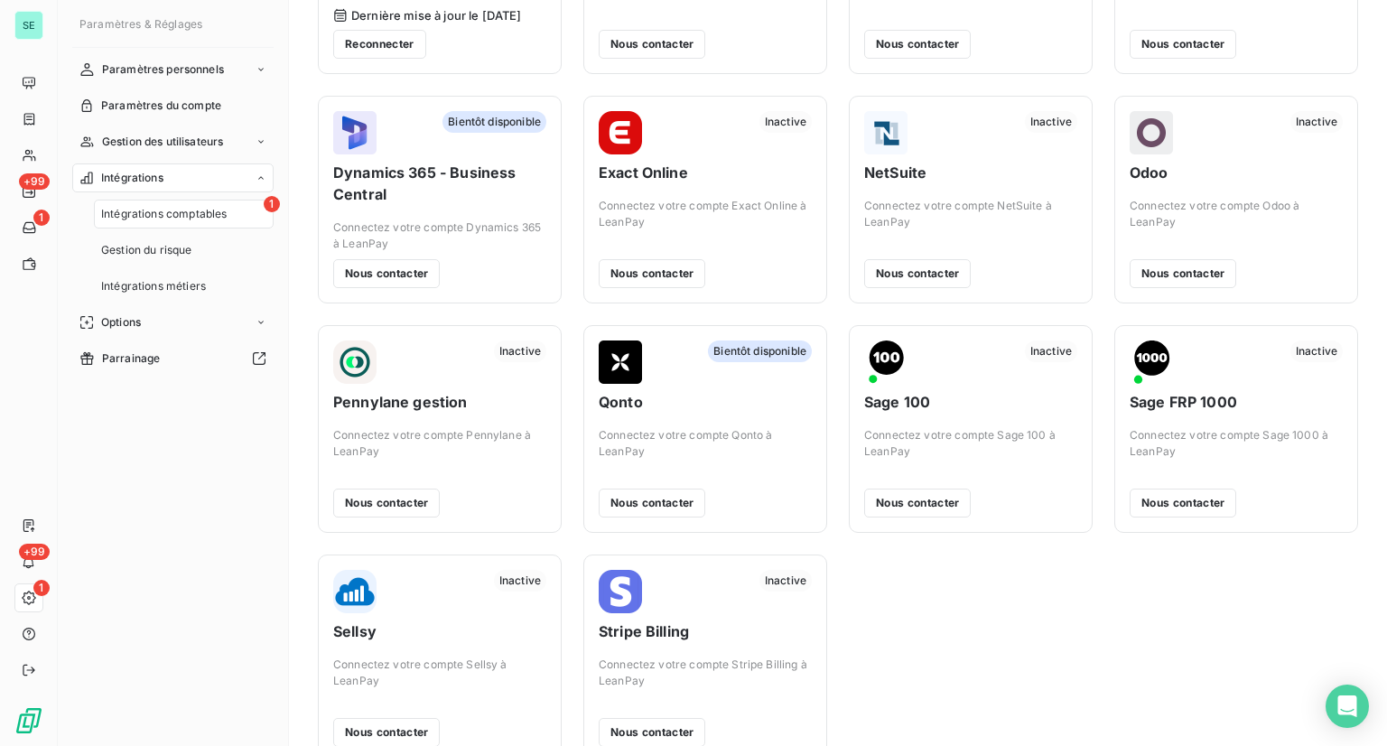
scroll to position [248, 0]
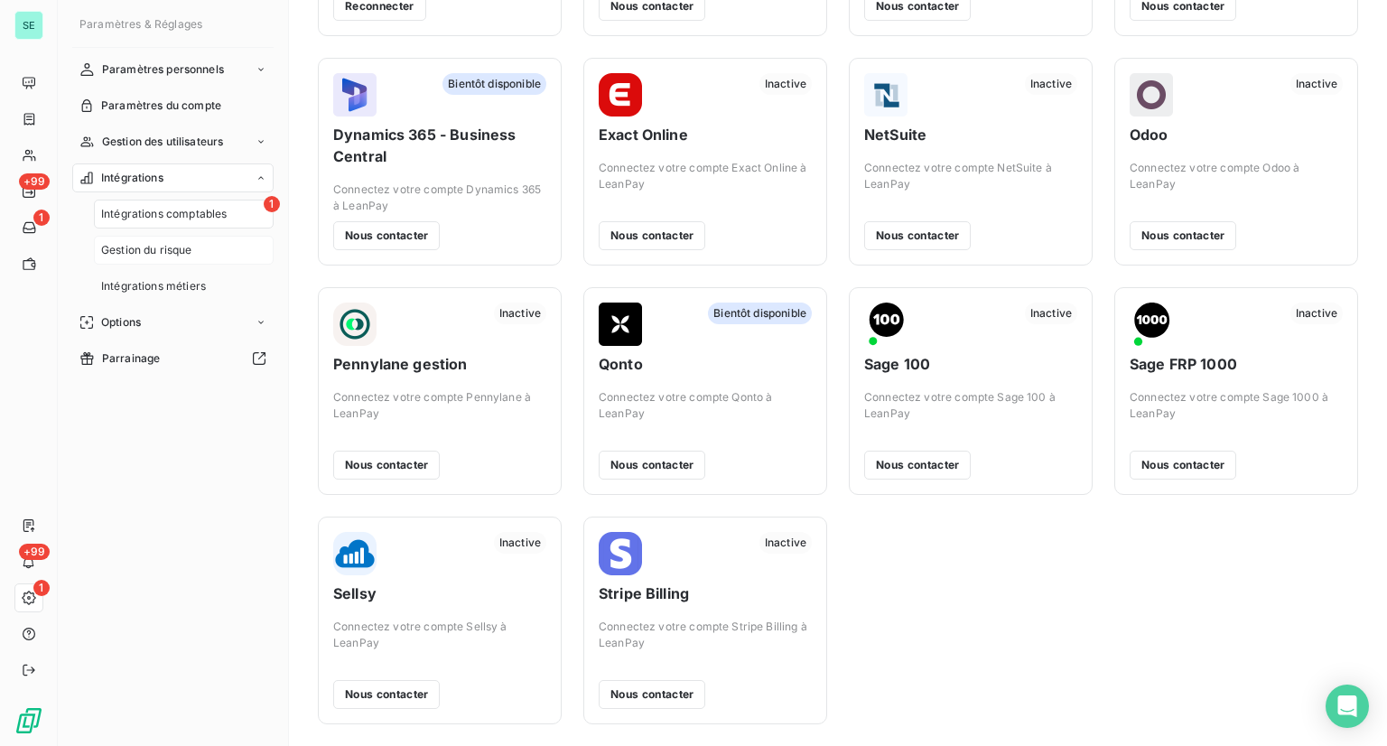
click at [189, 248] on span "Gestion du risque" at bounding box center [146, 250] width 91 height 16
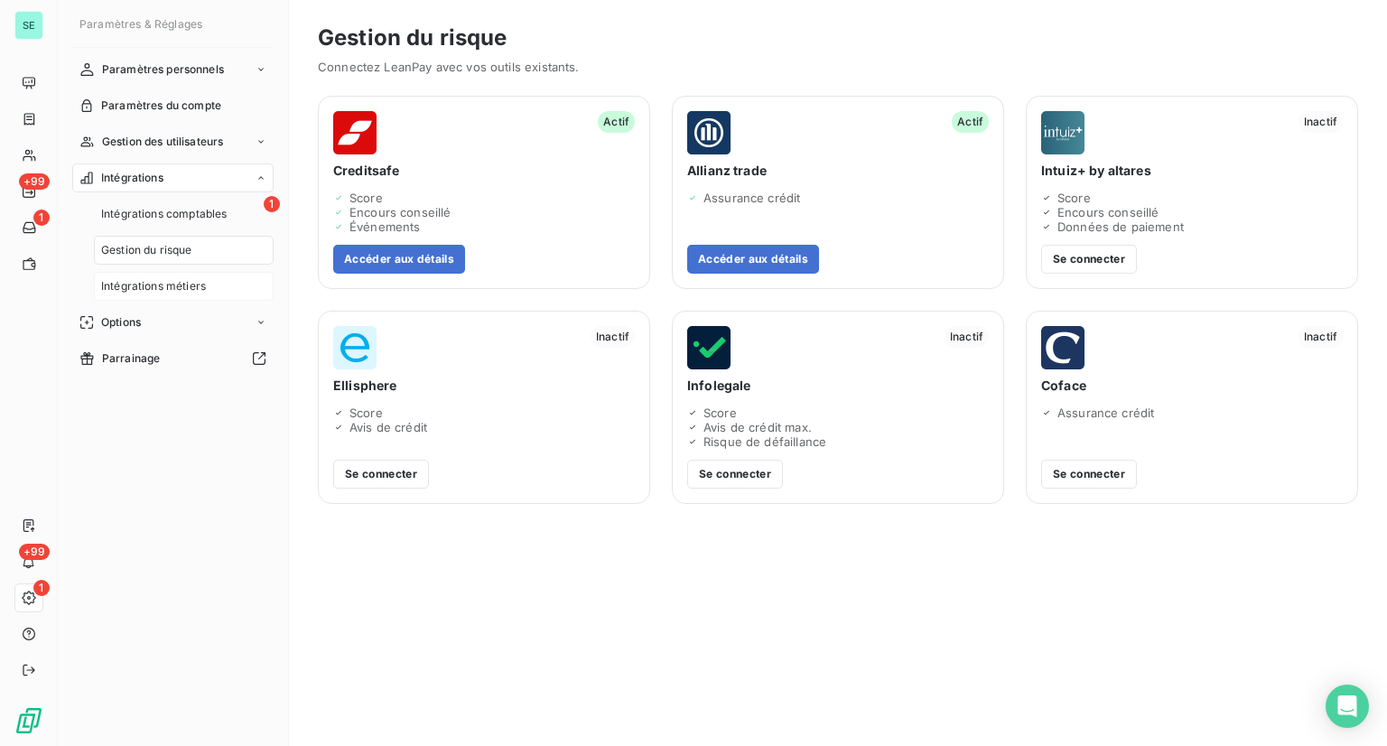
click at [148, 294] on span "Intégrations métiers" at bounding box center [153, 286] width 105 height 16
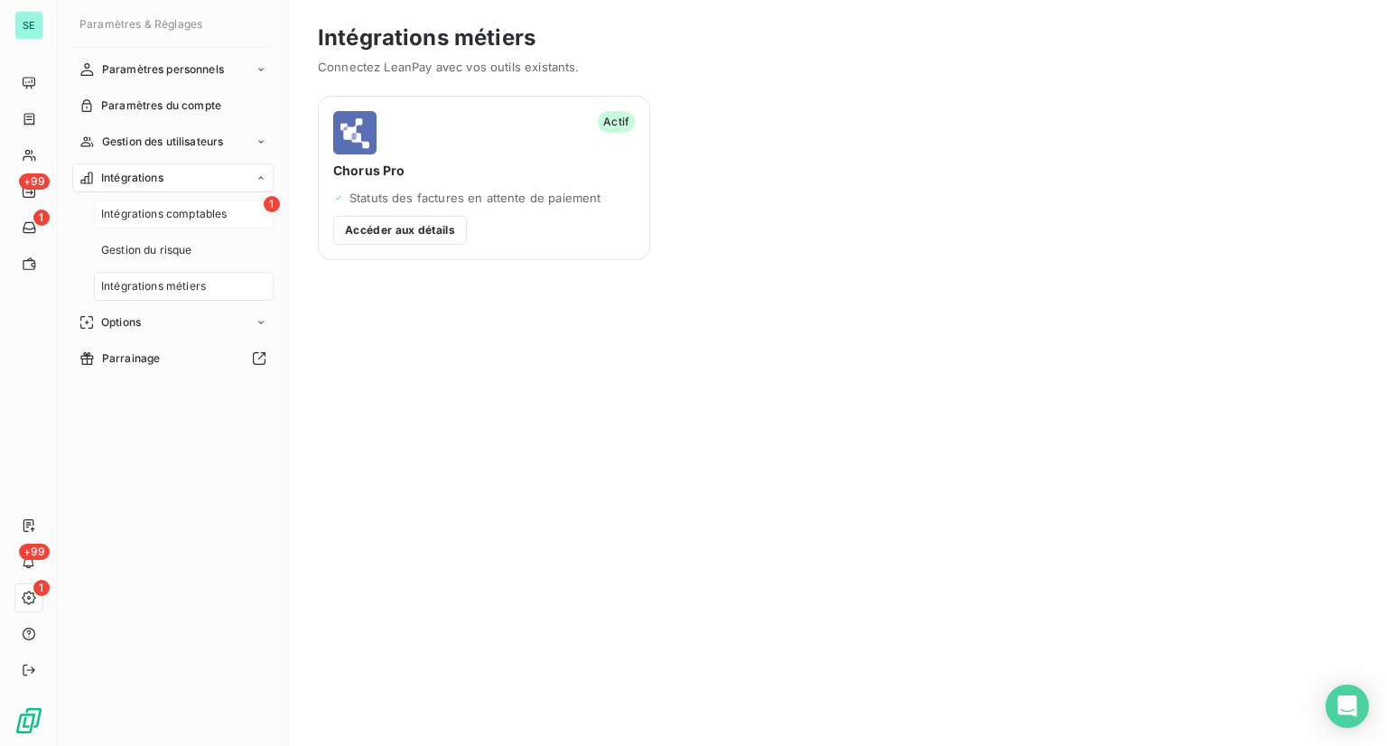
click at [203, 210] on span "Intégrations comptables" at bounding box center [164, 214] width 126 height 16
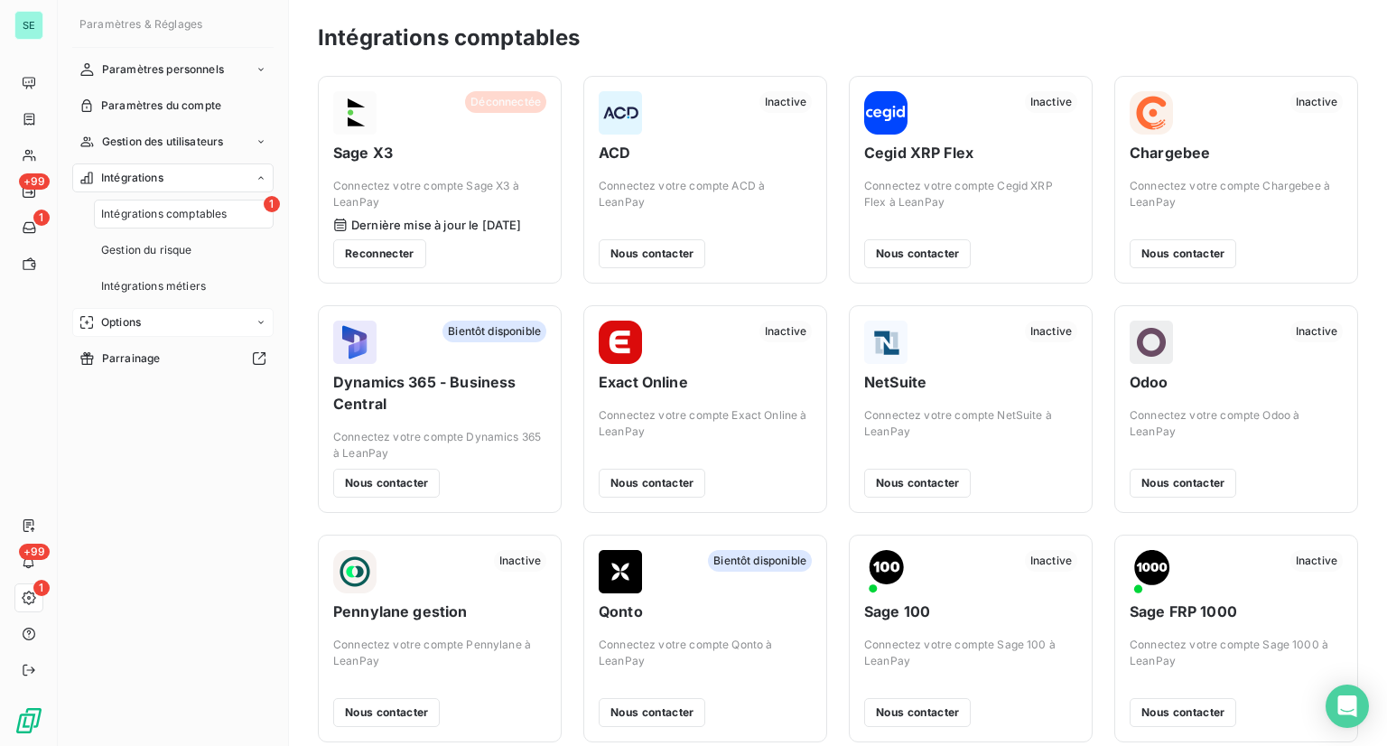
click at [123, 324] on span "Options" at bounding box center [121, 322] width 40 height 16
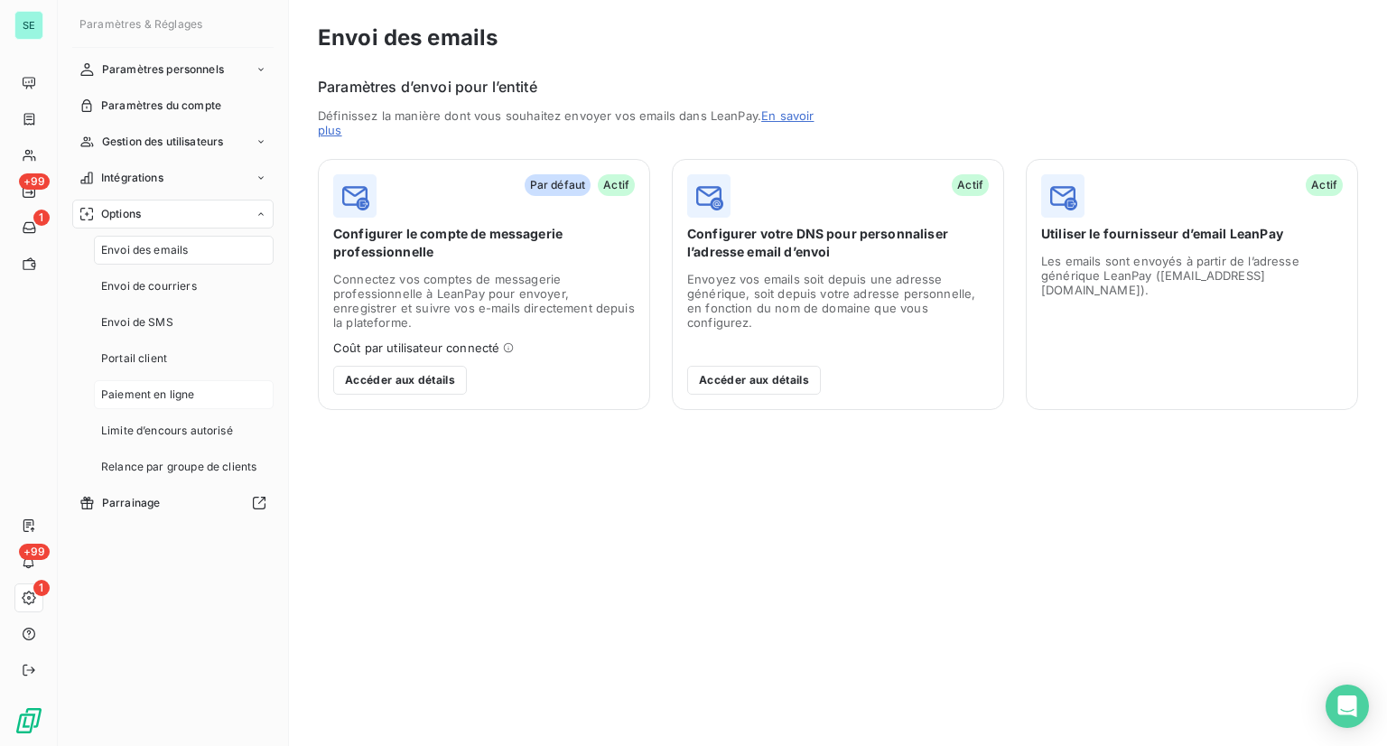
click at [160, 399] on span "Paiement en ligne" at bounding box center [148, 395] width 94 height 16
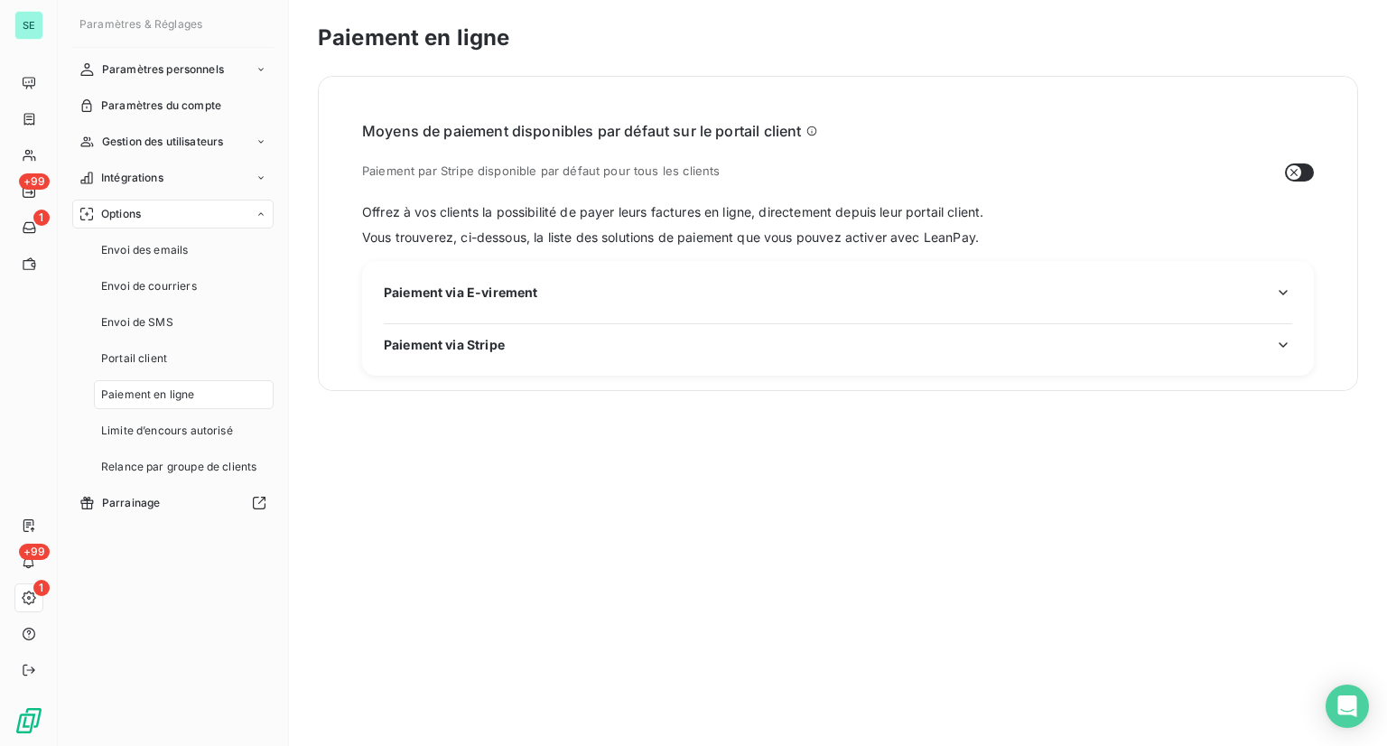
click at [673, 351] on div "Paiement via Stripe" at bounding box center [838, 344] width 909 height 19
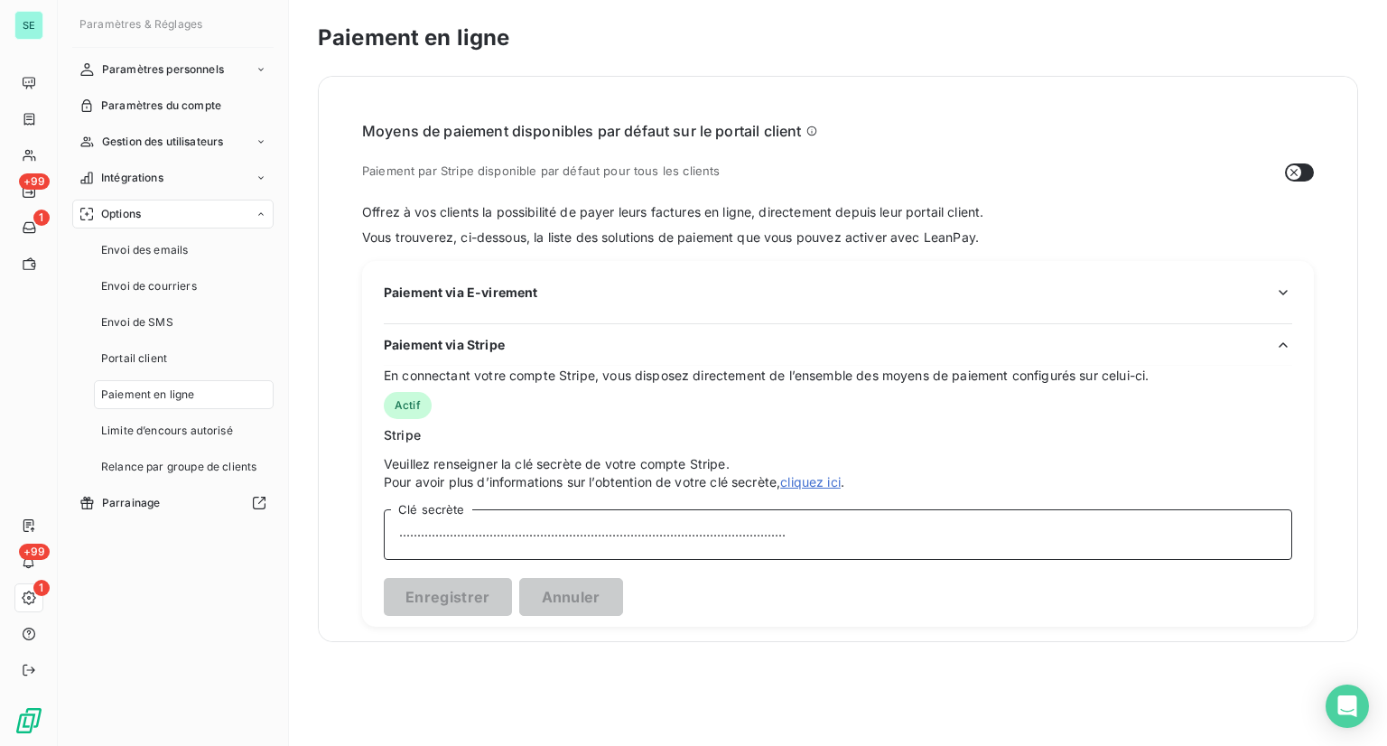
click at [425, 522] on input "···············································································…" at bounding box center [838, 534] width 909 height 51
click at [389, 543] on input "···············································································…" at bounding box center [838, 534] width 909 height 51
click at [834, 484] on link "cliquez ici" at bounding box center [810, 481] width 61 height 15
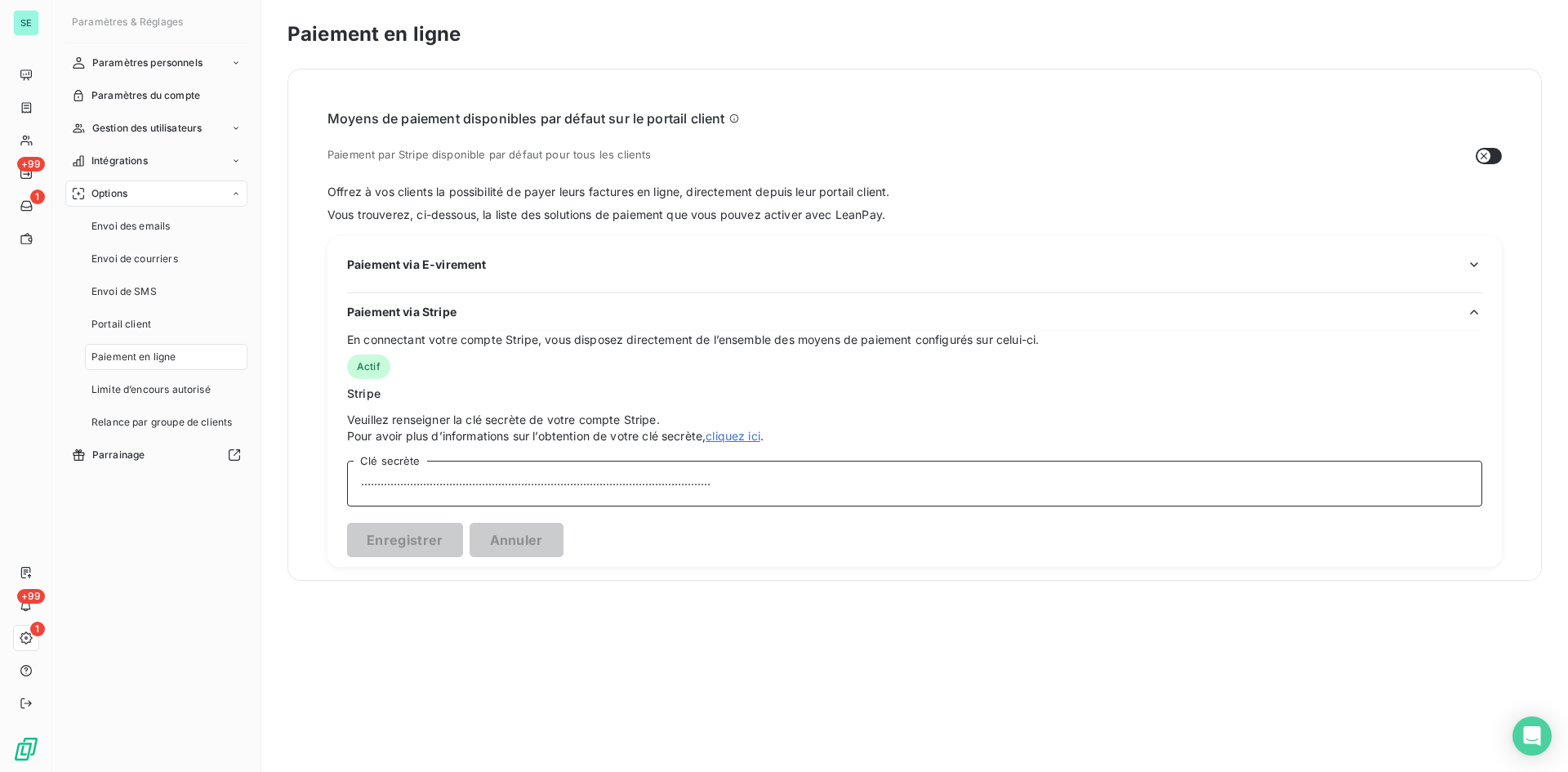
click at [359, 484] on input "···············································································…" at bounding box center [915, 483] width 1136 height 46
click at [408, 530] on button "Enregistrer" at bounding box center [405, 540] width 116 height 34
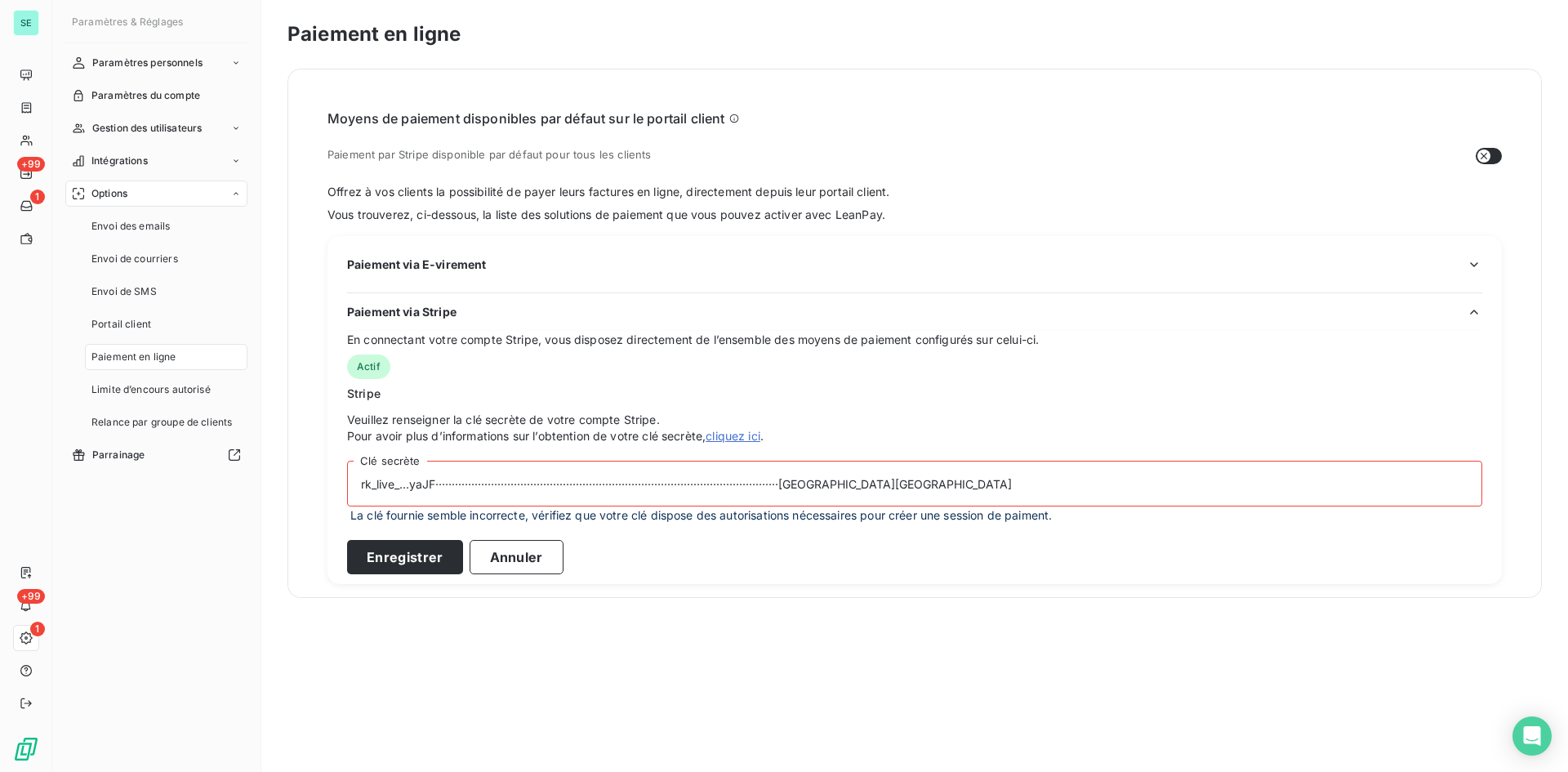
drag, startPoint x: 440, startPoint y: 485, endPoint x: 260, endPoint y: 483, distance: 180.0
click at [260, 483] on div "Paramètres & Réglages Paramètres personnels Paramètres du compte Gestion des ut…" at bounding box center [810, 386] width 1516 height 772
click at [619, 483] on input "pk_live_51RHQwKGr3AgXFFfLoFJ15eD0ytSLDF········································…" at bounding box center [915, 483] width 1136 height 46
drag, startPoint x: 619, startPoint y: 483, endPoint x: 440, endPoint y: 491, distance: 179.2
click at [440, 491] on input "pk_live_51RHQwKGr3AgXFFfLoFJ15eD0ytSLDF········································…" at bounding box center [915, 483] width 1136 height 46
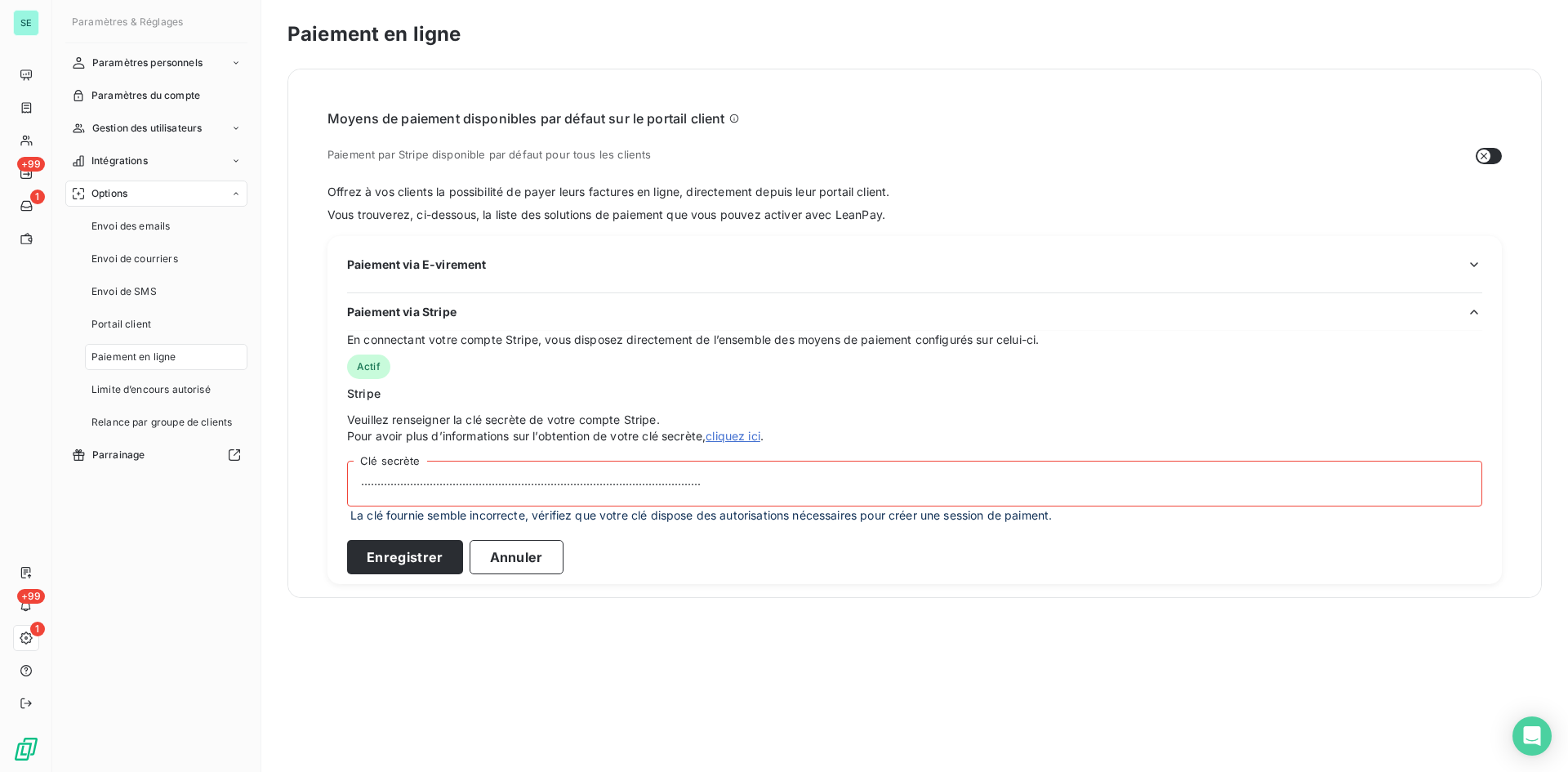
paste input "k_live_51RHQwKGr3AgXFFfLNJVxsJDggiJr8Cee49YShO9dQeZkCa8Lz3hpWyxISXXoZP1brjNlpX0…"
click at [361, 482] on input "k_live_51RHQwKGr3AgXFFfLNJVxsJDggiJr8Cee49YShO9dQeZkCa8Lz3hpWyxISXXoZP1brjNlpX0…" at bounding box center [915, 483] width 1136 height 46
click at [404, 554] on button "Enregistrer" at bounding box center [405, 557] width 116 height 34
drag, startPoint x: 1109, startPoint y: 483, endPoint x: 203, endPoint y: 456, distance: 906.4
click at [203, 456] on div "Paramètres & Réglages Paramètres personnels Paramètres du compte Gestion des ut…" at bounding box center [810, 386] width 1516 height 772
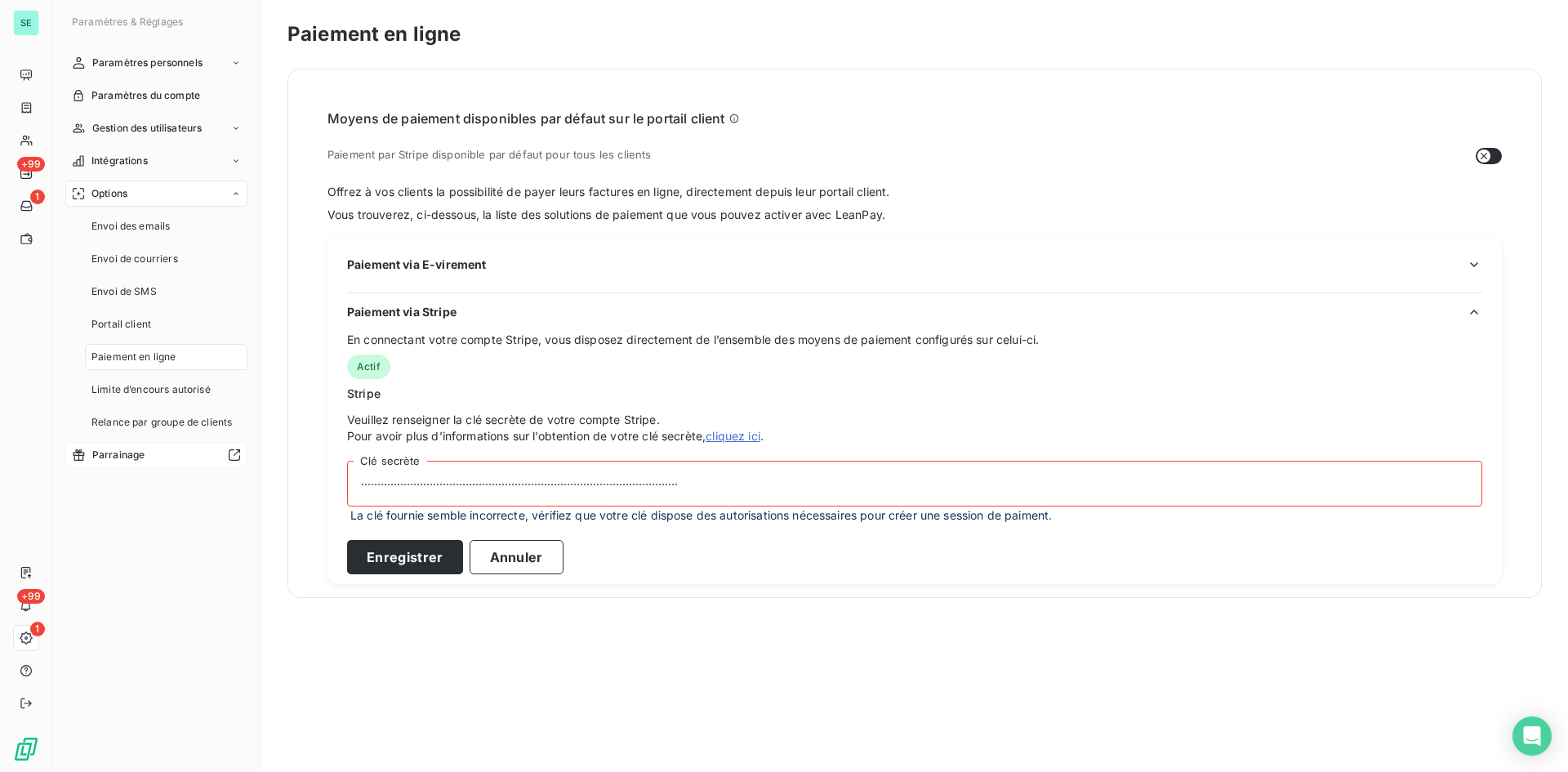
paste input "sk_live_51RHQwKGr3AgXFFfLNJVxsJDggiJr8Cee49YShO9dQeZkCa8Lz3hpWyxISXXoZP1brjNlpX…"
click at [367, 553] on button "Enregistrer" at bounding box center [405, 557] width 116 height 34
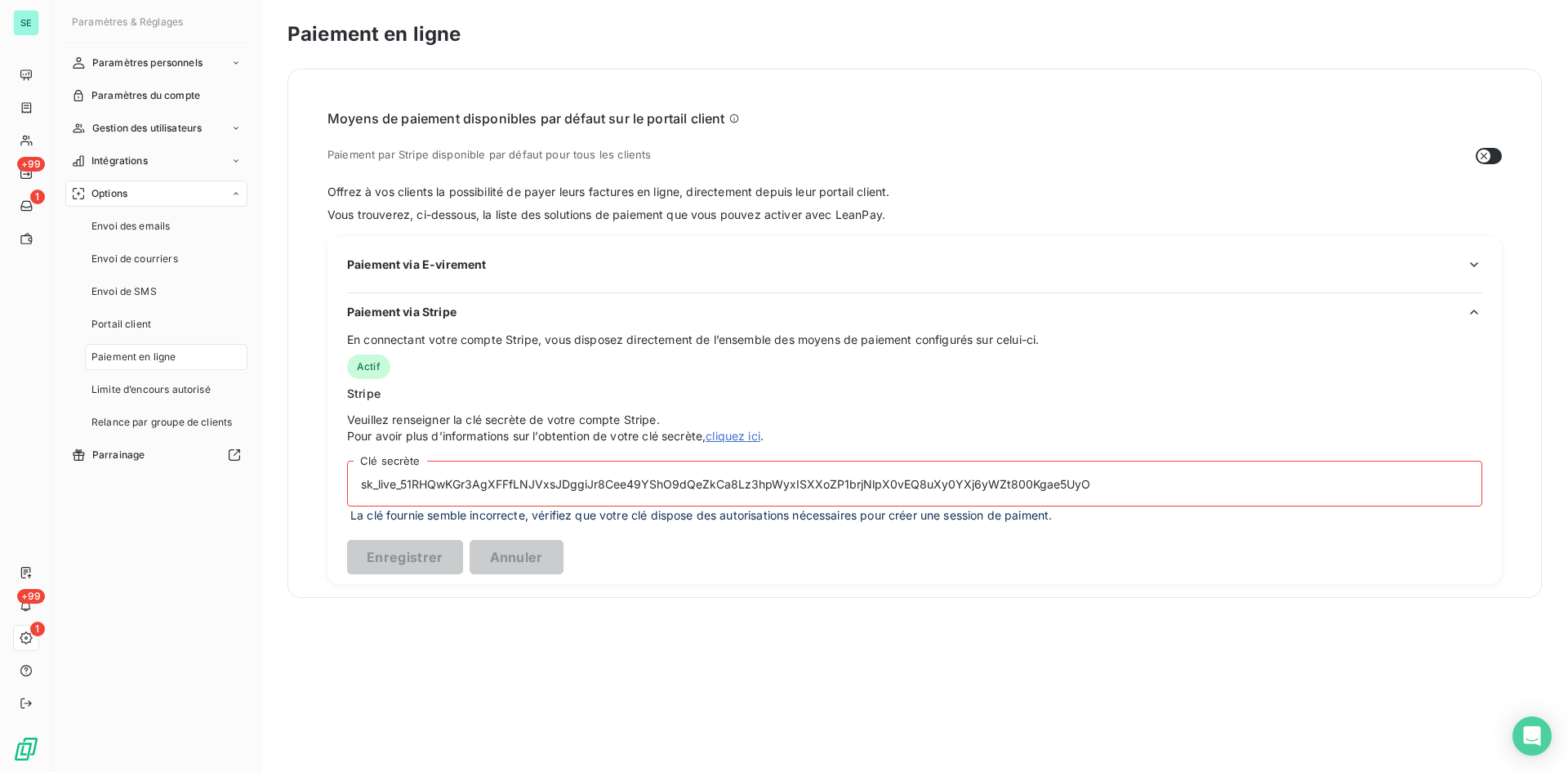
type input "···············································································…"
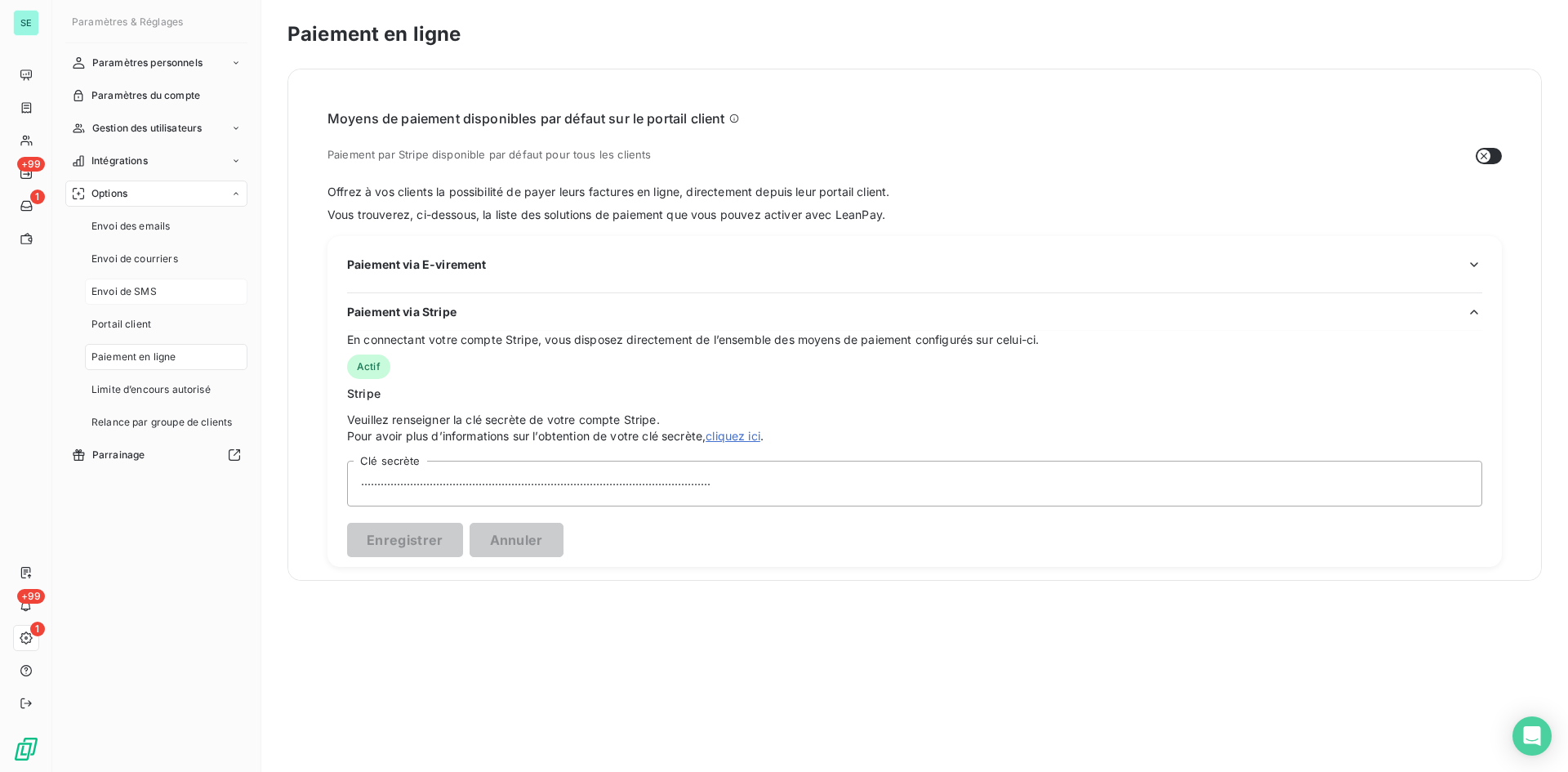
click at [134, 292] on span "Envoi de SMS" at bounding box center [124, 291] width 65 height 14
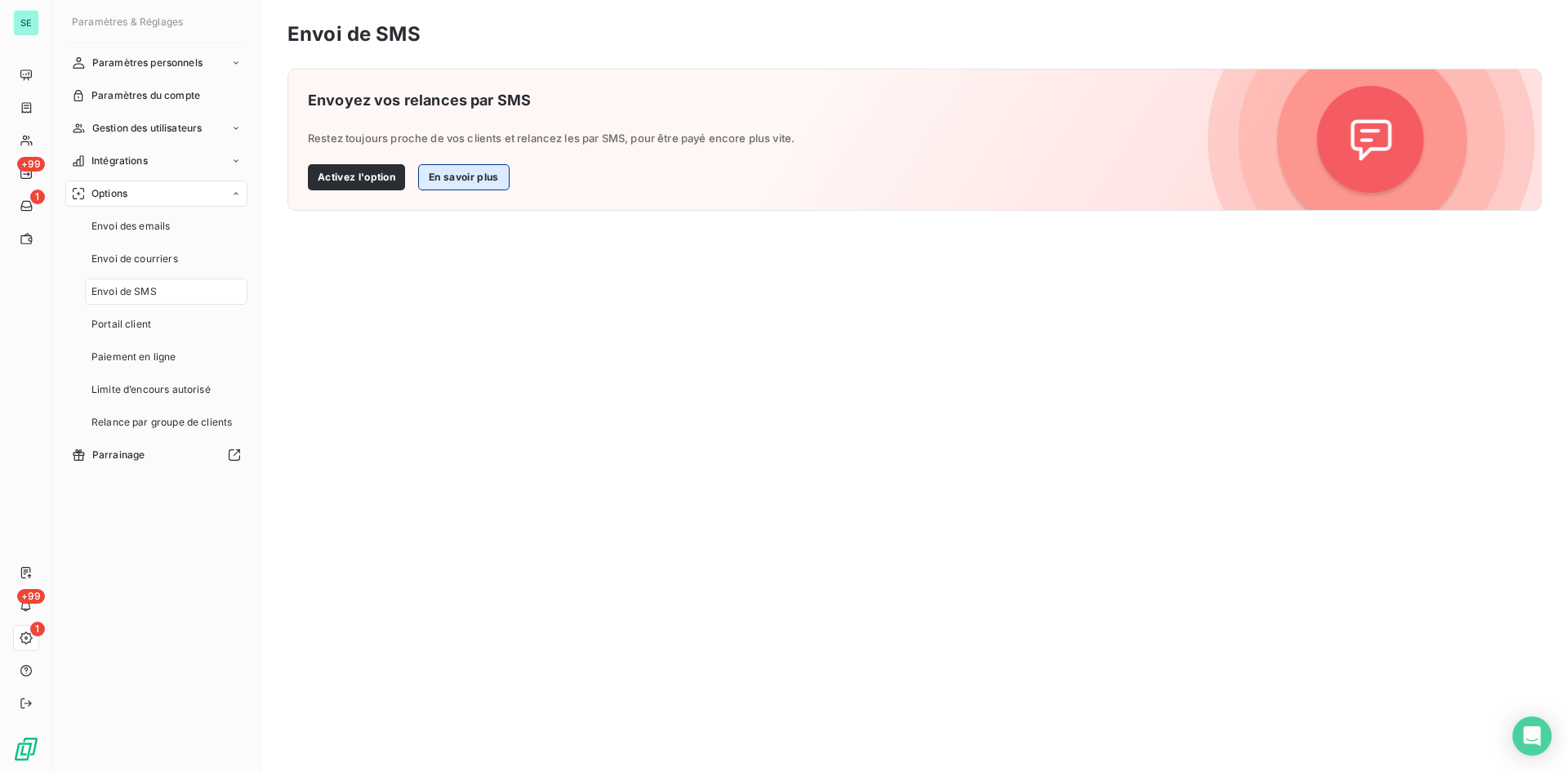
click at [478, 177] on button "En savoir plus" at bounding box center [463, 177] width 90 height 26
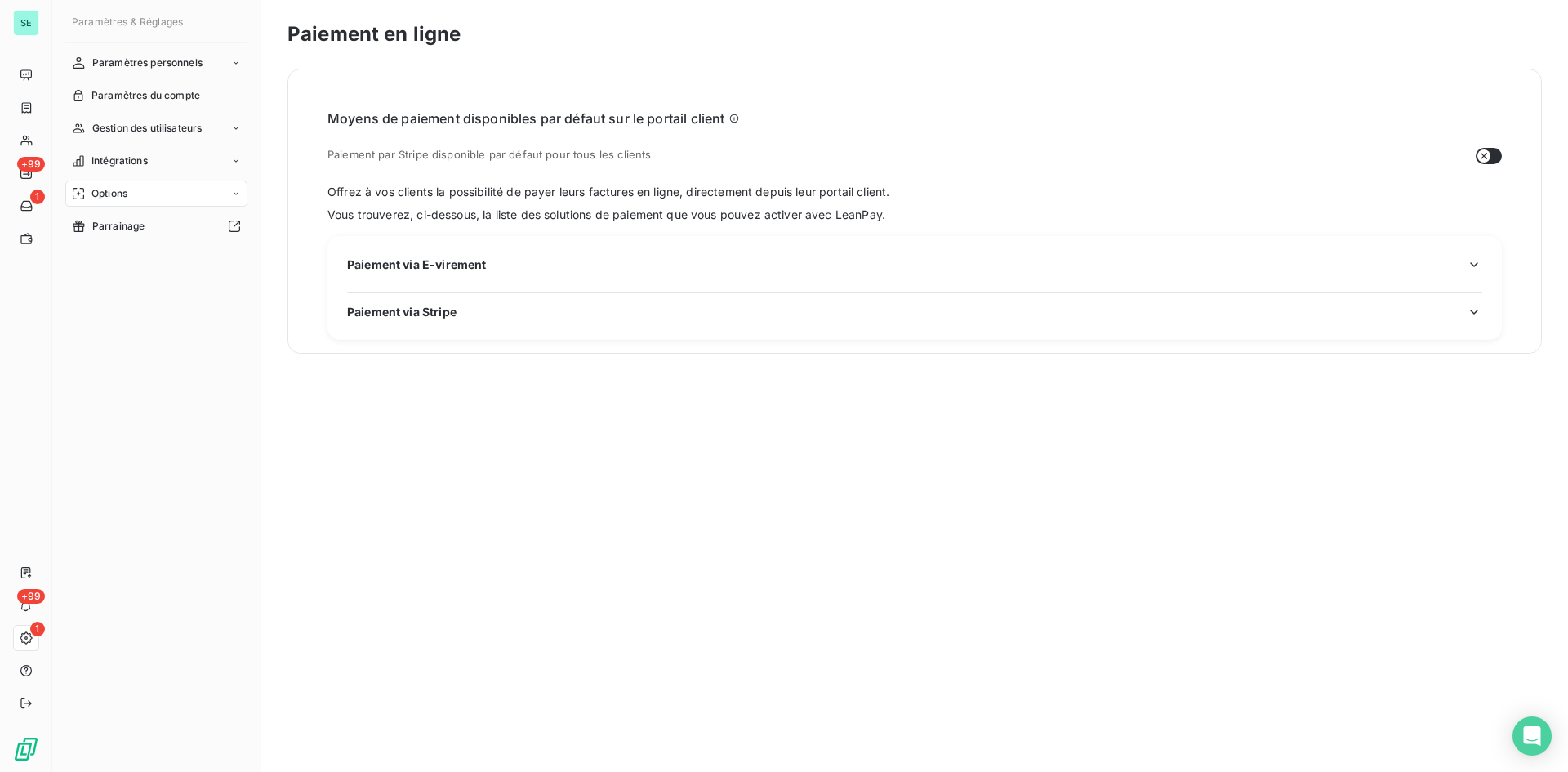
click at [756, 316] on div "Paiement via Stripe" at bounding box center [915, 311] width 1136 height 17
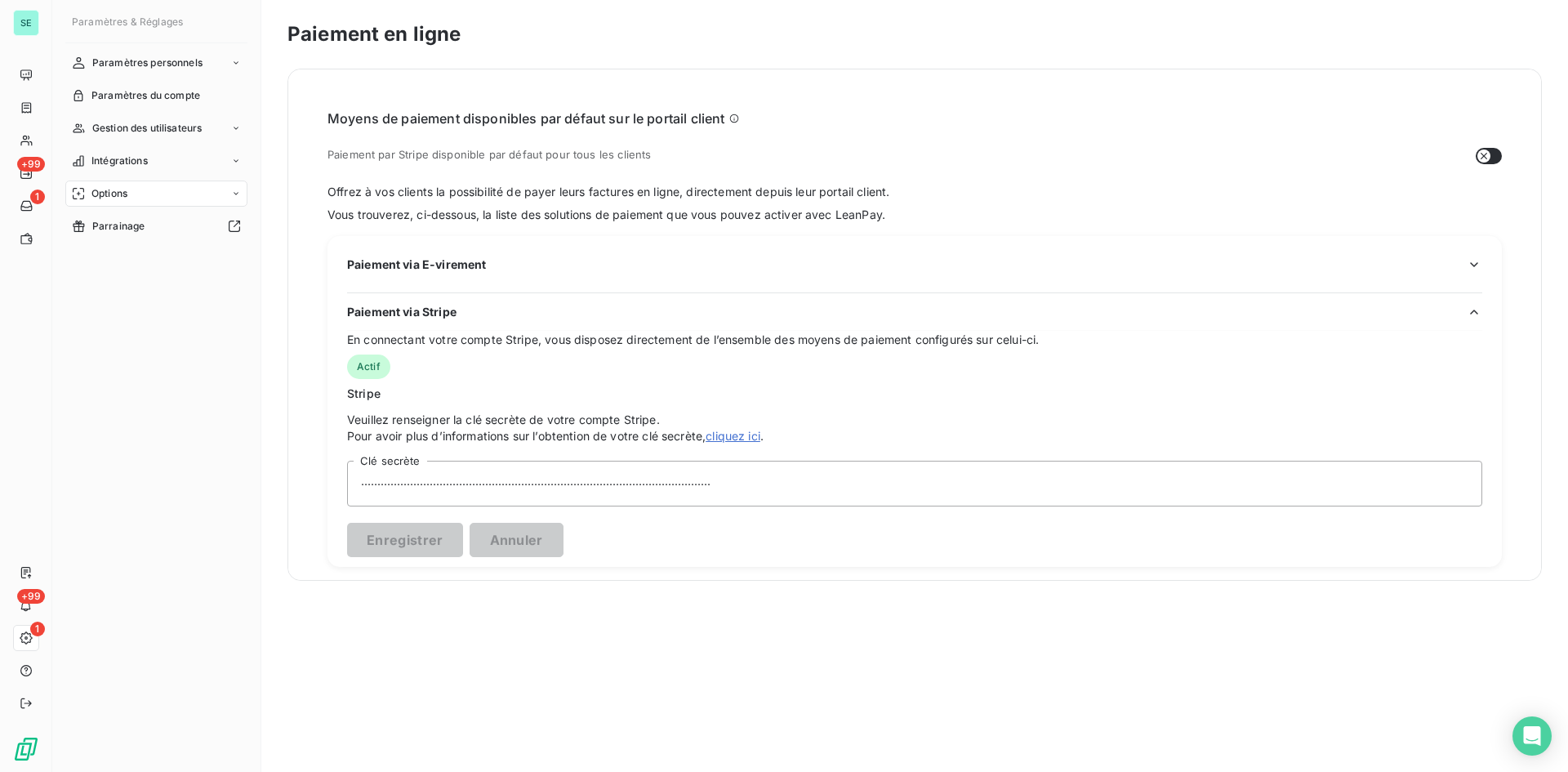
click at [120, 187] on span "Options" at bounding box center [109, 193] width 36 height 14
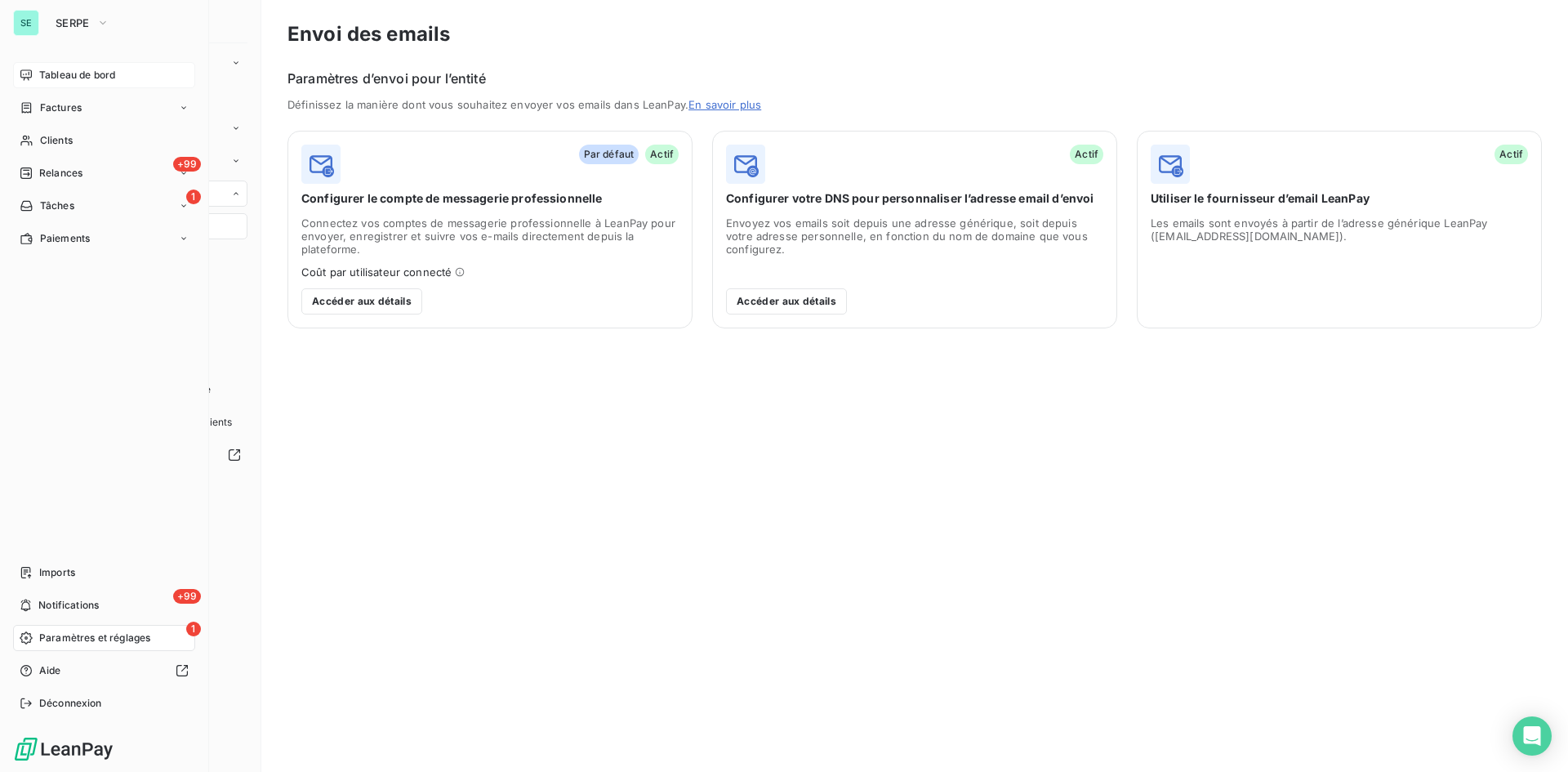
click at [64, 76] on span "Tableau de bord" at bounding box center [77, 75] width 76 height 14
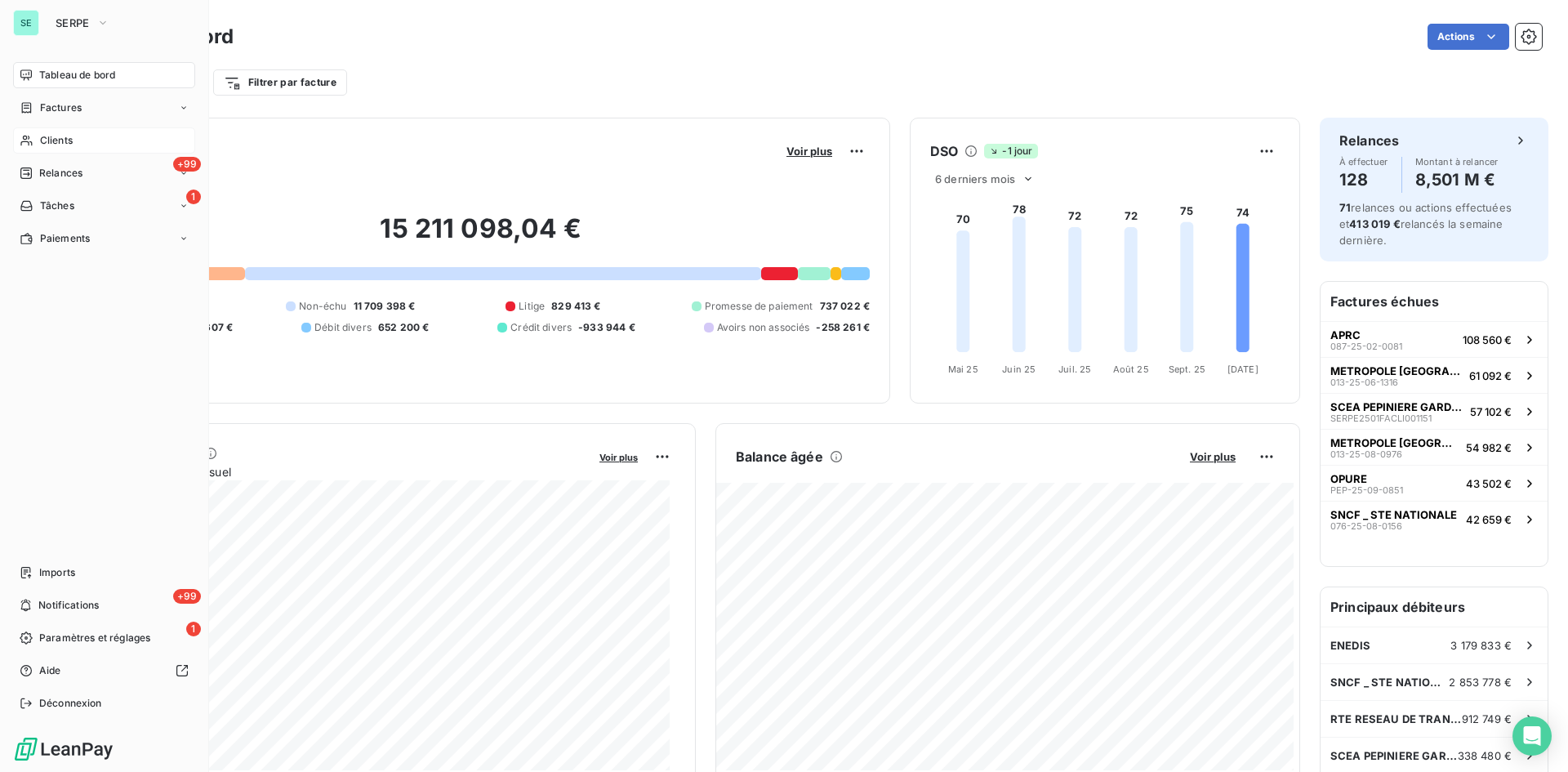
click at [51, 146] on span "Clients" at bounding box center [56, 140] width 33 height 14
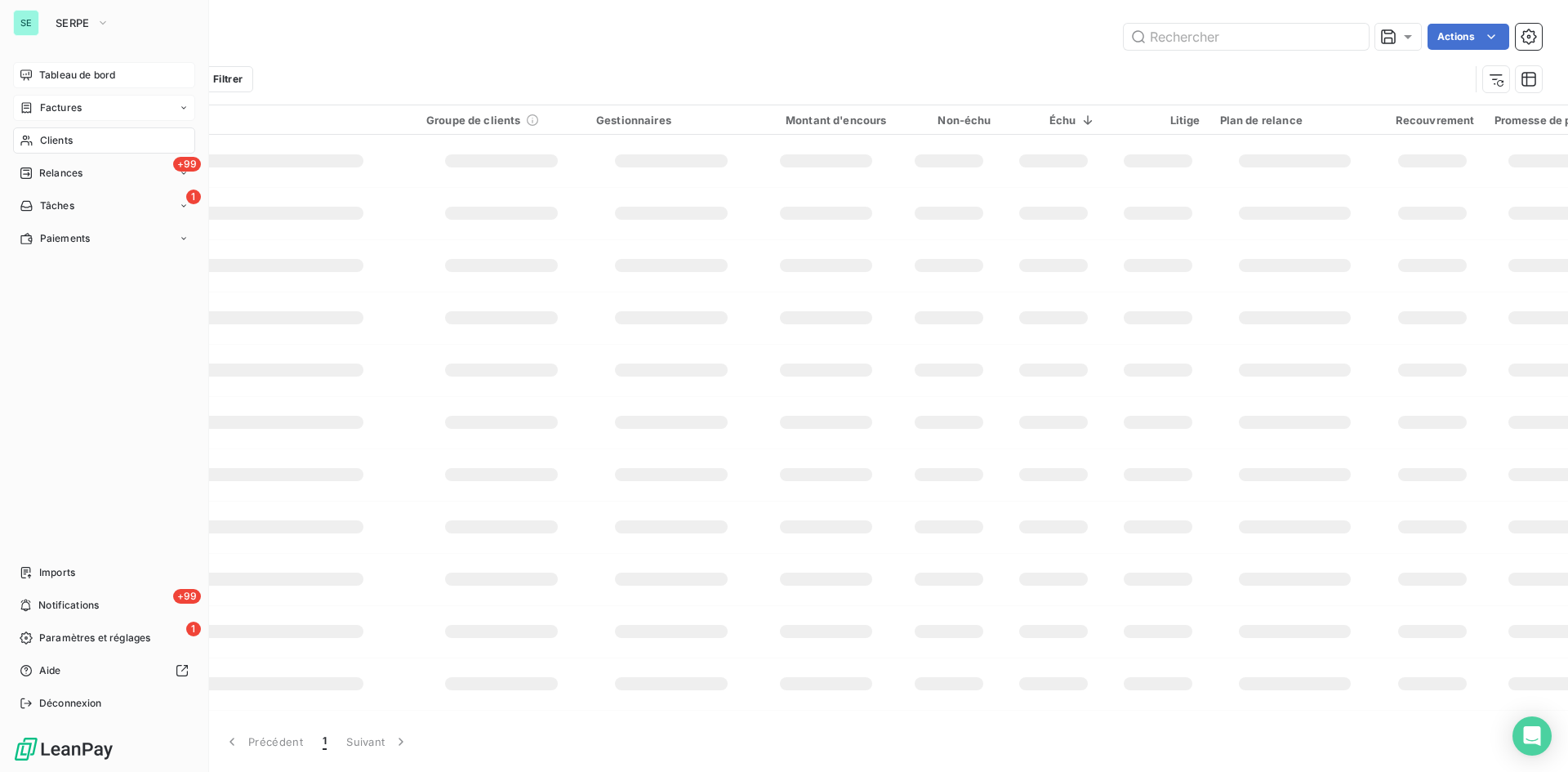
click at [55, 115] on div "Factures" at bounding box center [103, 108] width 182 height 26
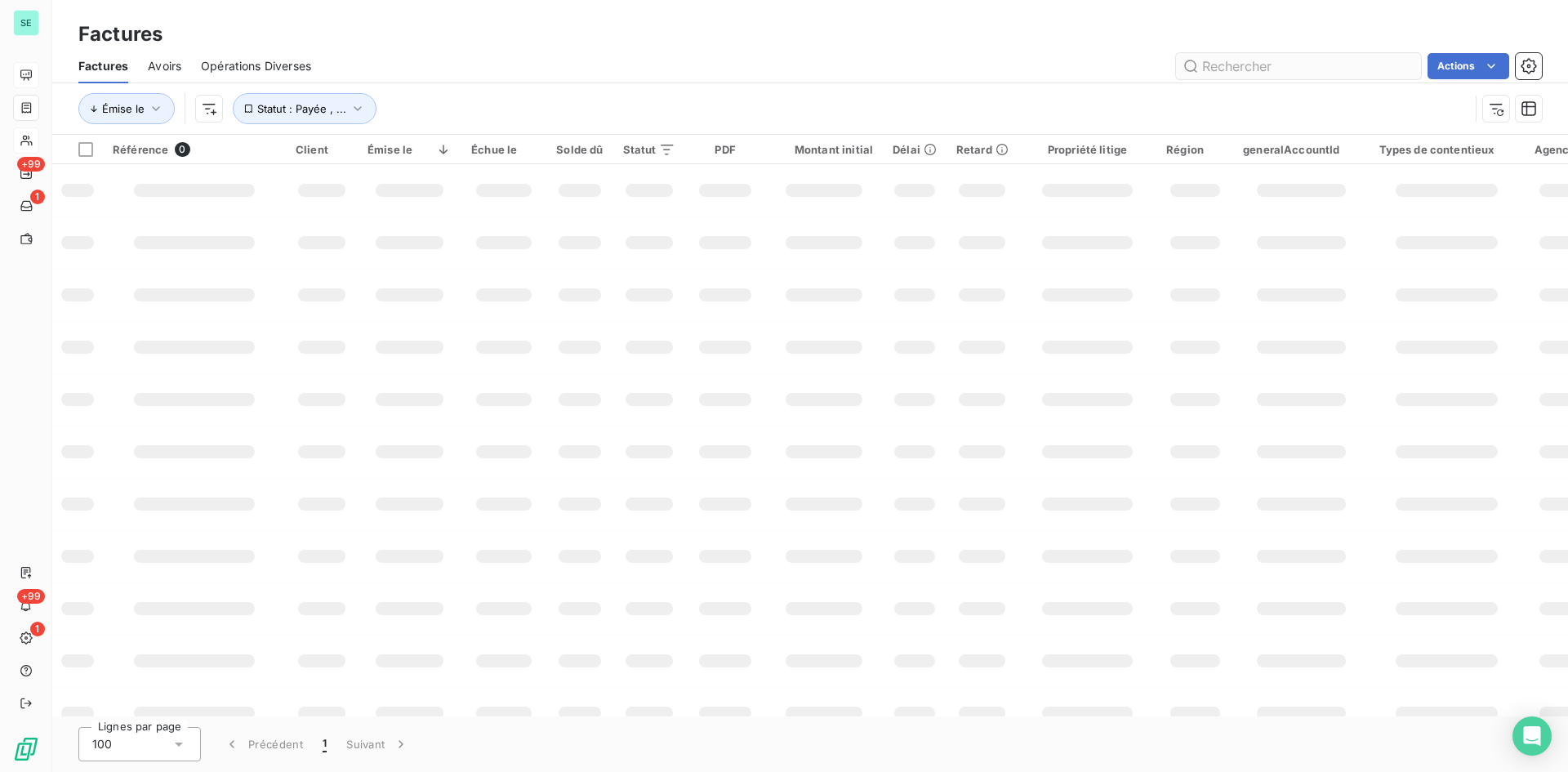
click at [1362, 72] on input "text" at bounding box center [1299, 66] width 245 height 26
type input "25-09-0832"
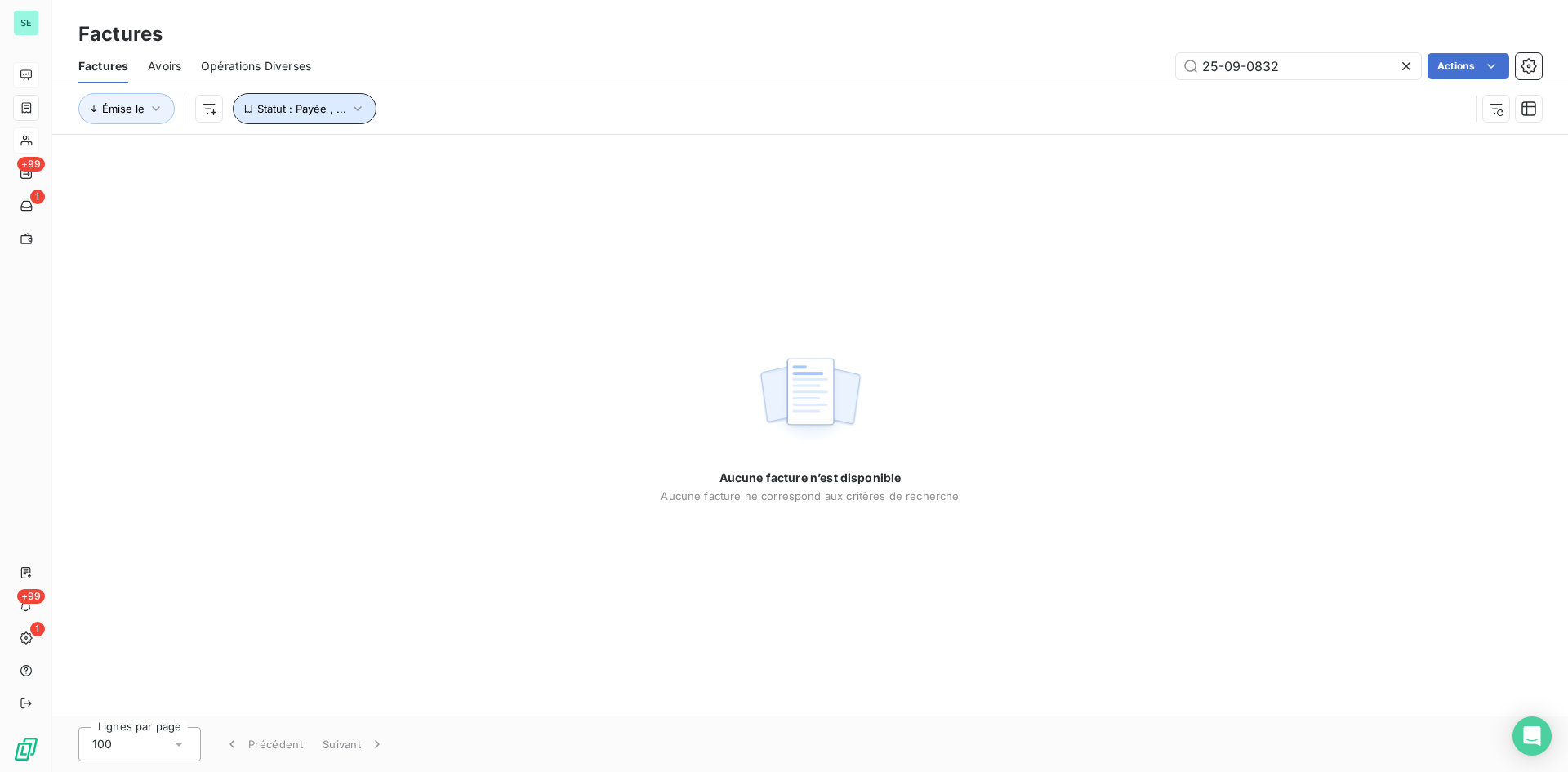
click at [323, 112] on span "Statut : Payée , ..." at bounding box center [302, 108] width 89 height 13
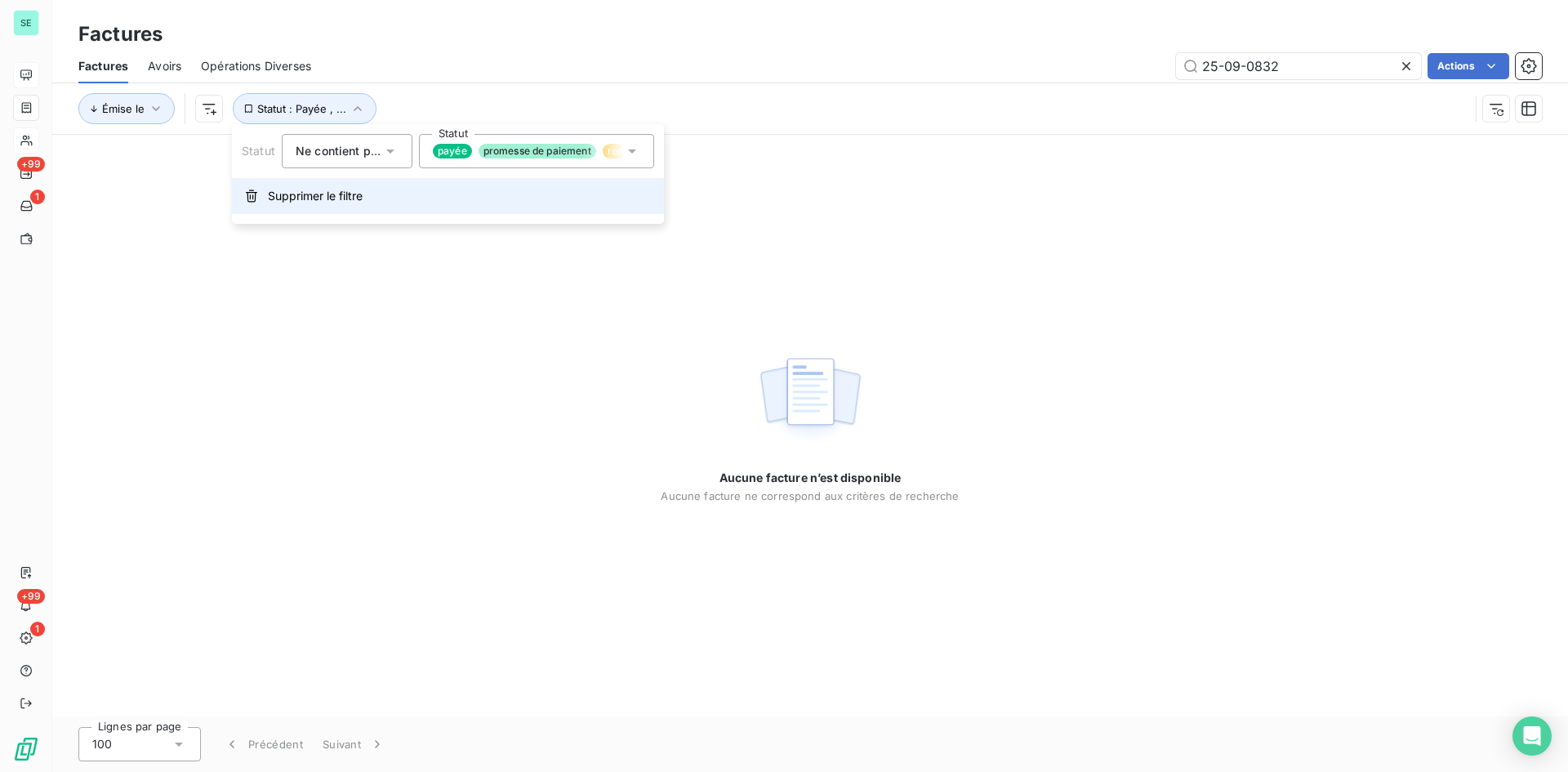
click at [334, 187] on button "Supprimer le filtre" at bounding box center [449, 196] width 432 height 36
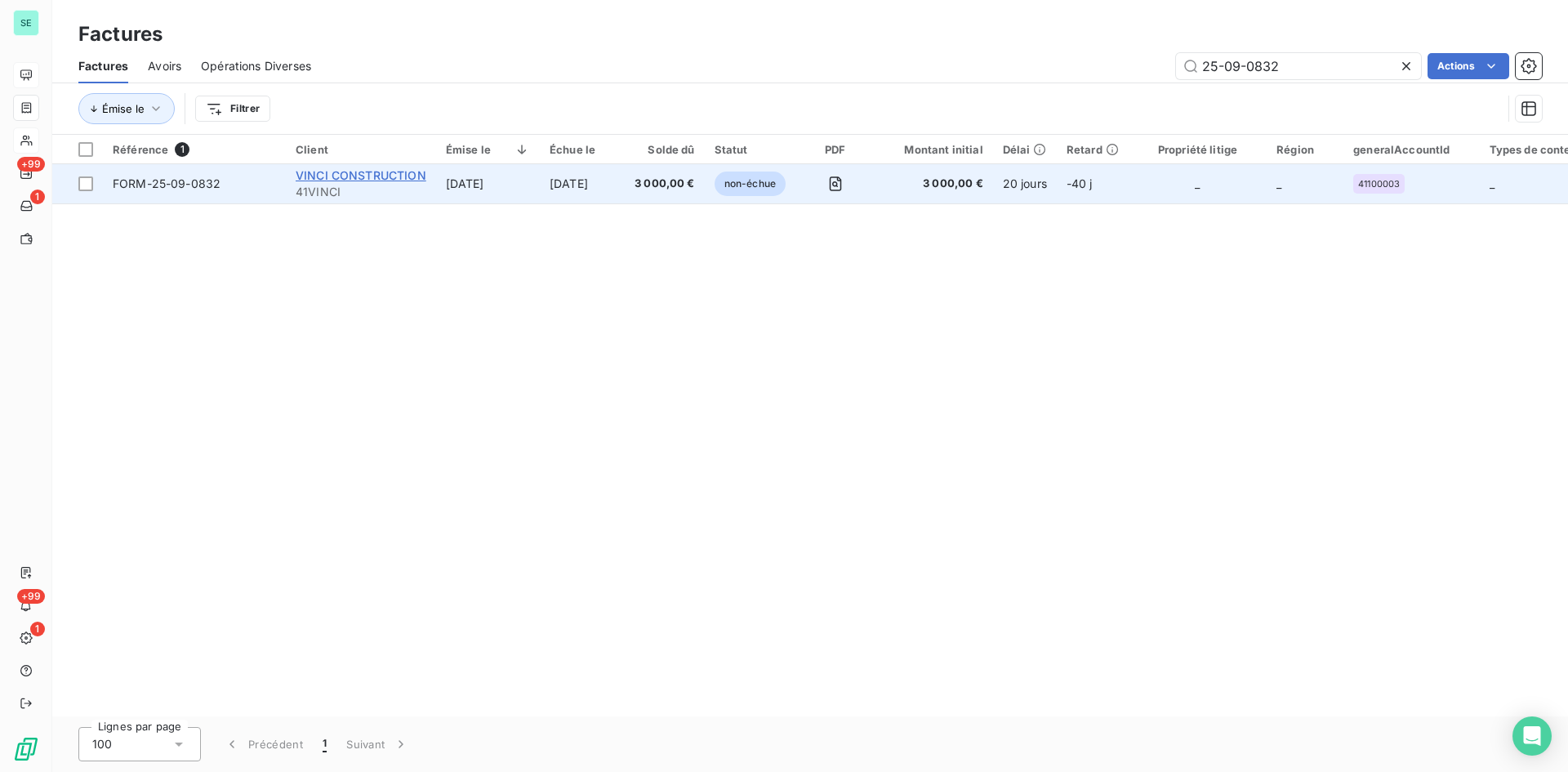
click at [366, 172] on span "VINCI CONSTRUCTION" at bounding box center [361, 174] width 131 height 14
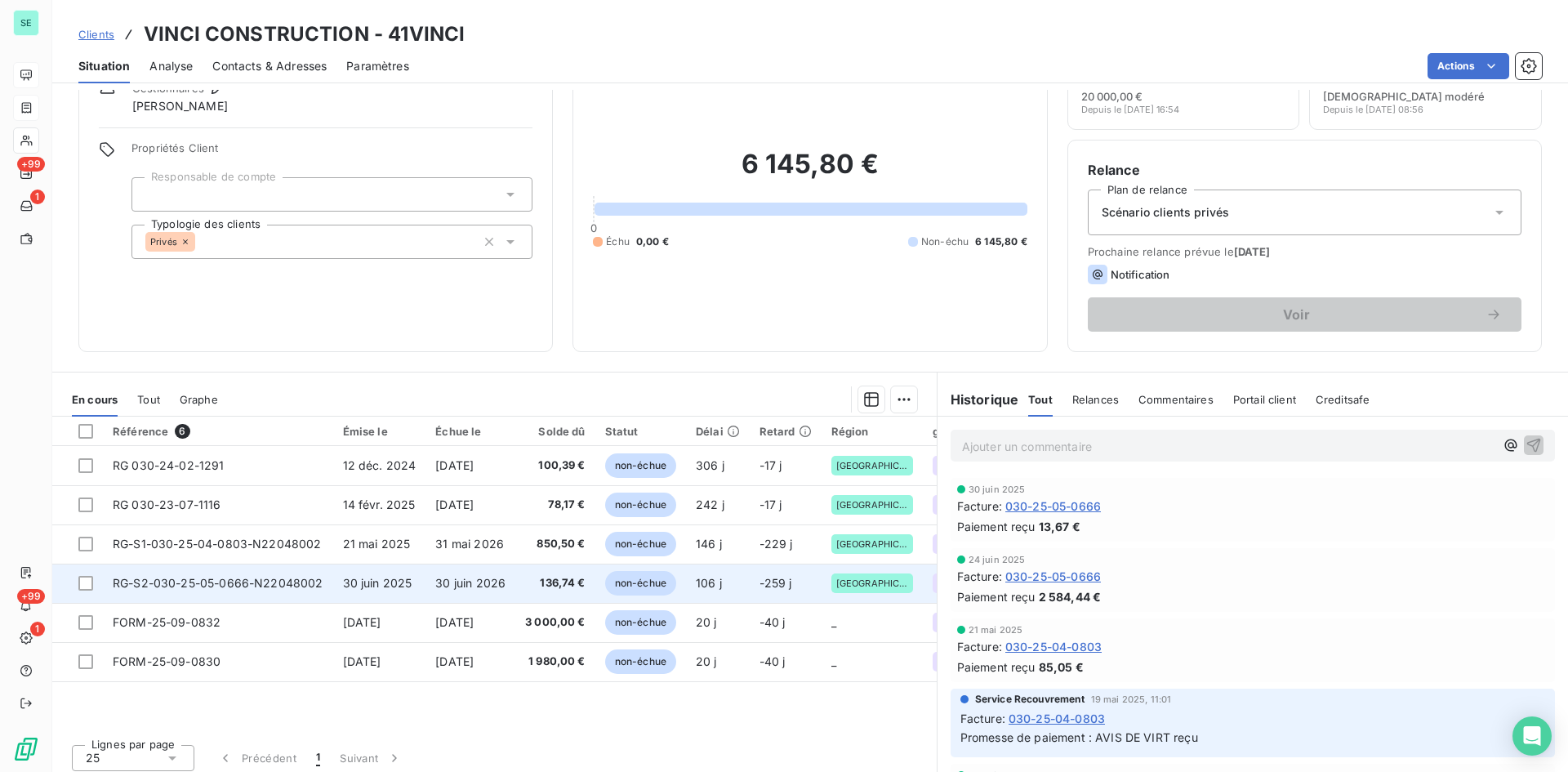
scroll to position [82, 0]
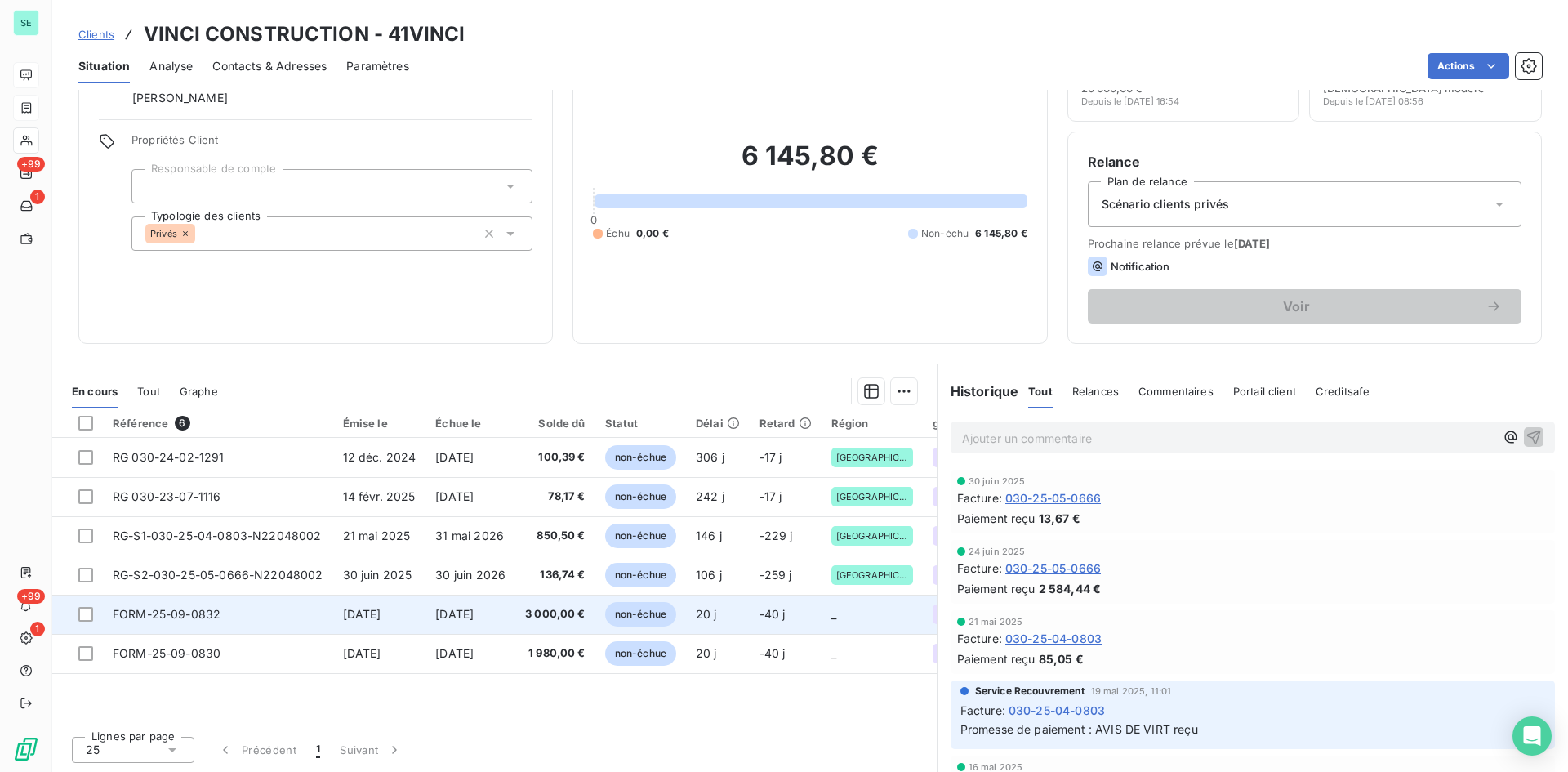
click at [213, 617] on span "FORM-25-09-0832" at bounding box center [166, 613] width 108 height 14
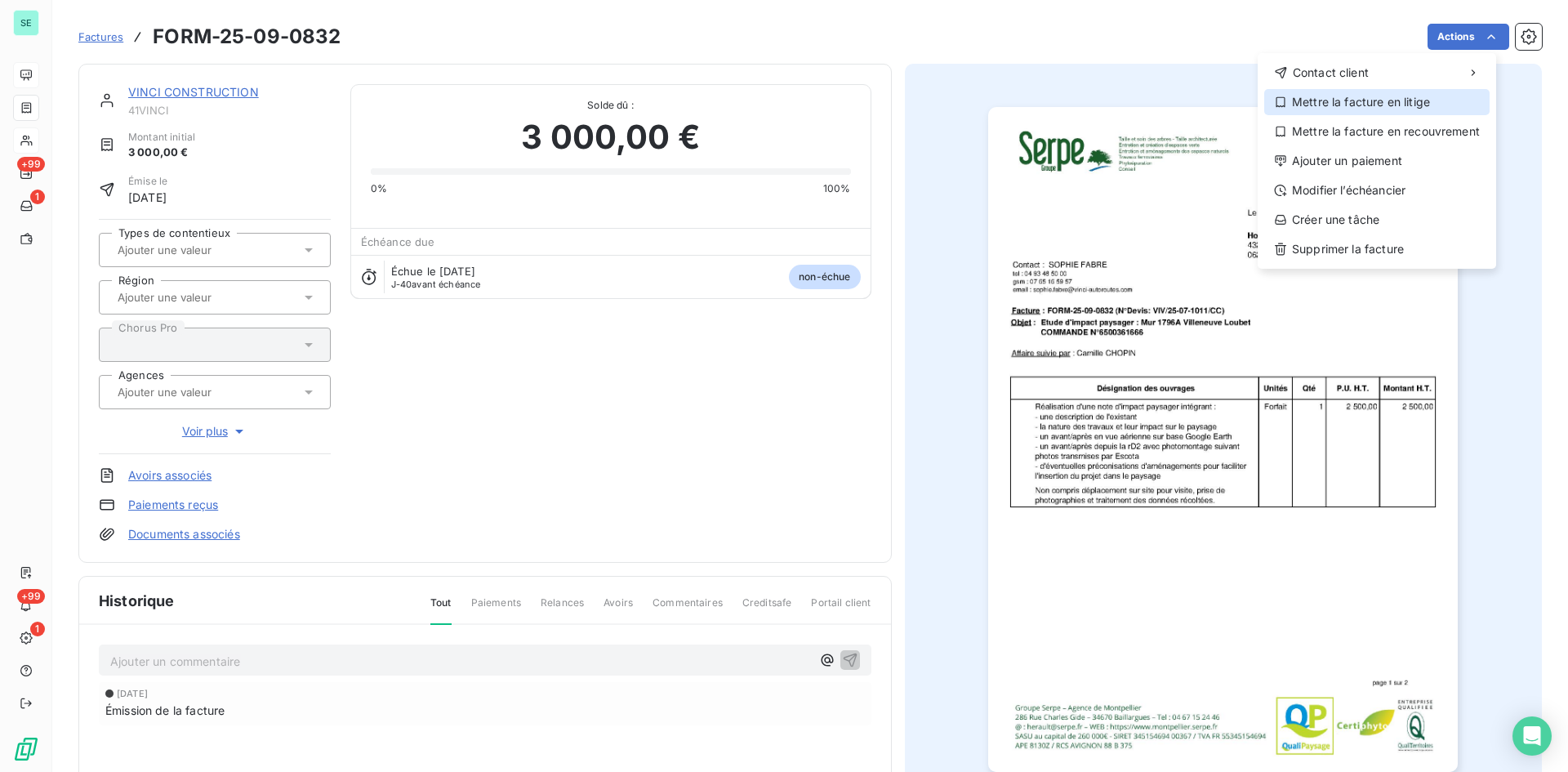
click at [1328, 106] on div "Mettre la facture en litige" at bounding box center [1376, 101] width 225 height 26
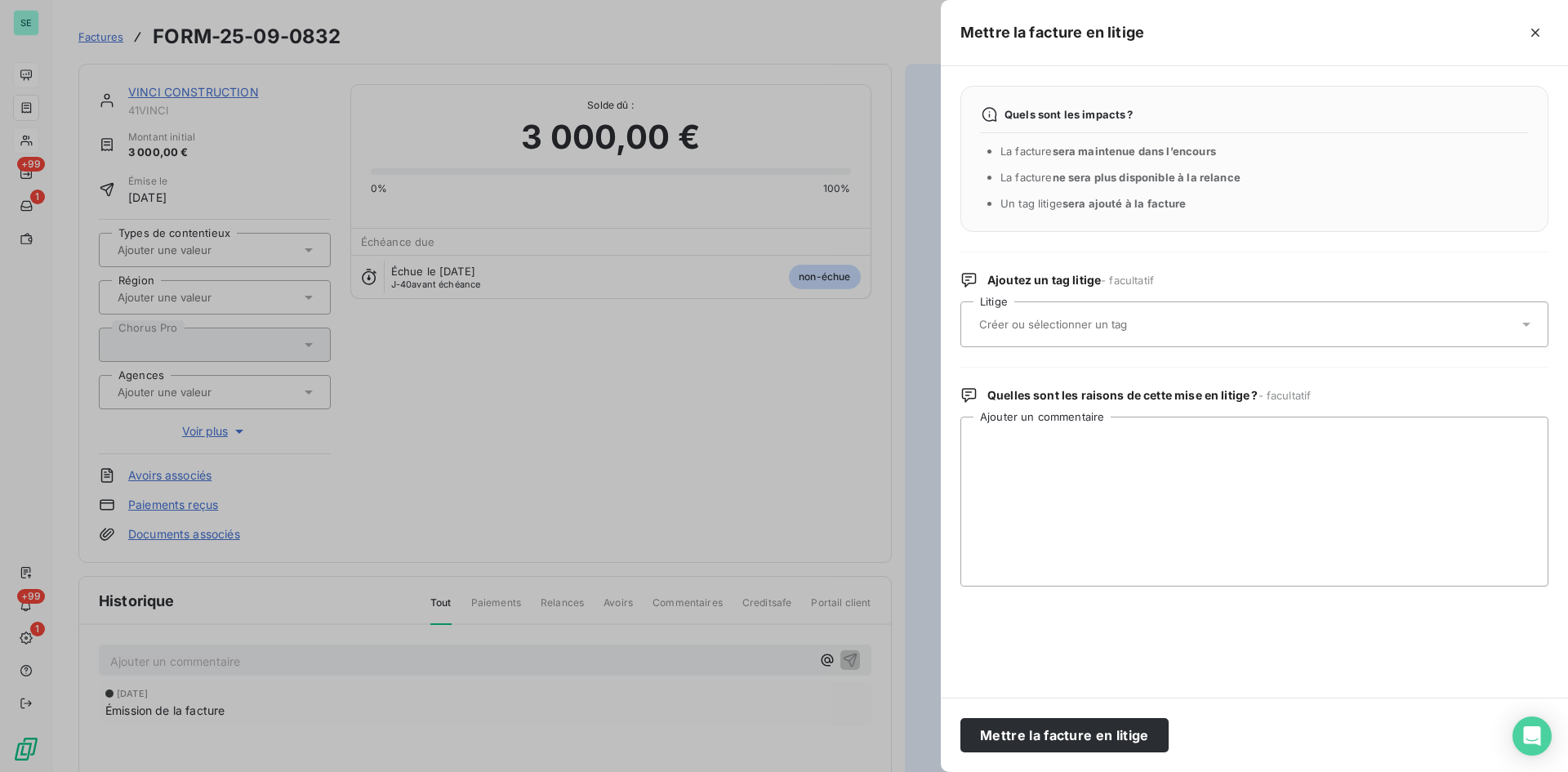
click at [1103, 325] on input "text" at bounding box center [1096, 324] width 238 height 14
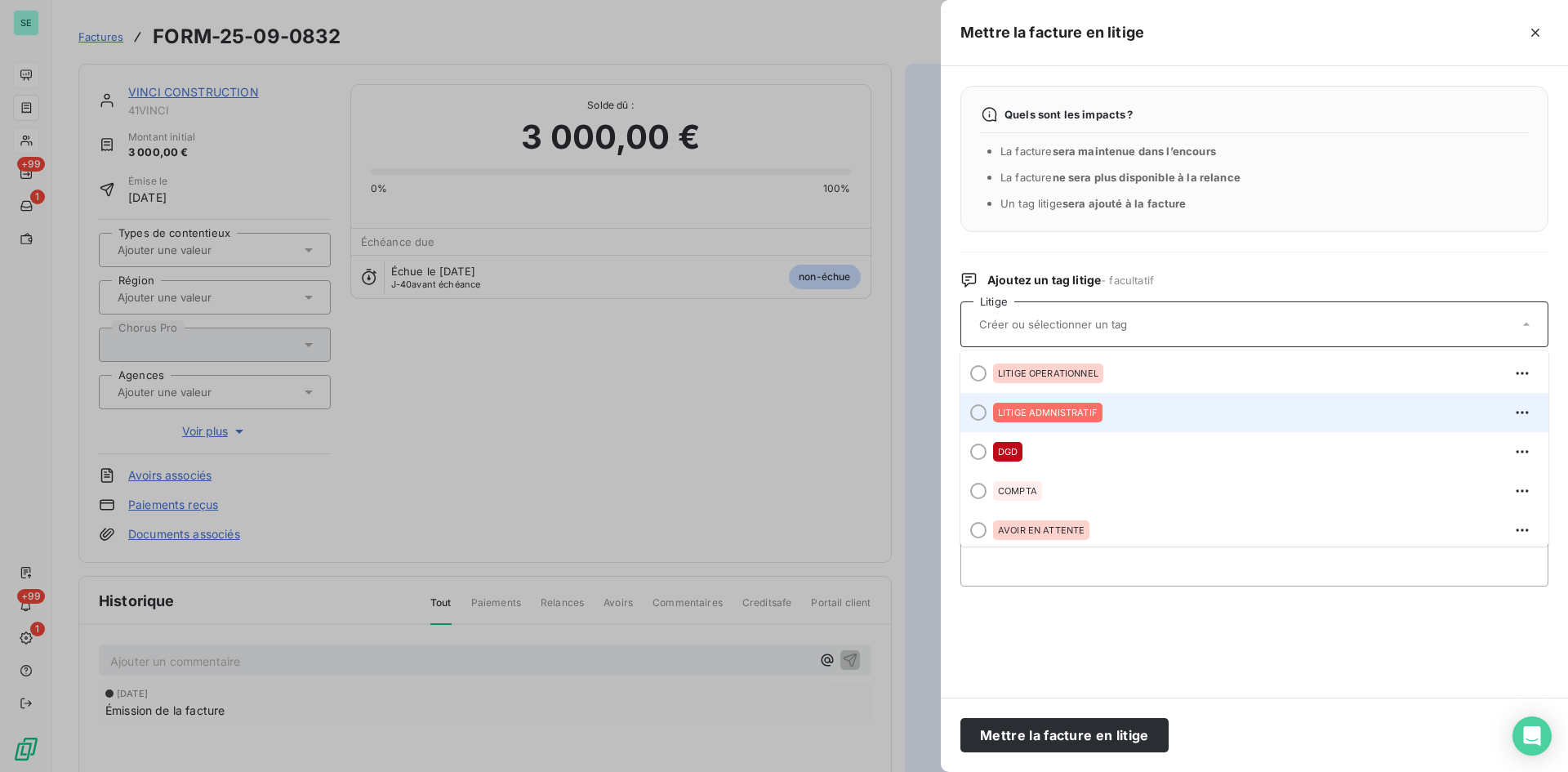
click at [984, 414] on div at bounding box center [978, 412] width 16 height 16
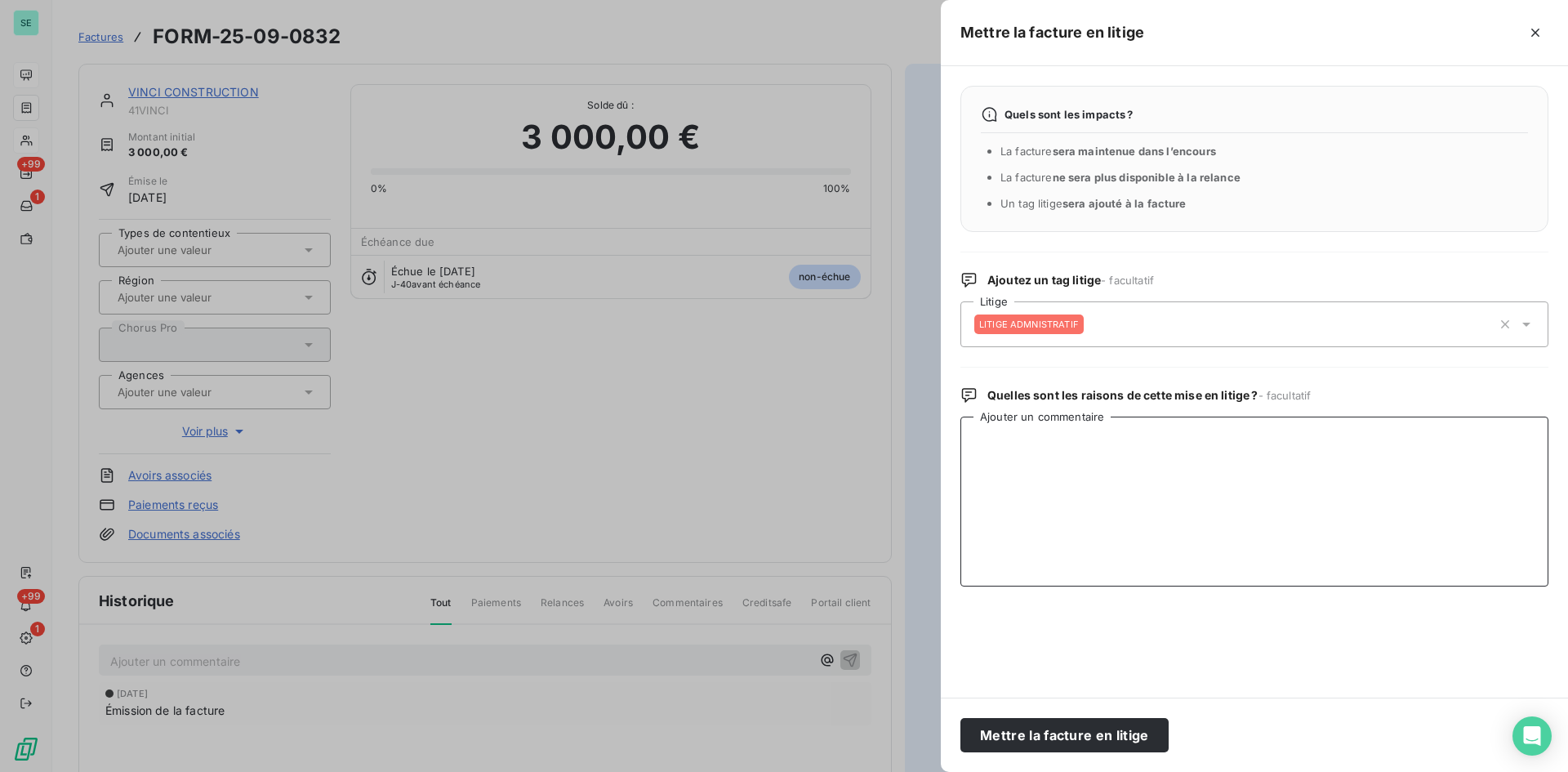
click at [1030, 438] on textarea "Ajouter un commentaire" at bounding box center [1254, 502] width 588 height 170
paste textarea "Holding - ESCOTA"
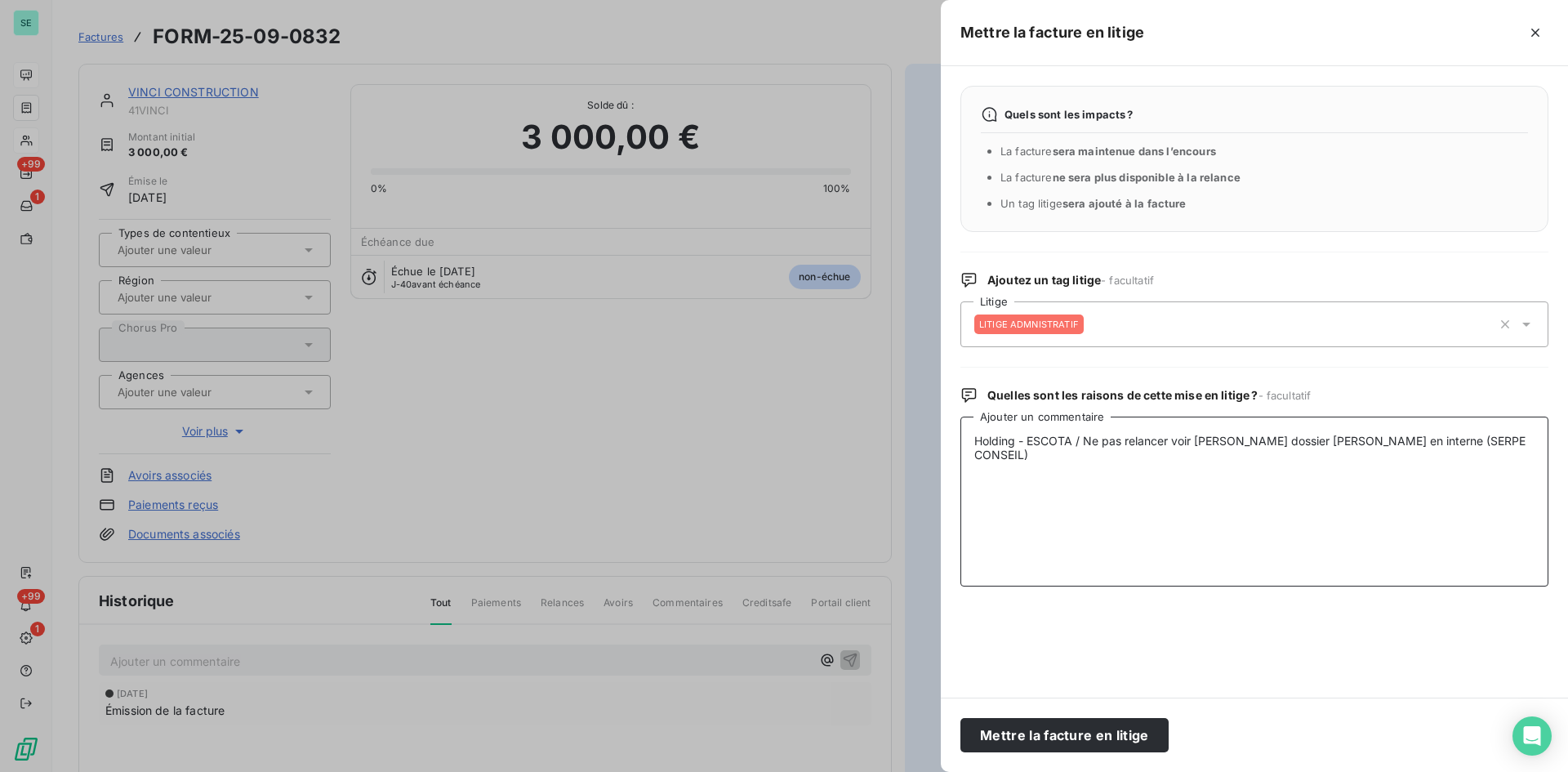
drag, startPoint x: 1525, startPoint y: 440, endPoint x: 865, endPoint y: 385, distance: 662.3
click at [865, 771] on div "Mettre la facture en litige Quels sont les impacts ? La facture sera maintenue …" at bounding box center [784, 772] width 1568 height 0
type textarea "Holding - ESCOTA / Ne pas relancer voir Valérie dossier Camille Chopin en inter…"
click at [1015, 732] on button "Mettre la facture en litige" at bounding box center [1064, 735] width 208 height 34
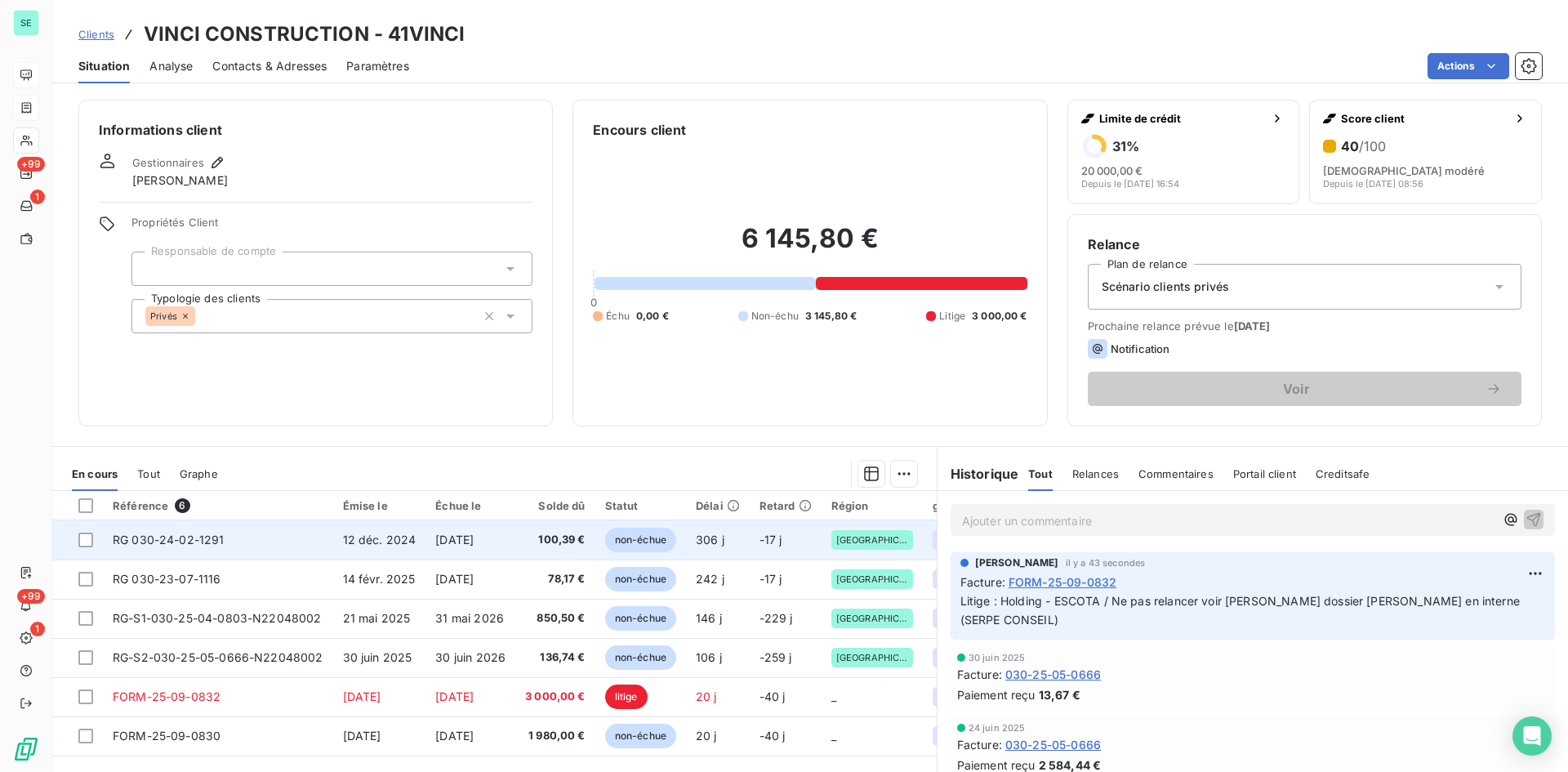
scroll to position [81, 0]
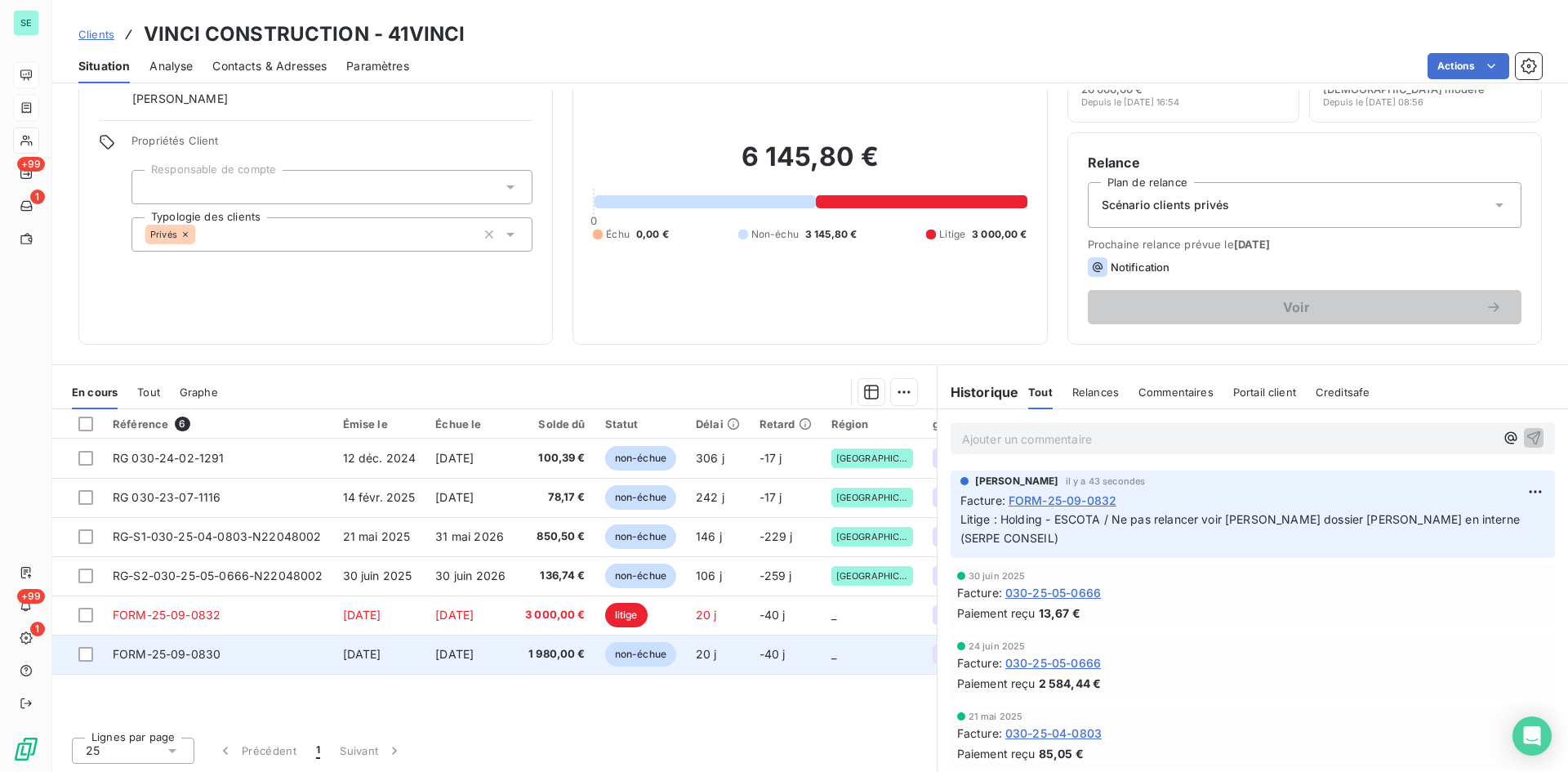
click at [380, 650] on span "[DATE]" at bounding box center [362, 653] width 38 height 14
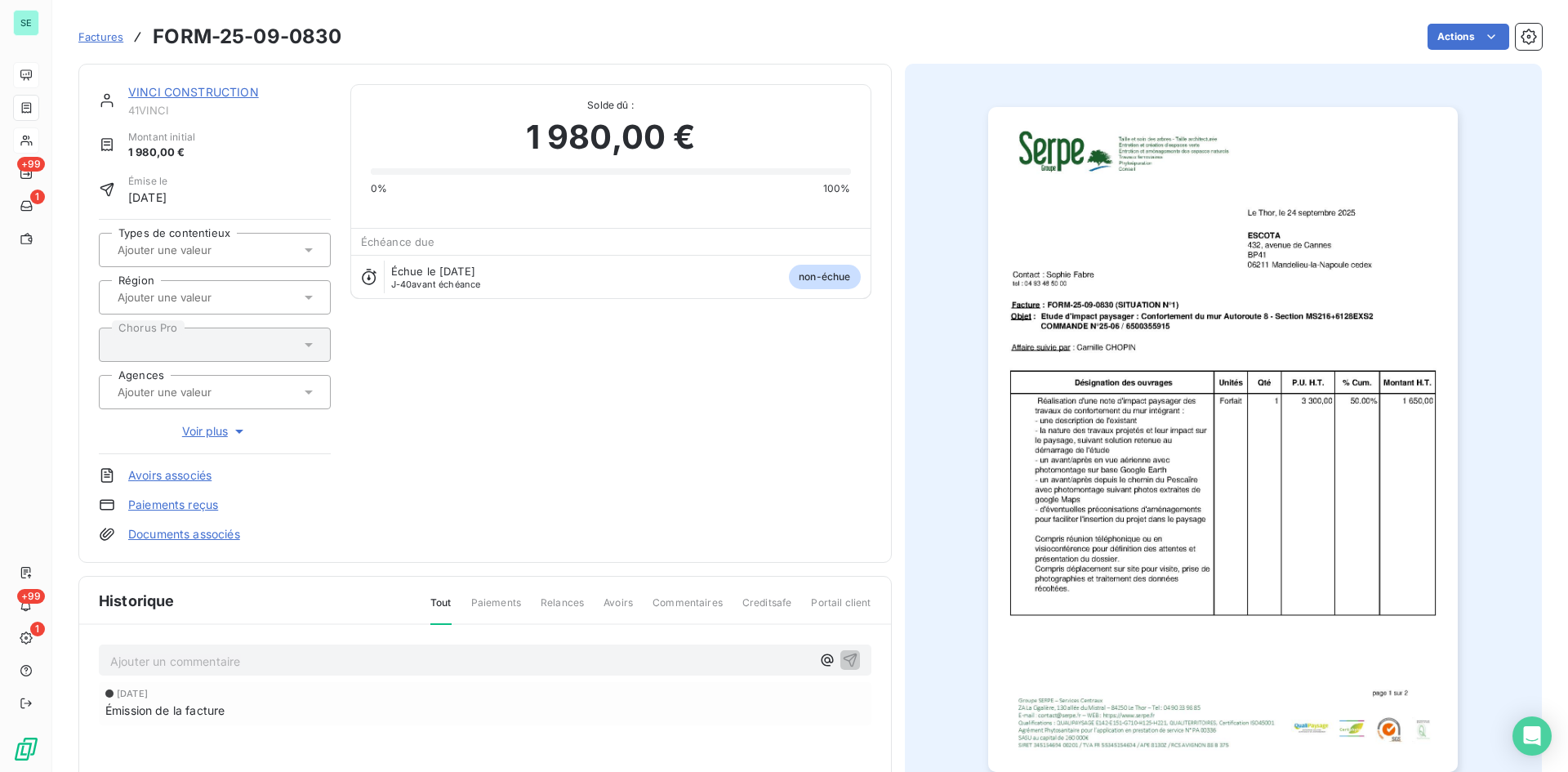
click at [1469, 23] on div "Factures FORM-25-09-0830 Actions" at bounding box center [810, 37] width 1464 height 34
click at [1469, 30] on html "SE +99 1 +99 1 Factures FORM-25-09-0830 Actions VINCI CONSTRUCTION 41VINCI Mont…" at bounding box center [784, 386] width 1568 height 772
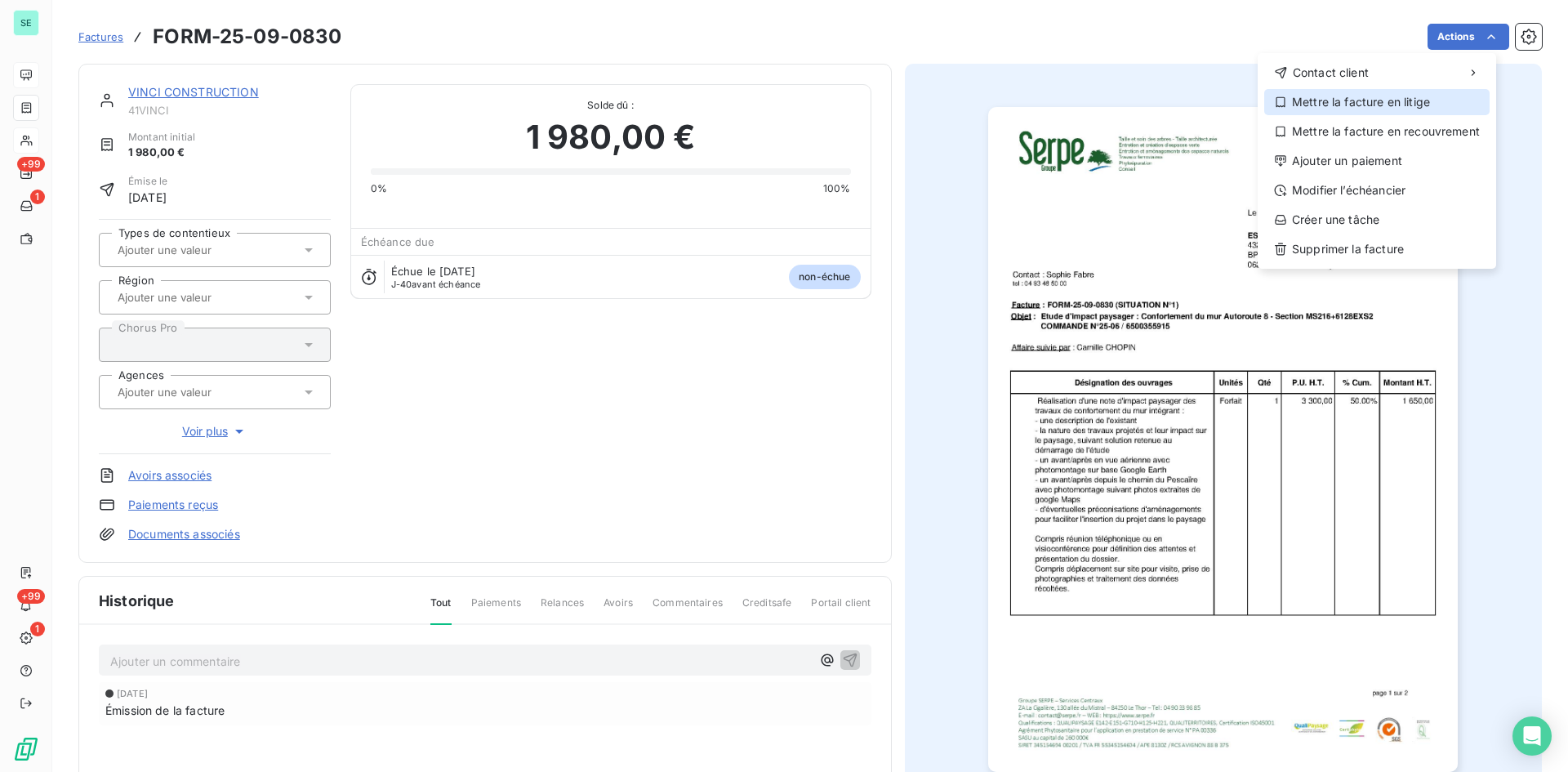
click at [1364, 114] on div "Mettre la facture en litige" at bounding box center [1376, 101] width 225 height 26
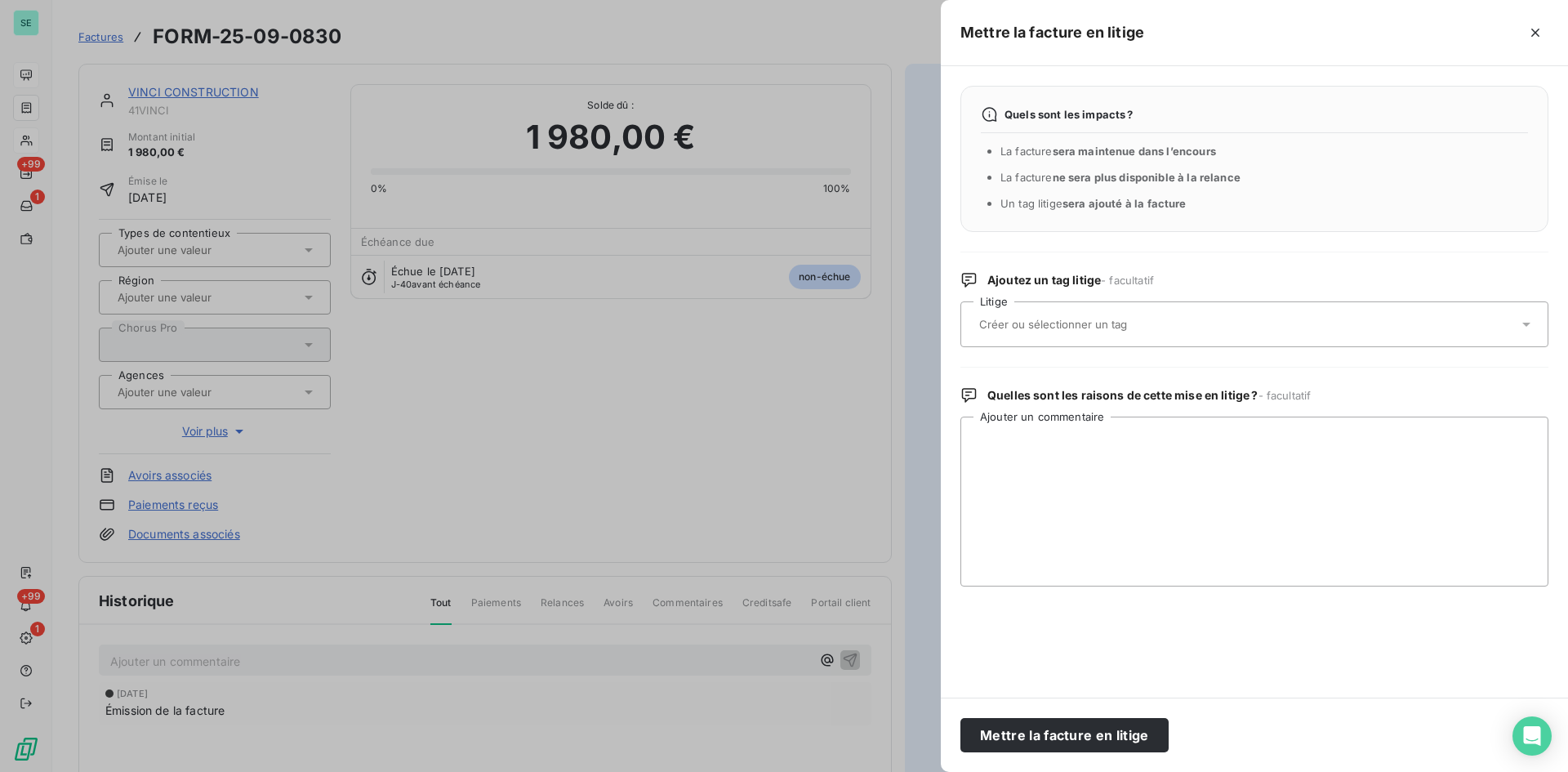
click at [1102, 344] on div at bounding box center [1254, 324] width 588 height 46
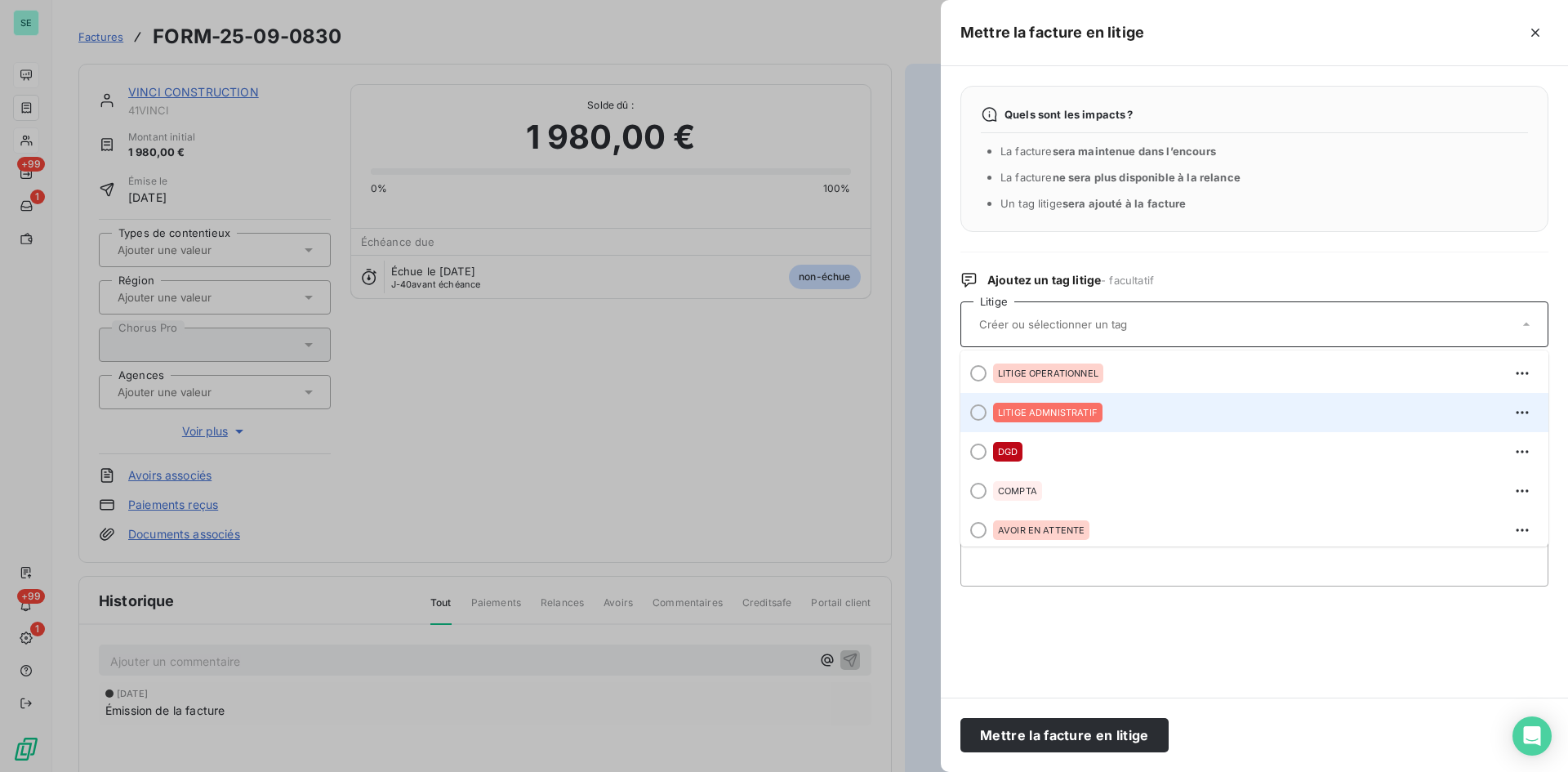
click at [1035, 410] on span "LITIGE ADMNISTRATIF" at bounding box center [1048, 412] width 99 height 10
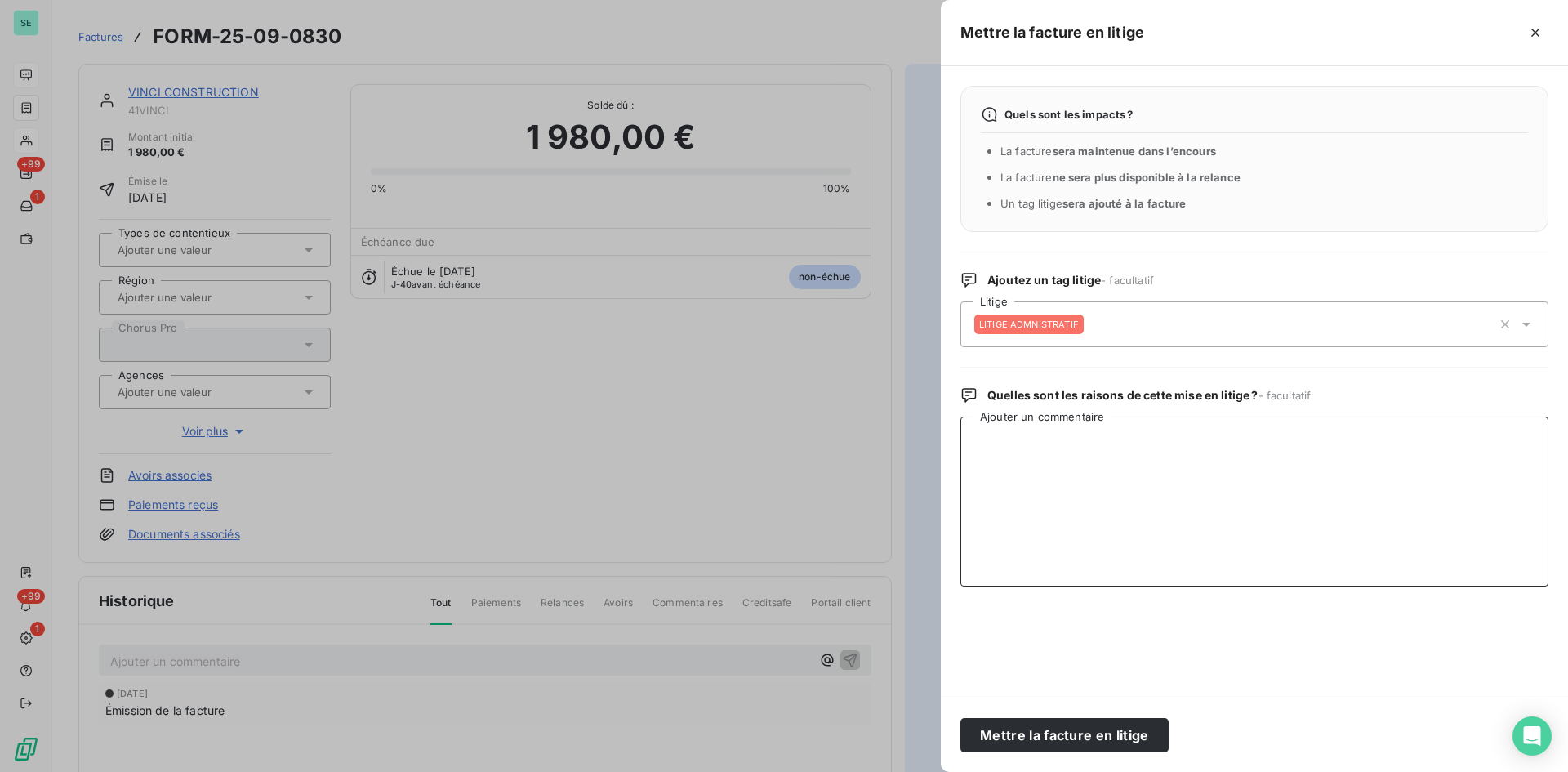
click at [1040, 445] on textarea "Ajouter un commentaire" at bounding box center [1254, 502] width 588 height 170
paste textarea "Holding - ESCOTA / Ne pas relancer voir Valérie dossier Camille Chopin en inter…"
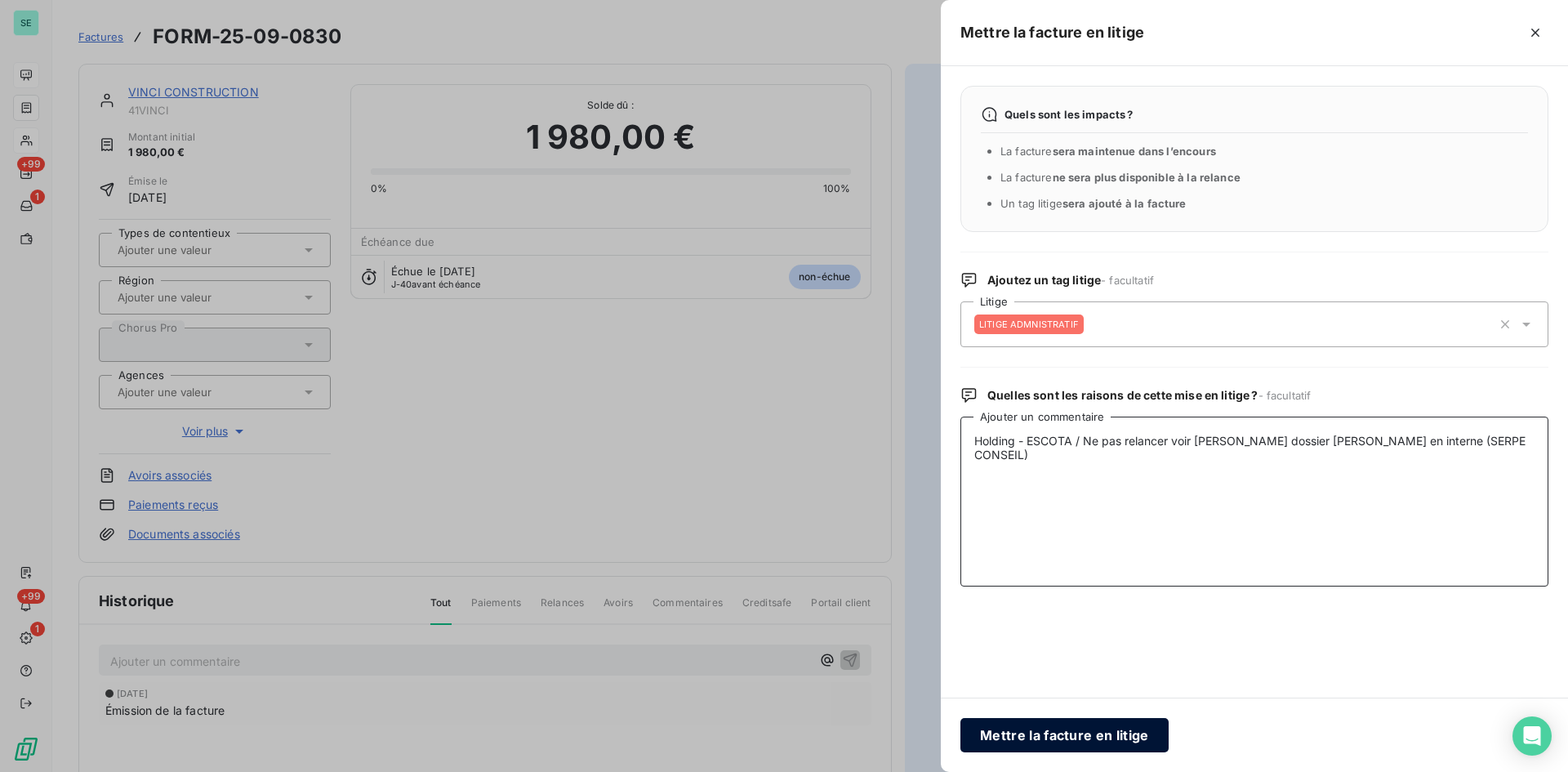
type textarea "Holding - ESCOTA / Ne pas relancer voir Valérie dossier Camille Chopin en inter…"
click at [1081, 739] on button "Mettre la facture en litige" at bounding box center [1064, 735] width 208 height 34
